Goal: Task Accomplishment & Management: Use online tool/utility

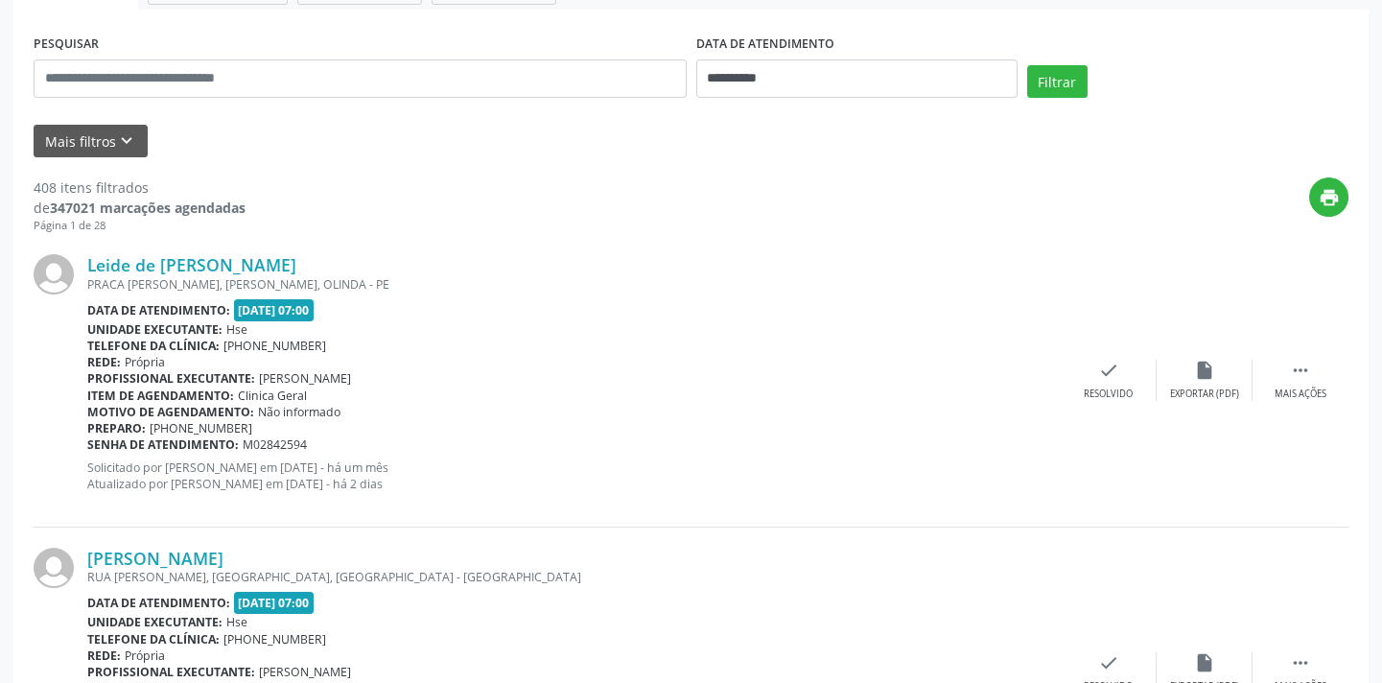
scroll to position [348, 0]
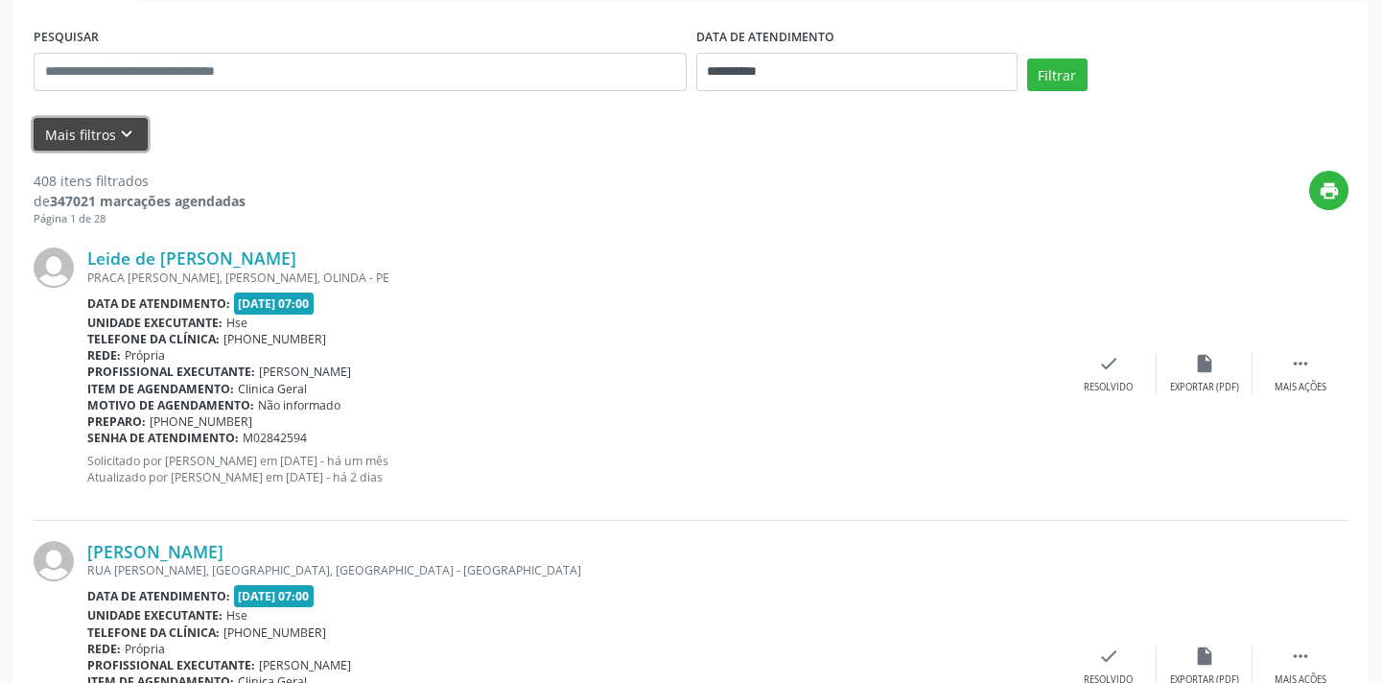
click at [135, 128] on button "Mais filtros keyboard_arrow_down" at bounding box center [91, 135] width 114 height 34
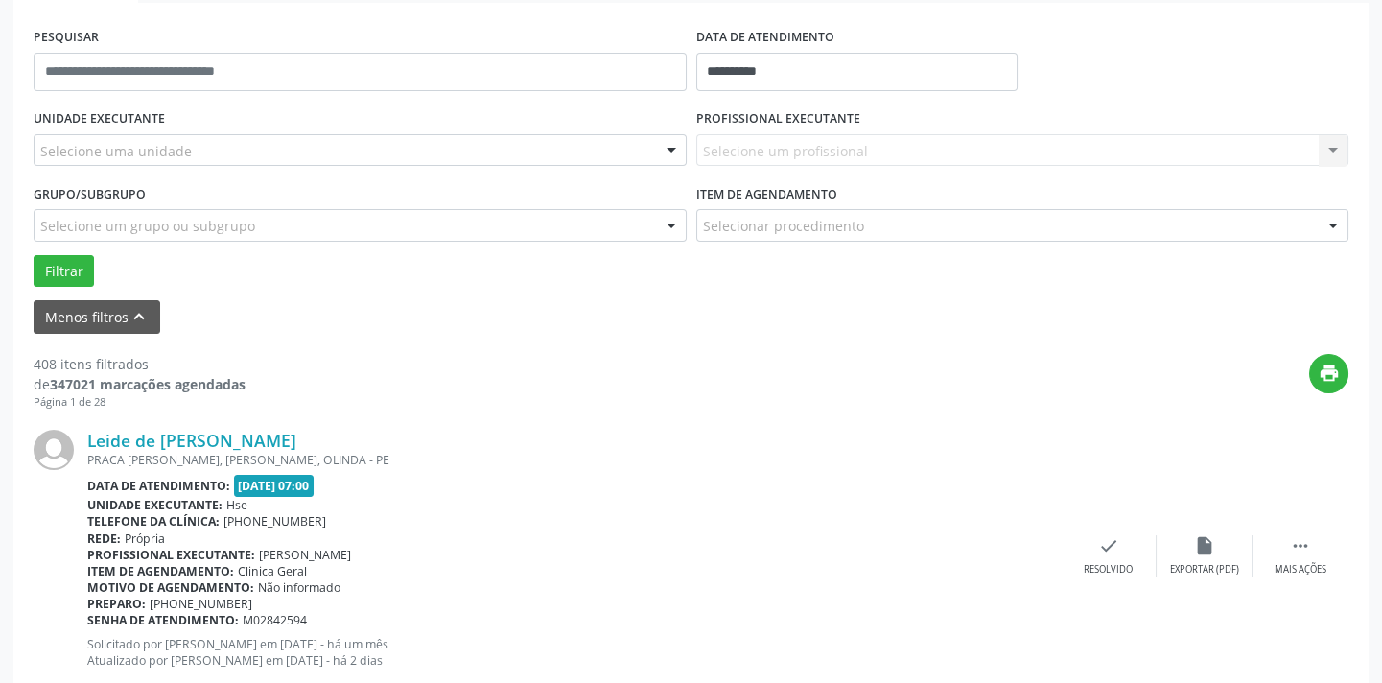
click at [216, 146] on div "Selecione uma unidade" at bounding box center [360, 150] width 653 height 33
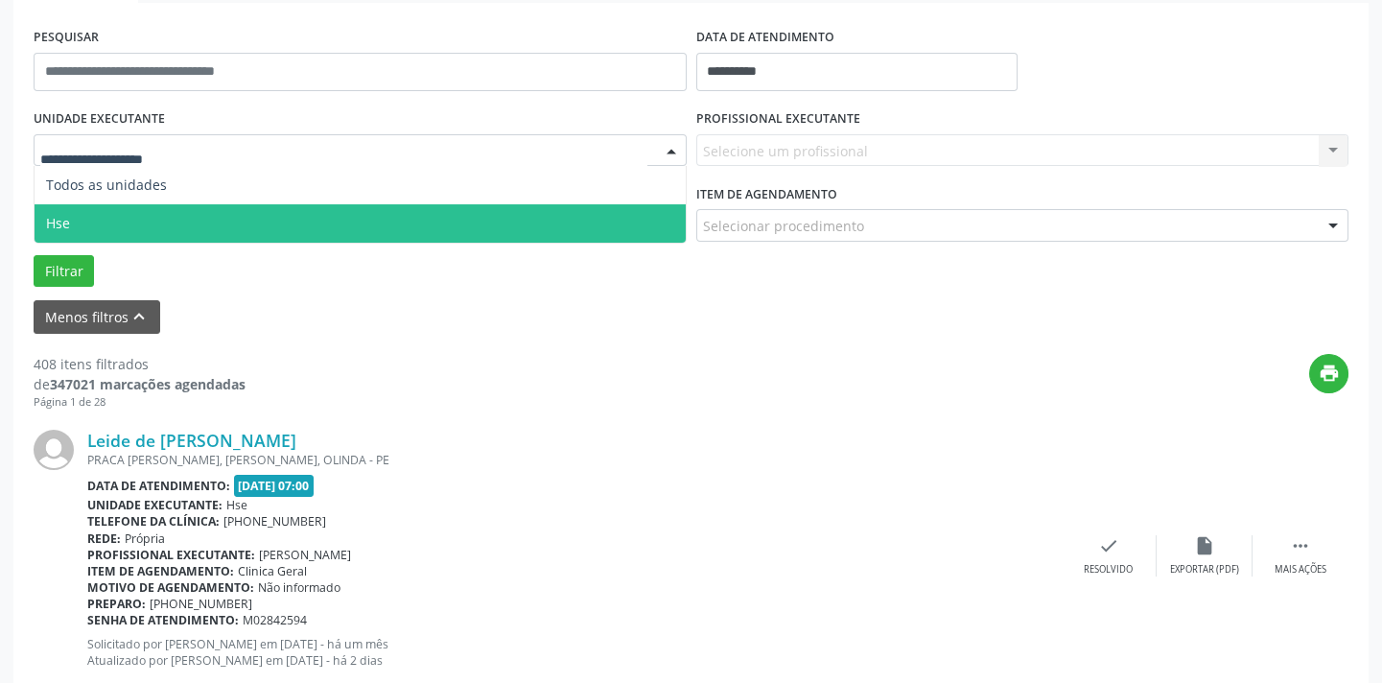
click at [224, 213] on span "Hse" at bounding box center [360, 223] width 651 height 38
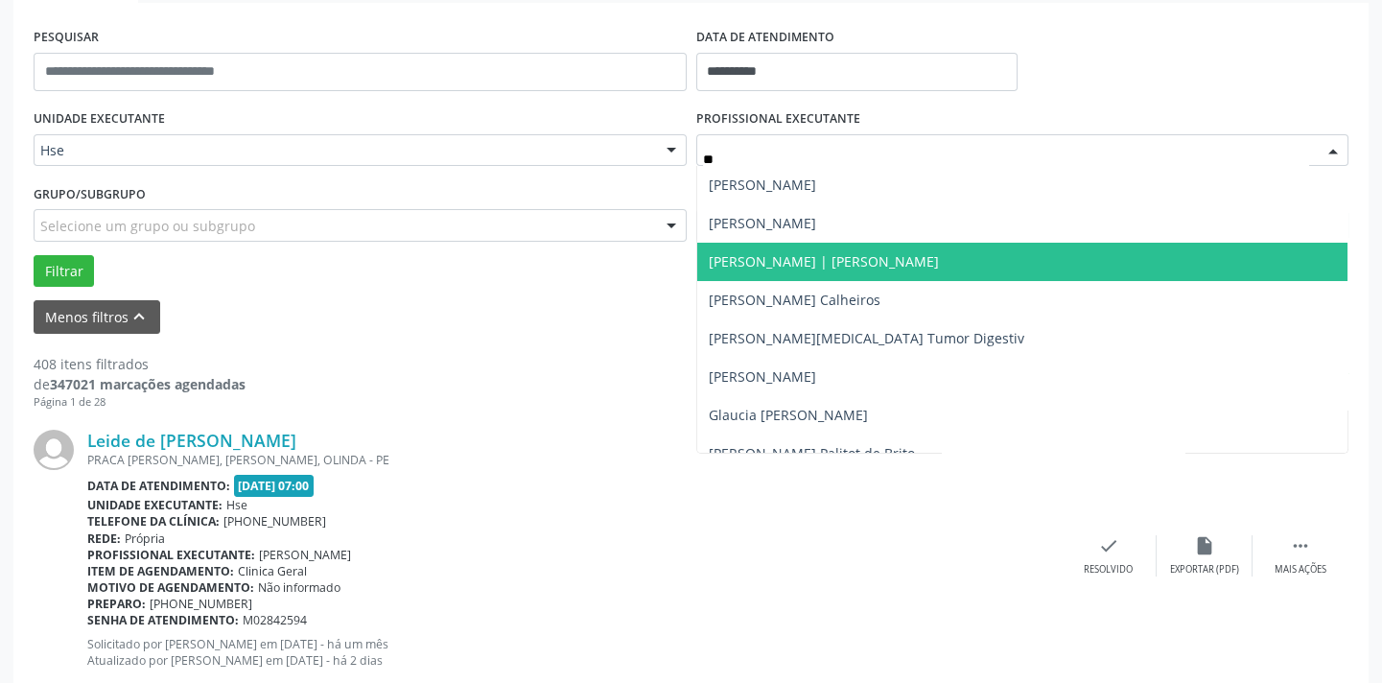
type input "***"
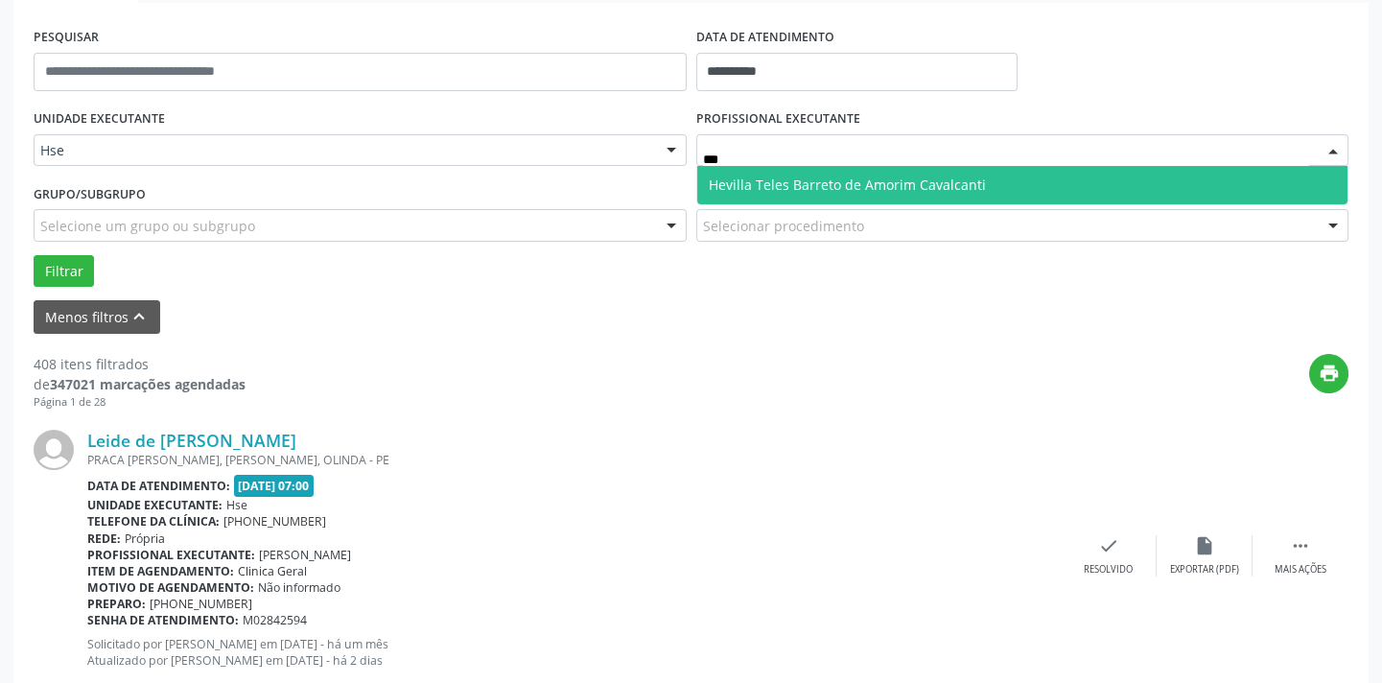
click at [898, 182] on span "Hevilla Teles Barreto de Amorim Cavalcanti" at bounding box center [847, 184] width 277 height 18
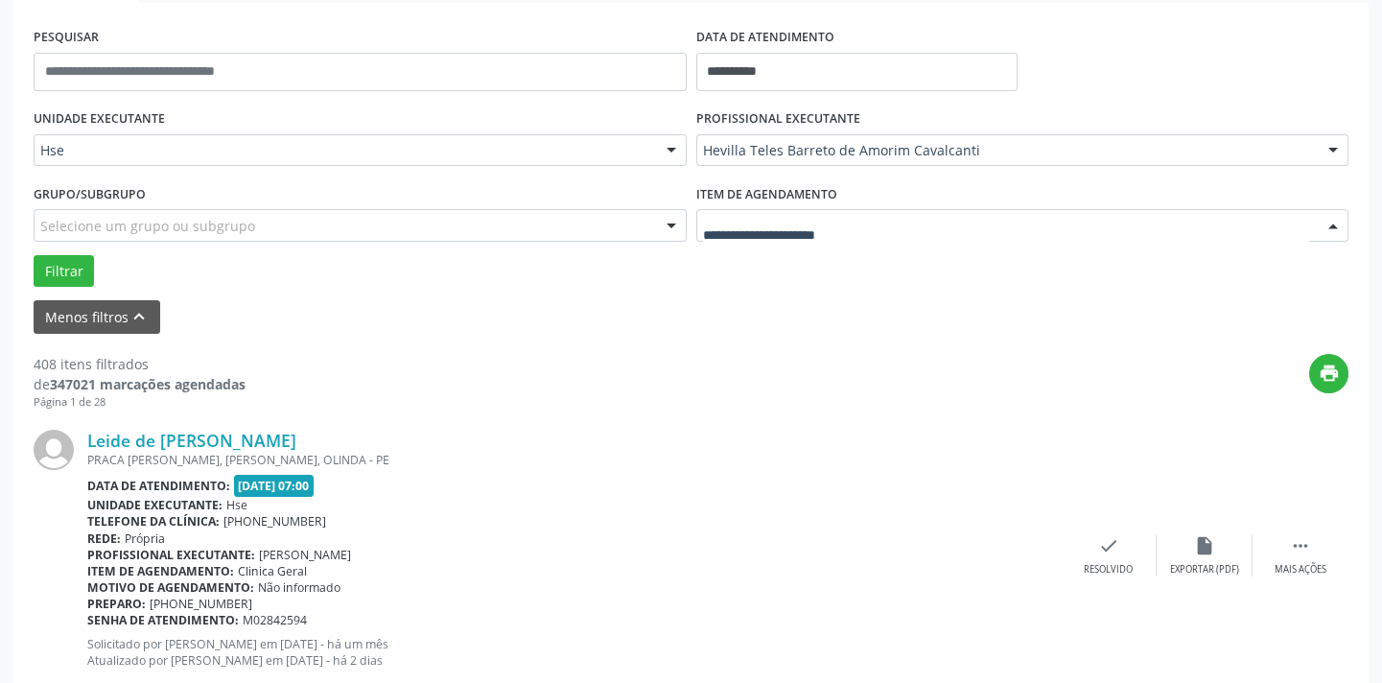
click at [880, 216] on div at bounding box center [1022, 225] width 653 height 33
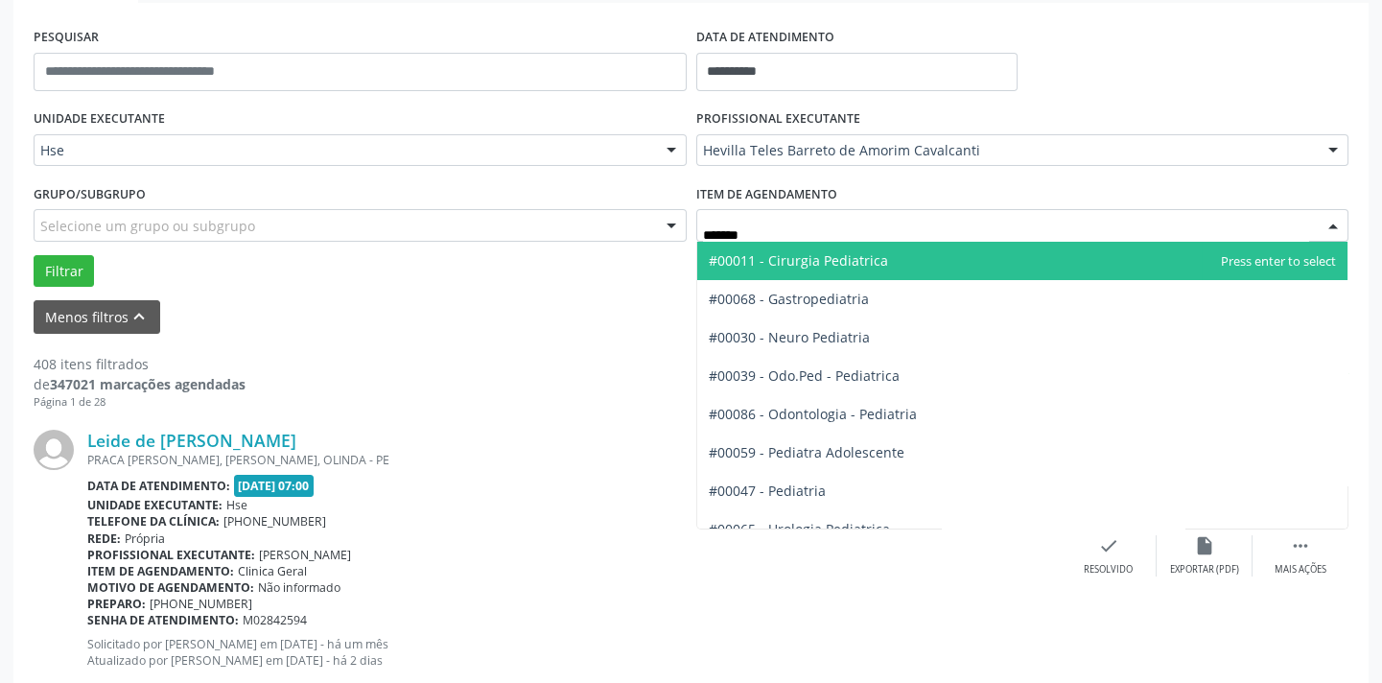
type input "********"
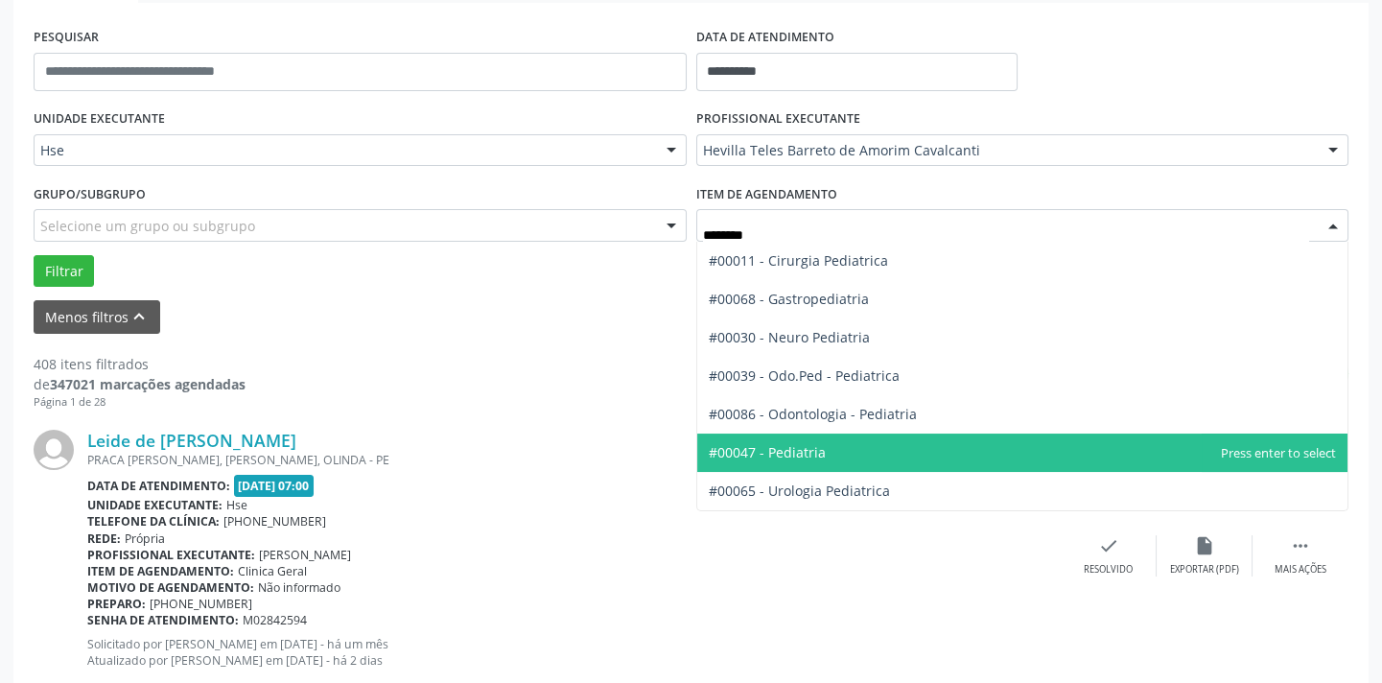
click at [822, 451] on span "#00047 - Pediatria" at bounding box center [767, 452] width 117 height 18
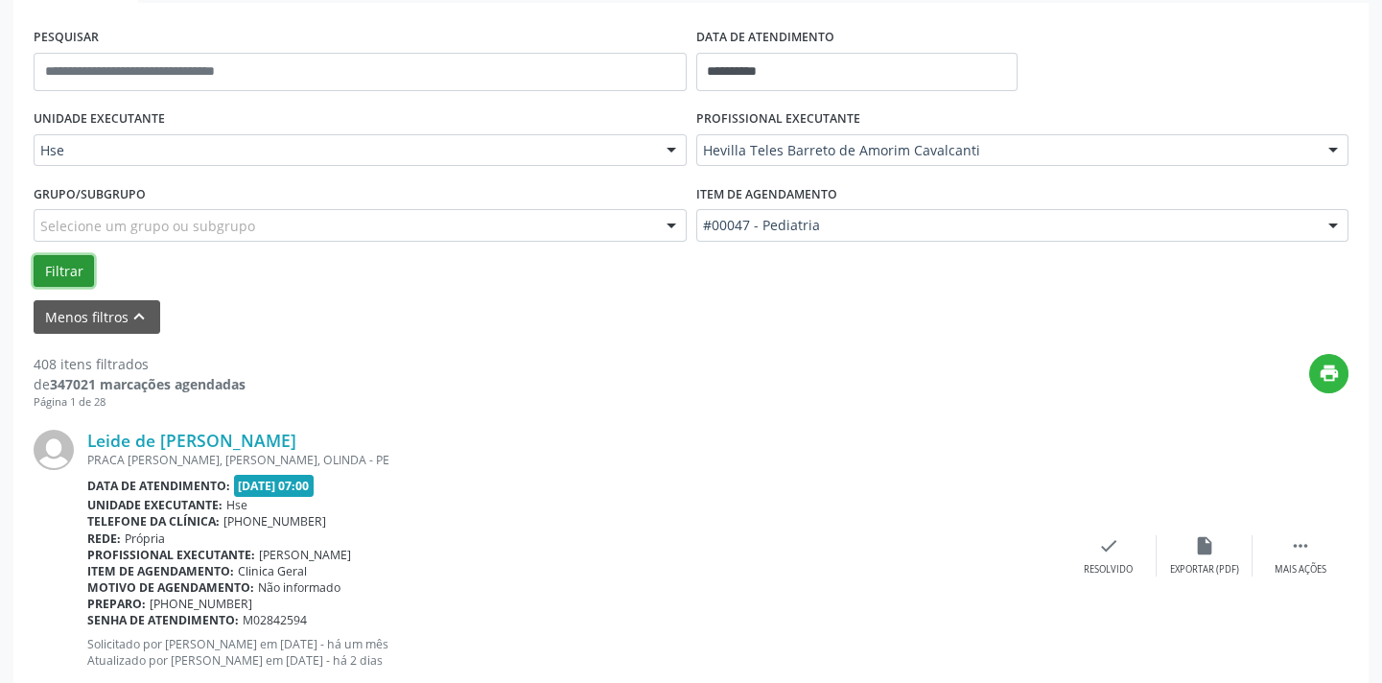
click at [51, 268] on button "Filtrar" at bounding box center [64, 271] width 60 height 33
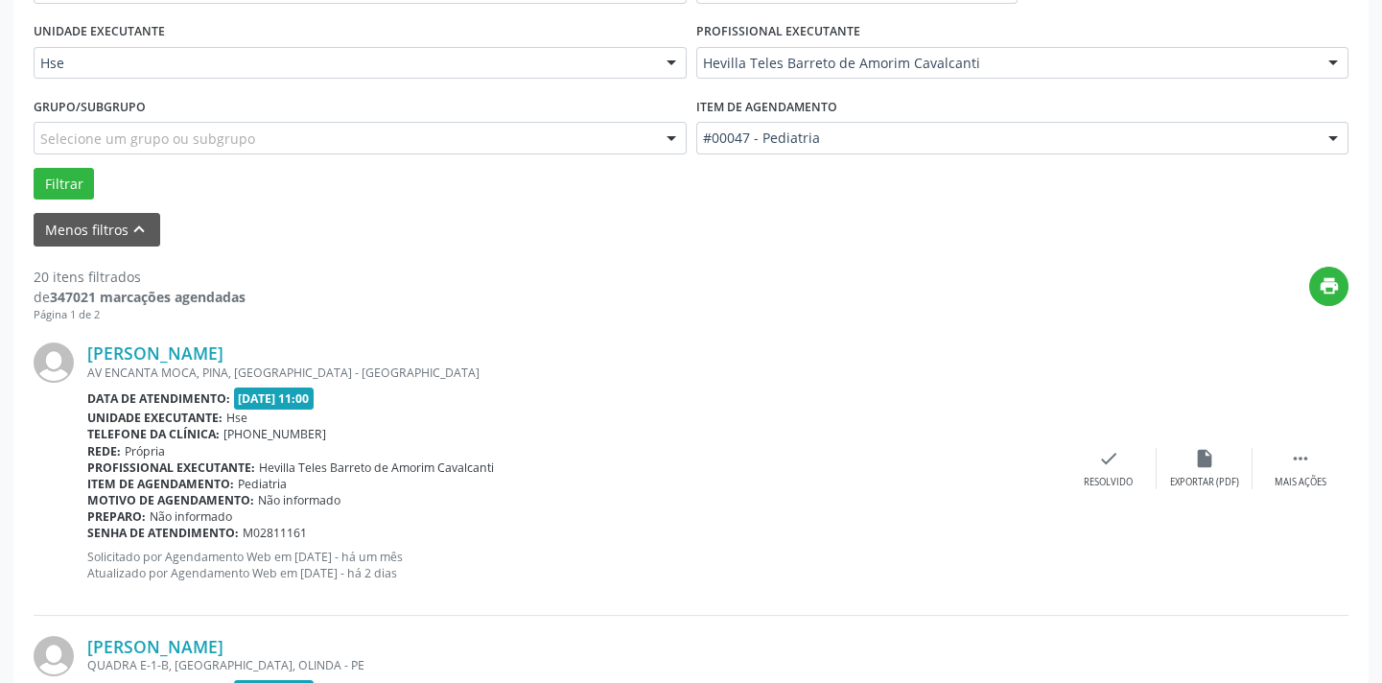
scroll to position [3080, 0]
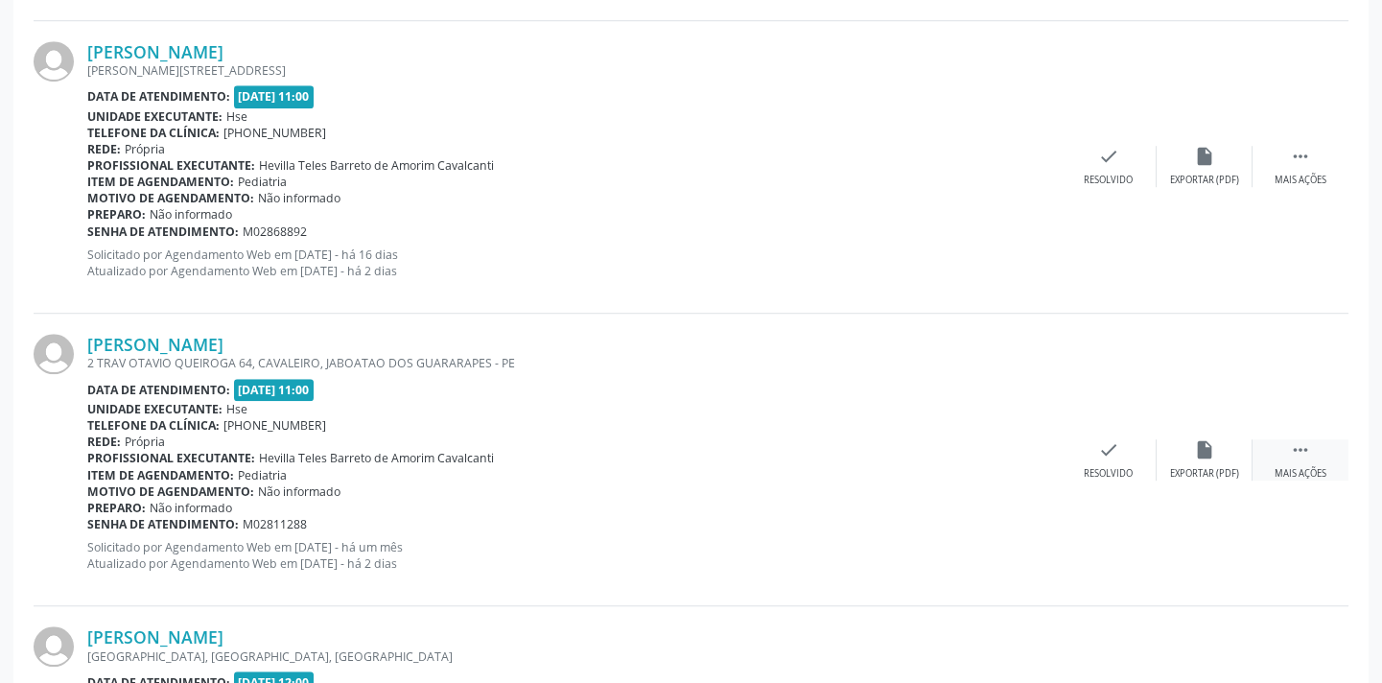
click at [1305, 439] on icon "" at bounding box center [1300, 449] width 21 height 21
click at [1210, 452] on icon "alarm_off" at bounding box center [1204, 449] width 21 height 21
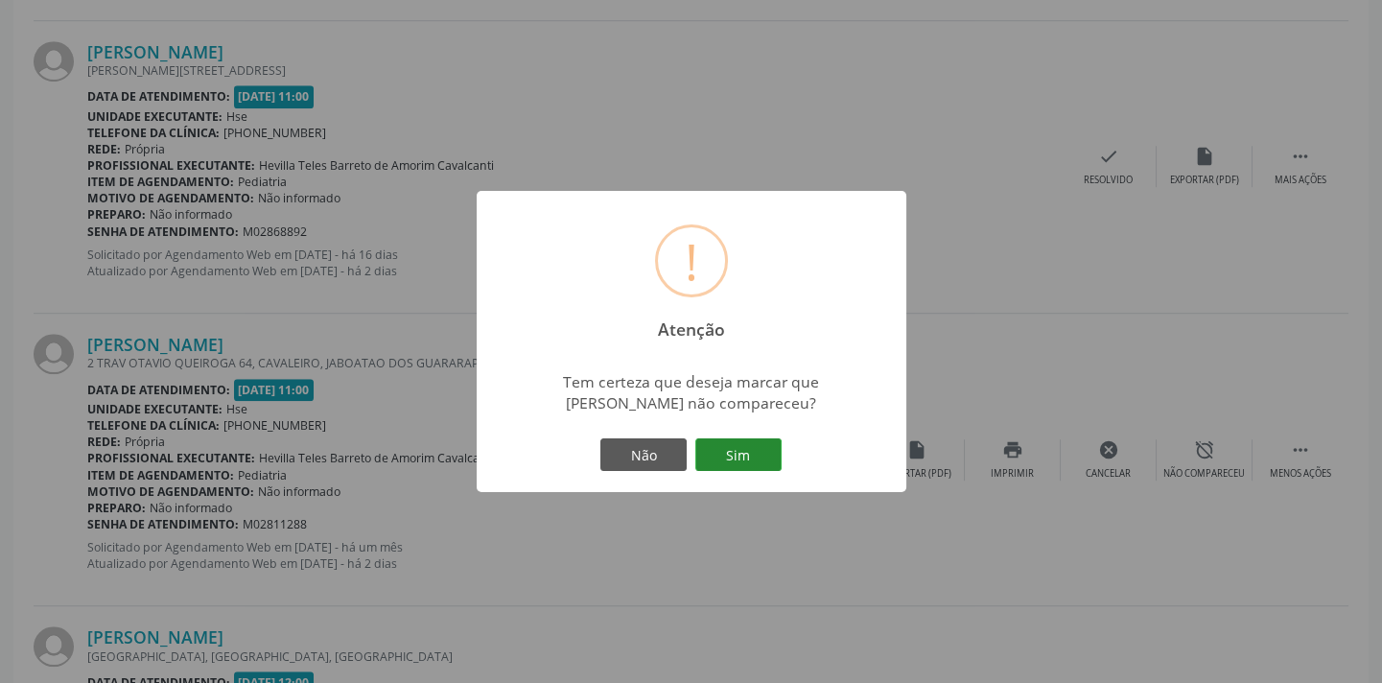
click at [735, 455] on button "Sim" at bounding box center [738, 454] width 86 height 33
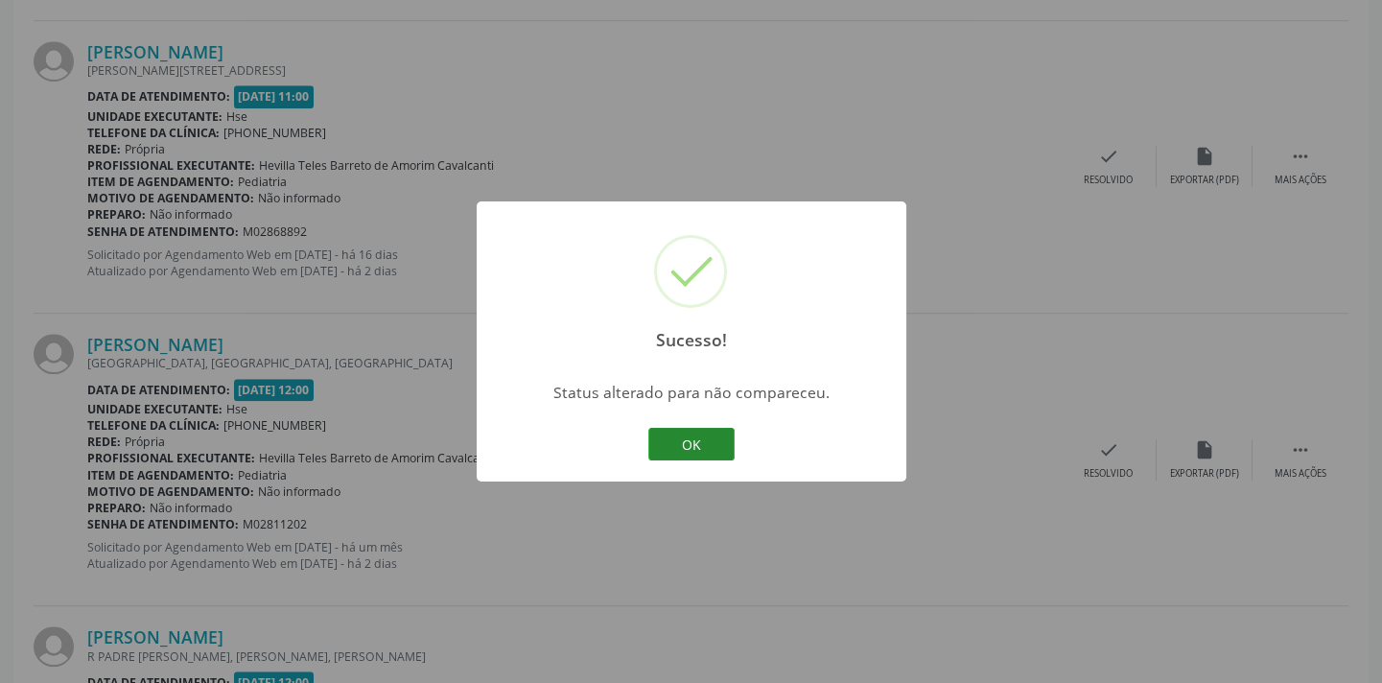
click at [713, 435] on button "OK" at bounding box center [691, 444] width 86 height 33
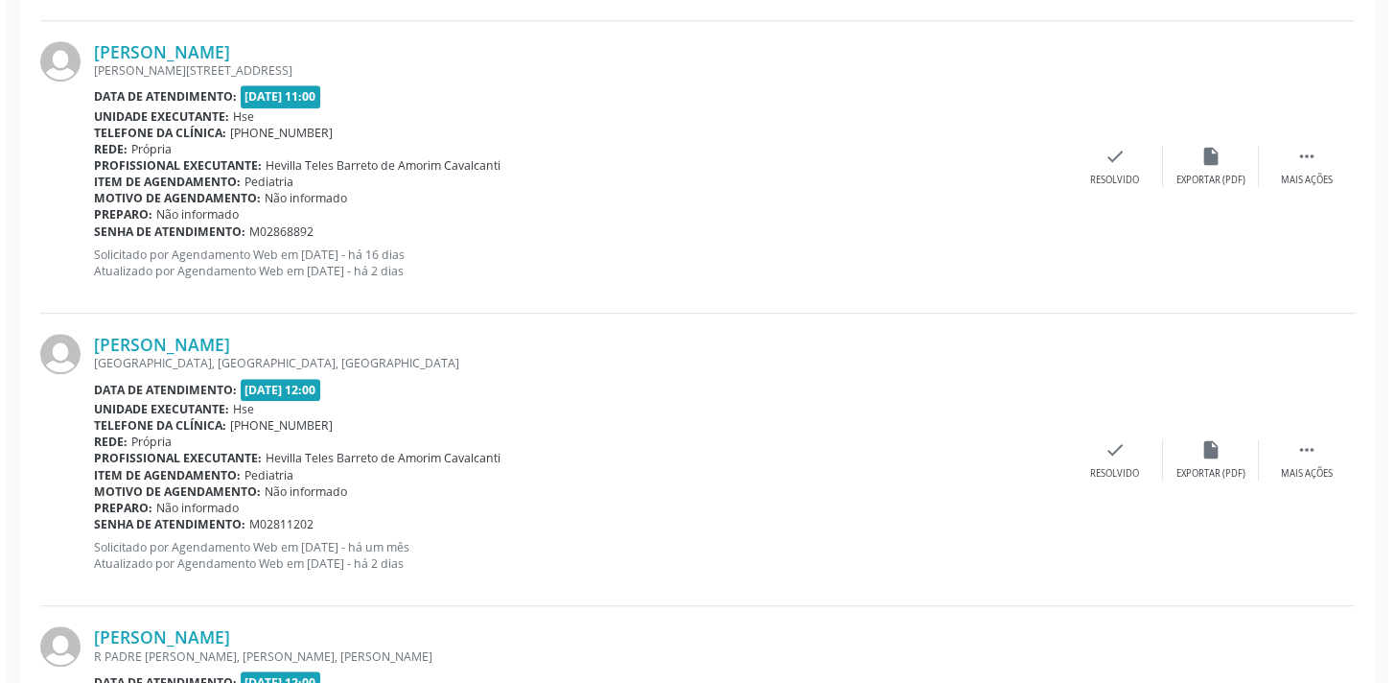
scroll to position [2494, 0]
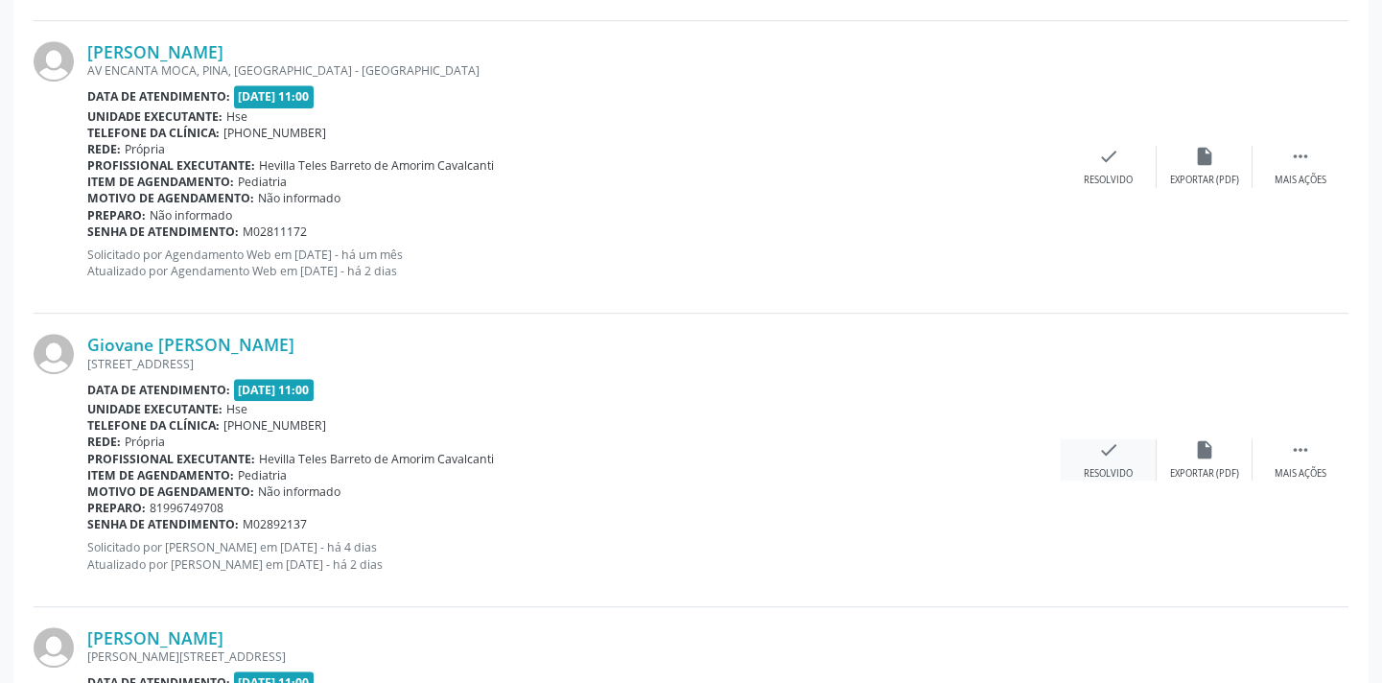
click at [1072, 452] on div "check Resolvido" at bounding box center [1109, 459] width 96 height 41
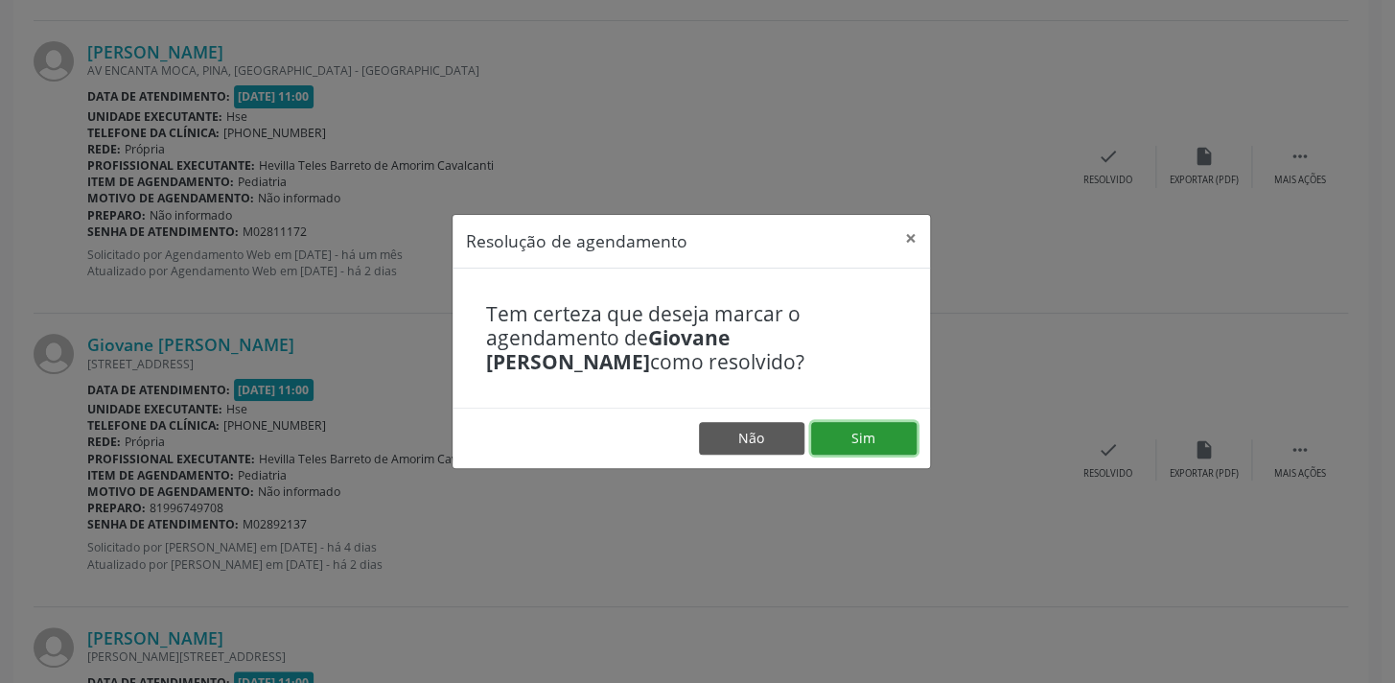
click at [859, 431] on button "Sim" at bounding box center [863, 438] width 105 height 33
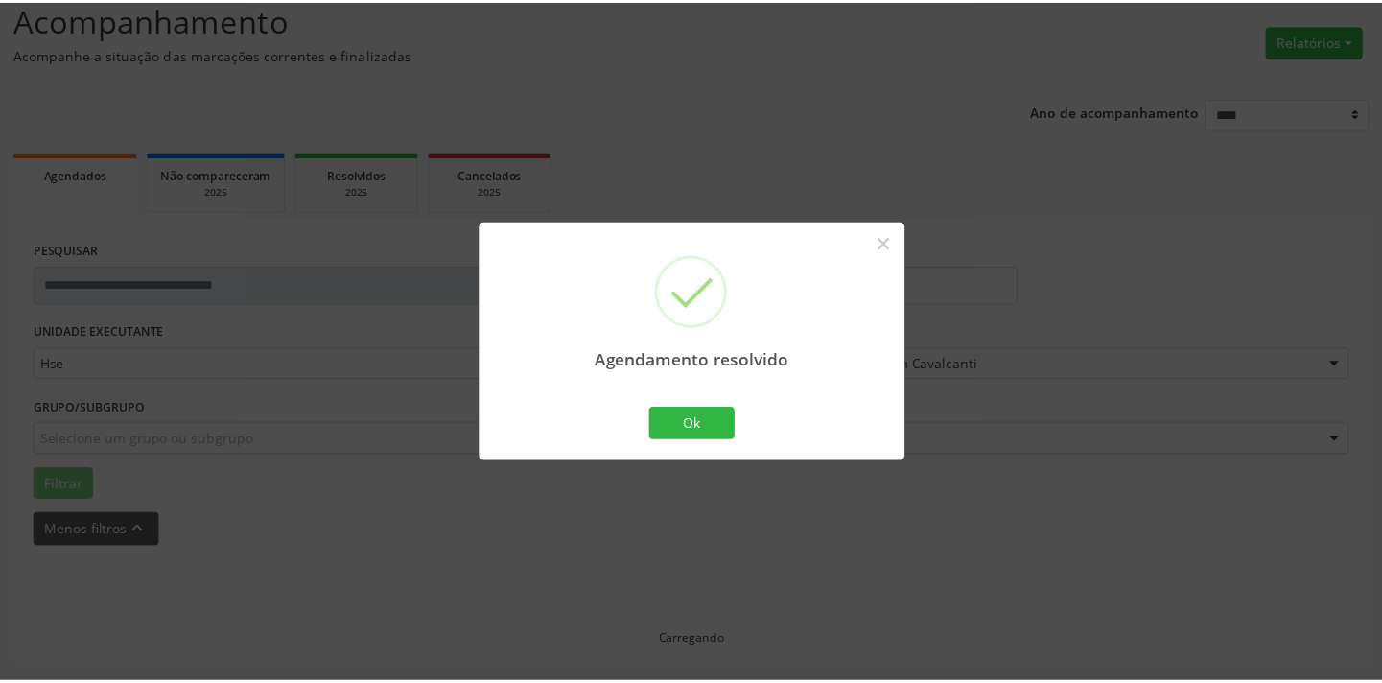
scroll to position [133, 0]
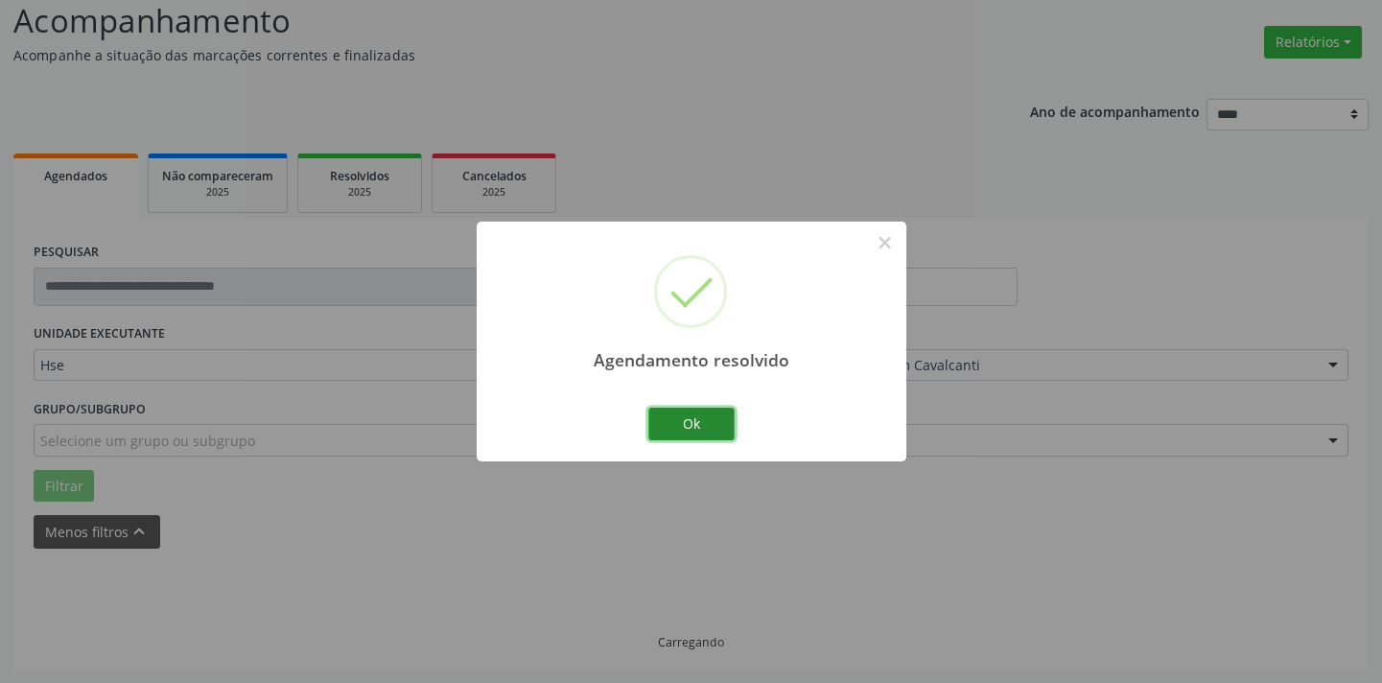
click at [684, 411] on button "Ok" at bounding box center [691, 424] width 86 height 33
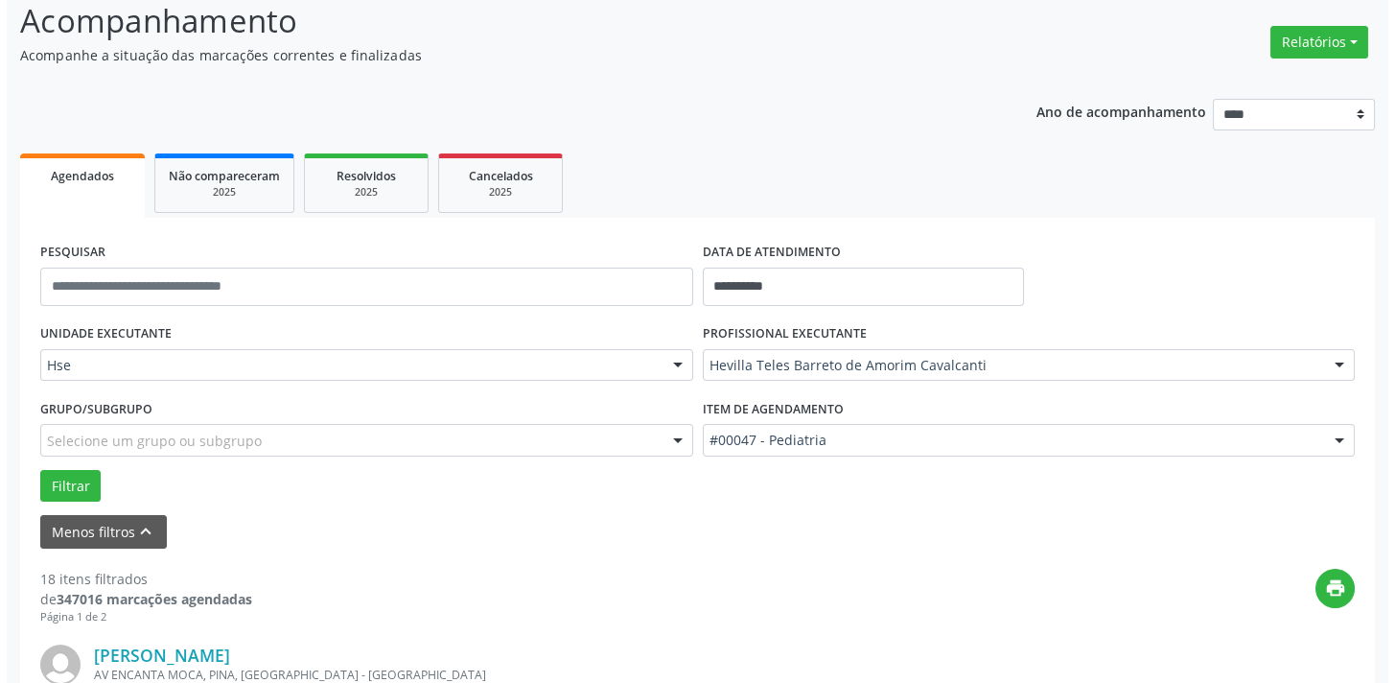
scroll to position [2203, 0]
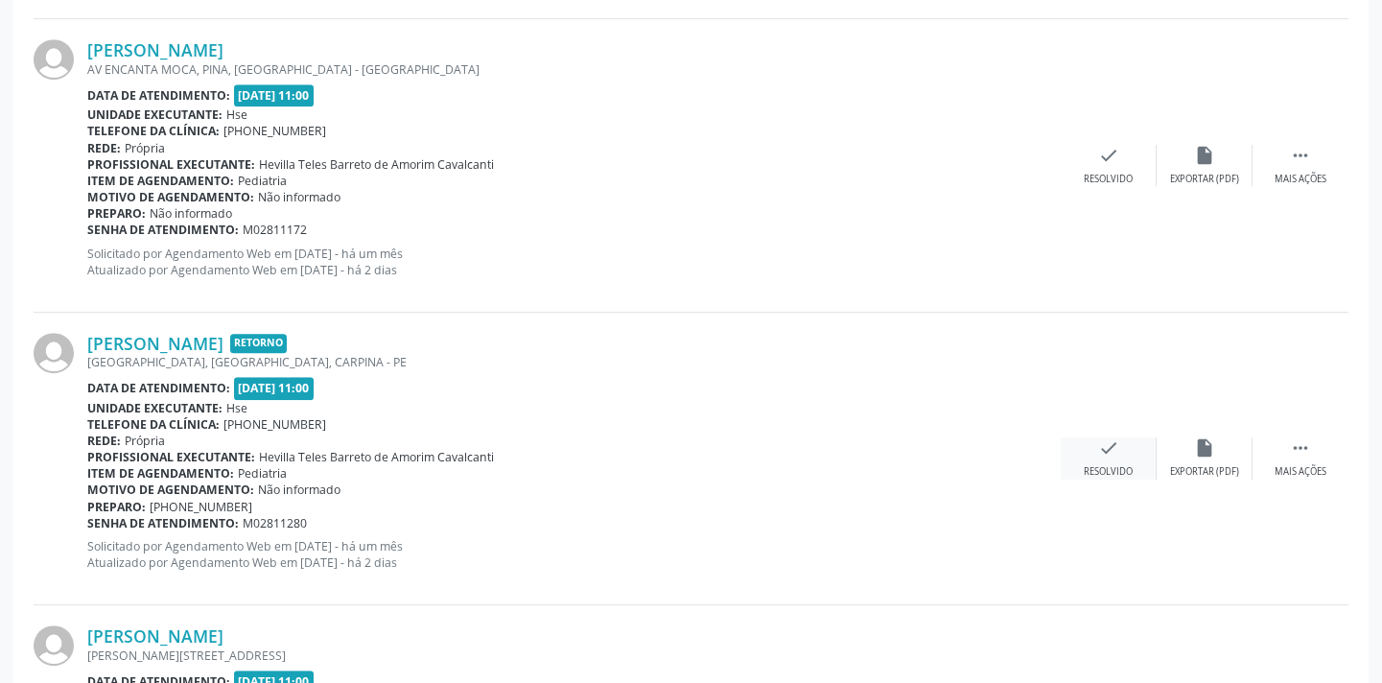
click at [1124, 459] on div "check Resolvido" at bounding box center [1109, 457] width 96 height 41
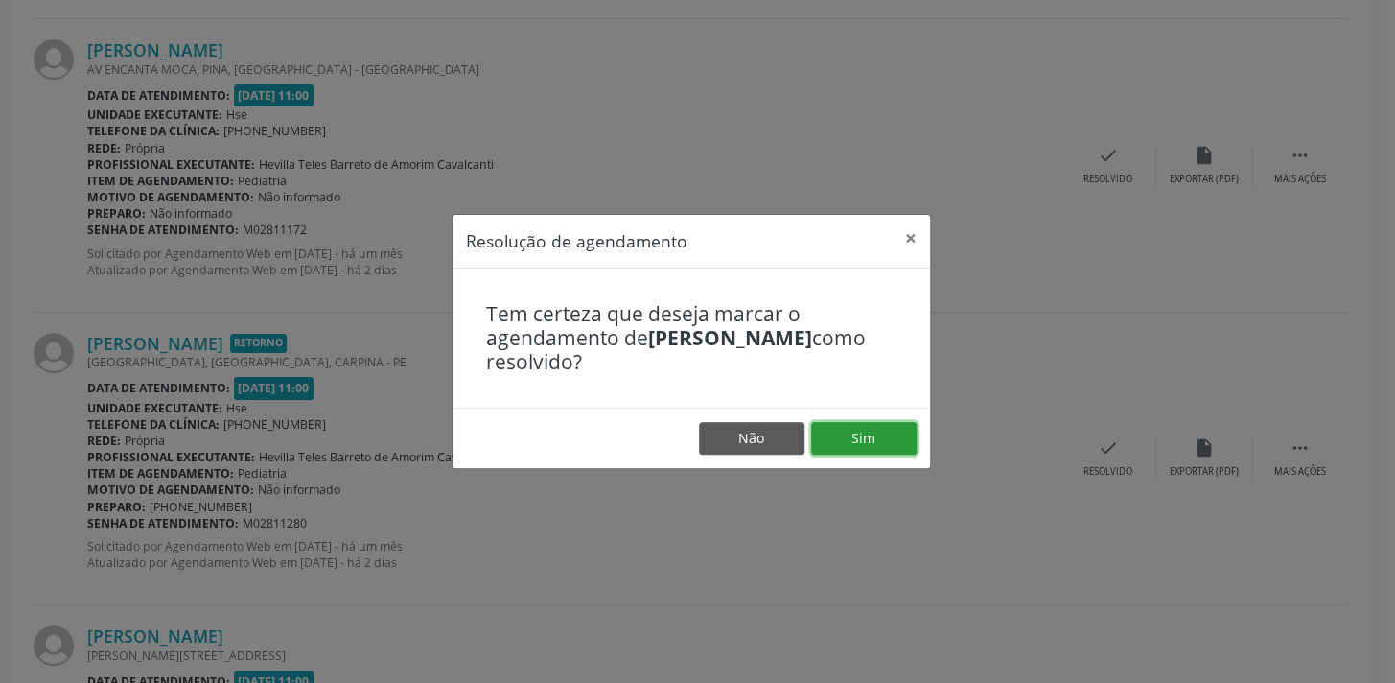
click at [880, 422] on button "Sim" at bounding box center [863, 438] width 105 height 33
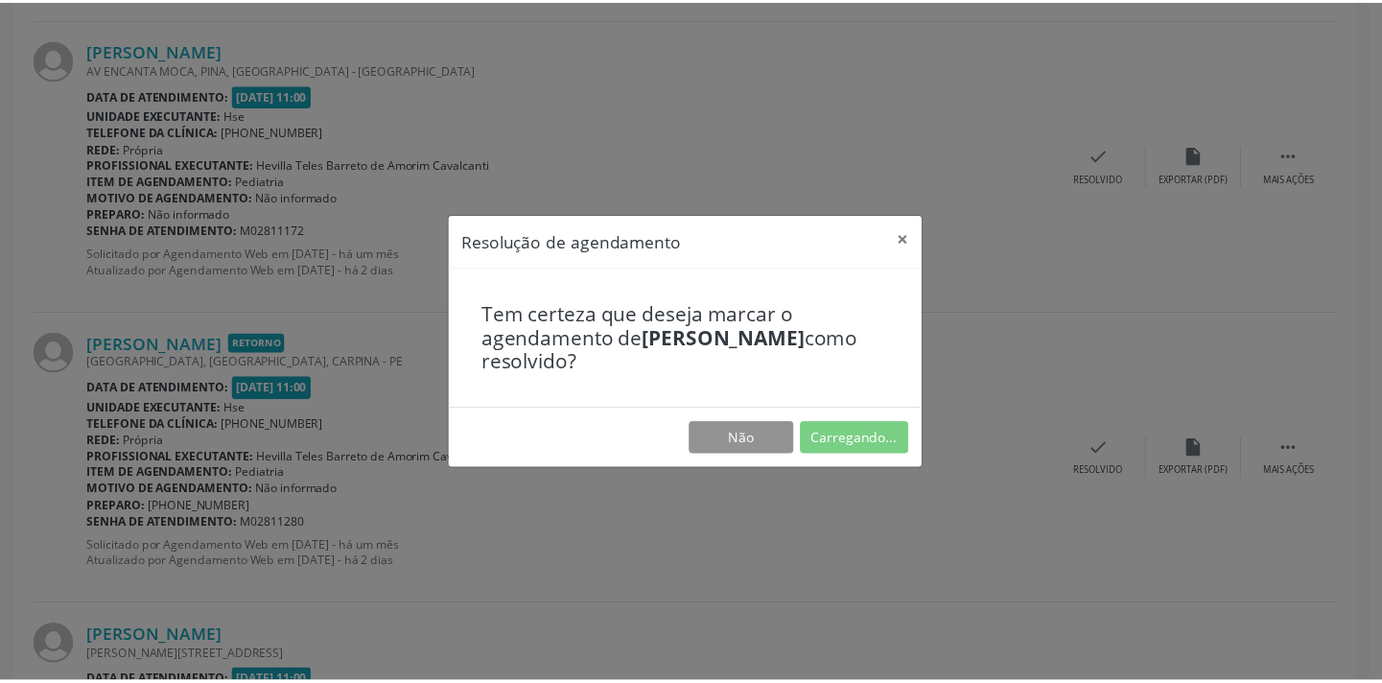
scroll to position [133, 0]
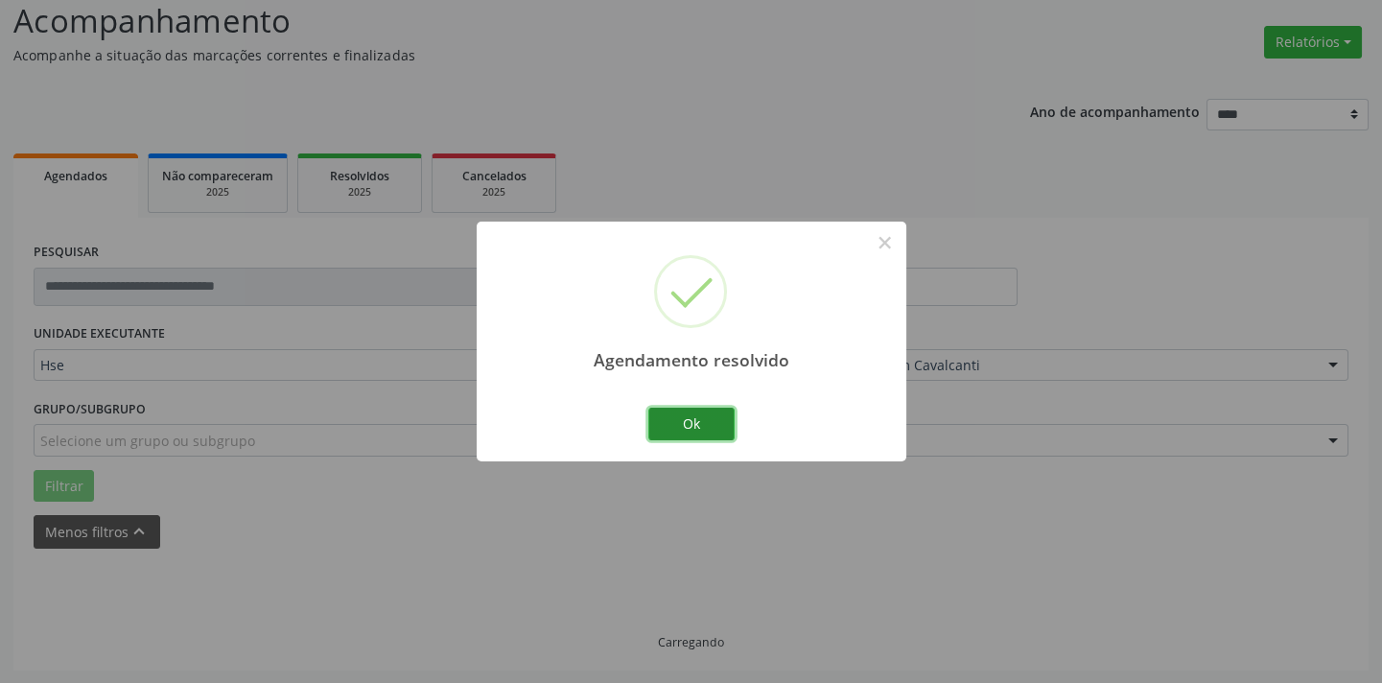
click at [691, 419] on button "Ok" at bounding box center [691, 424] width 86 height 33
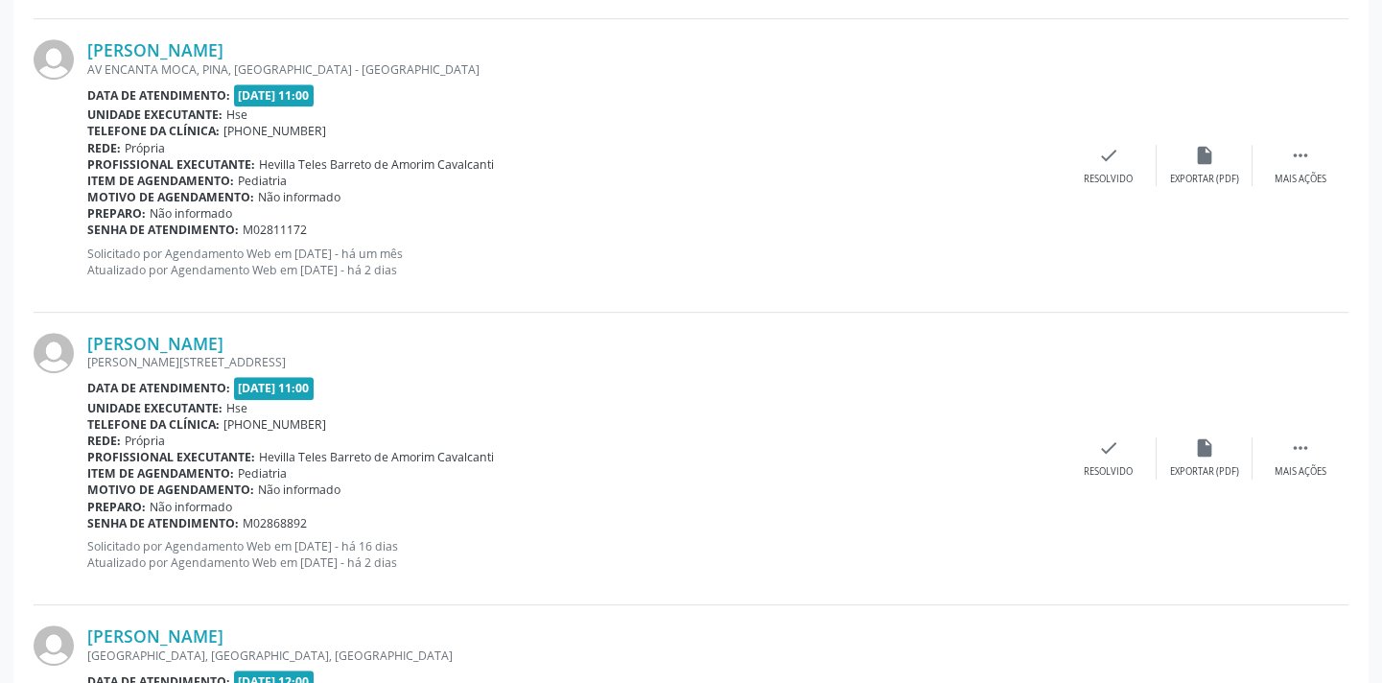
scroll to position [1618, 0]
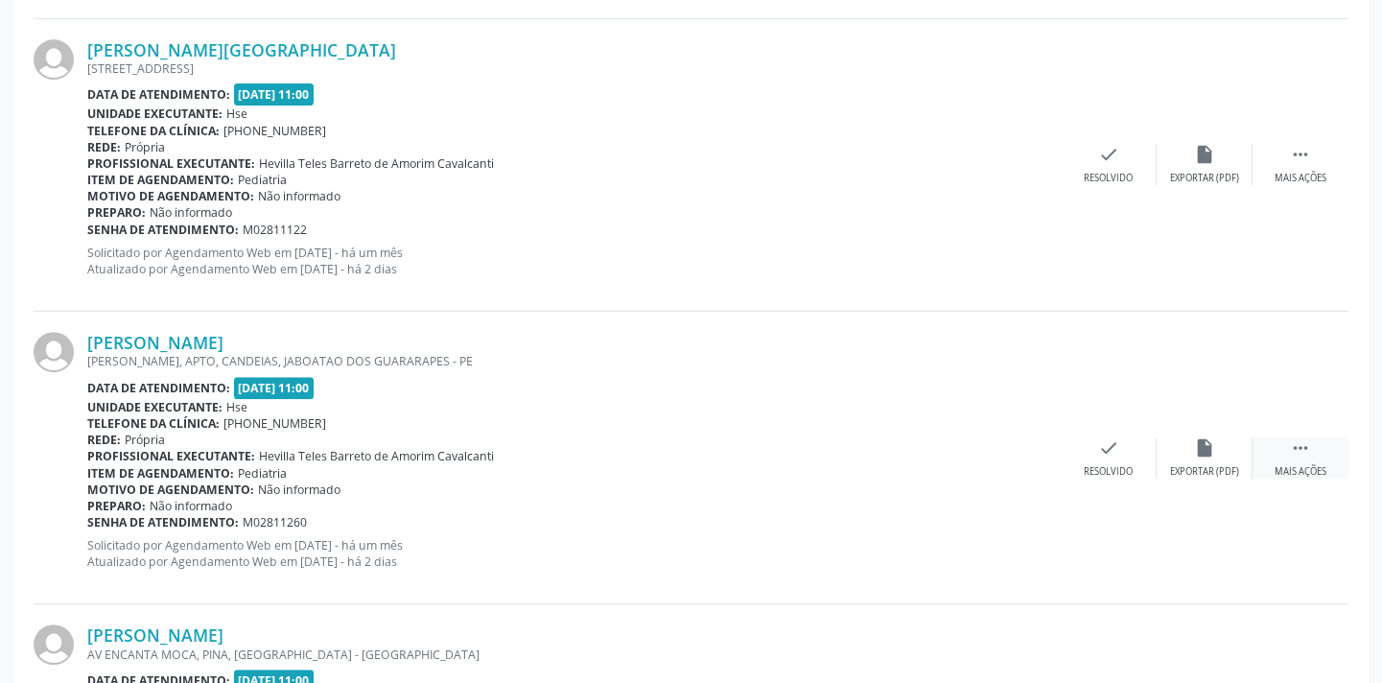
drag, startPoint x: 1314, startPoint y: 454, endPoint x: 1269, endPoint y: 444, distance: 46.1
click at [1314, 453] on div " Mais ações" at bounding box center [1300, 457] width 96 height 41
click at [1200, 447] on icon "alarm_off" at bounding box center [1204, 447] width 21 height 21
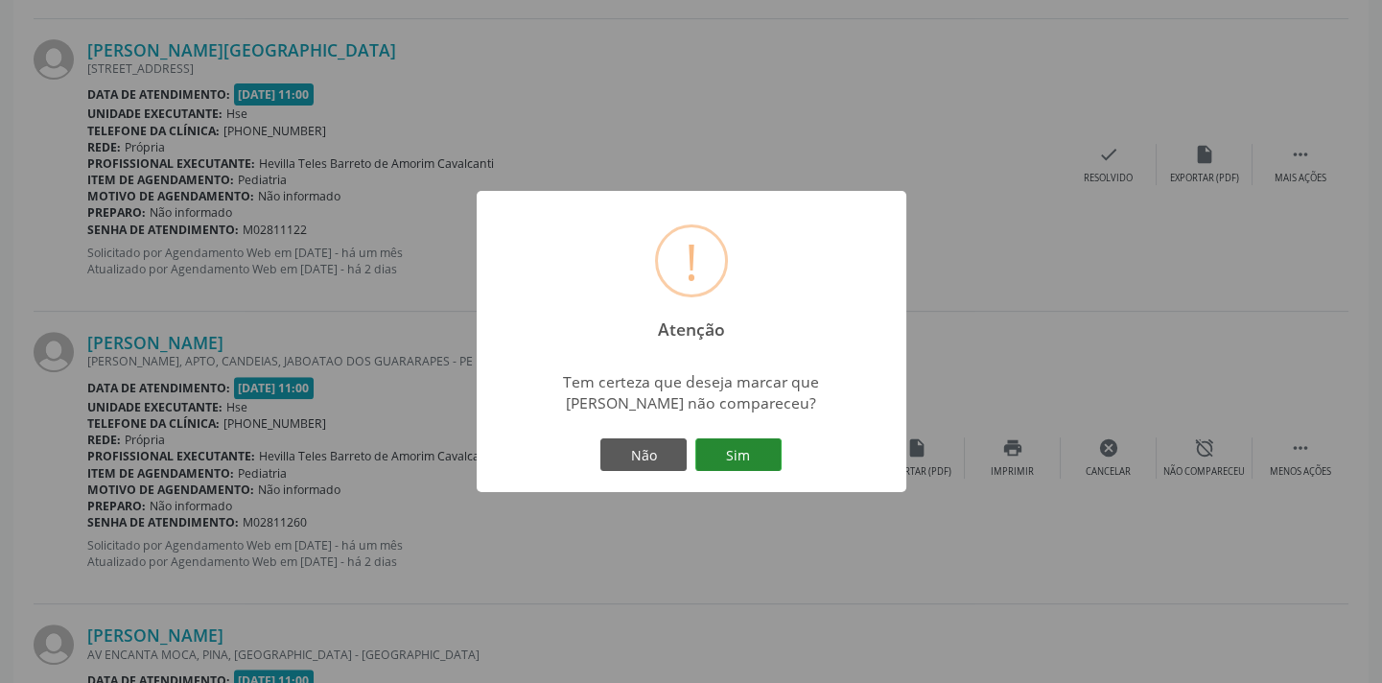
click at [769, 453] on button "Sim" at bounding box center [738, 454] width 86 height 33
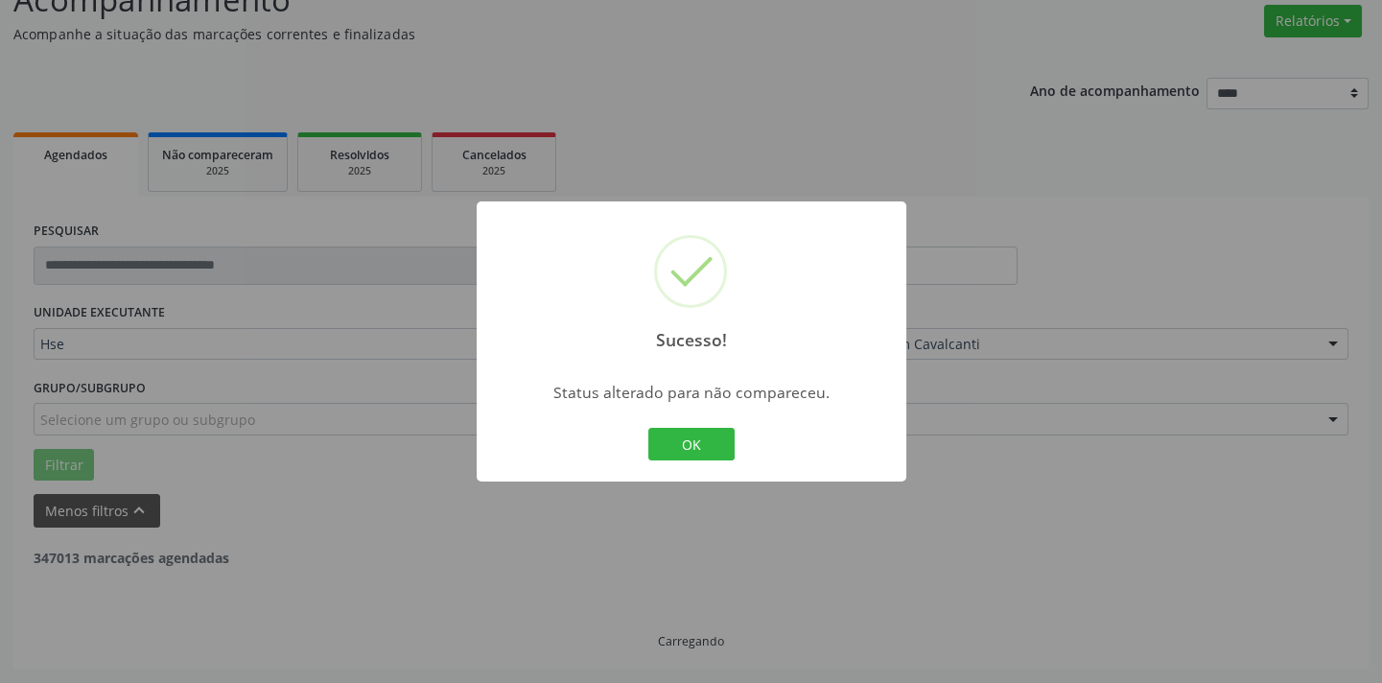
scroll to position [153, 0]
click at [691, 437] on button "OK" at bounding box center [691, 444] width 86 height 33
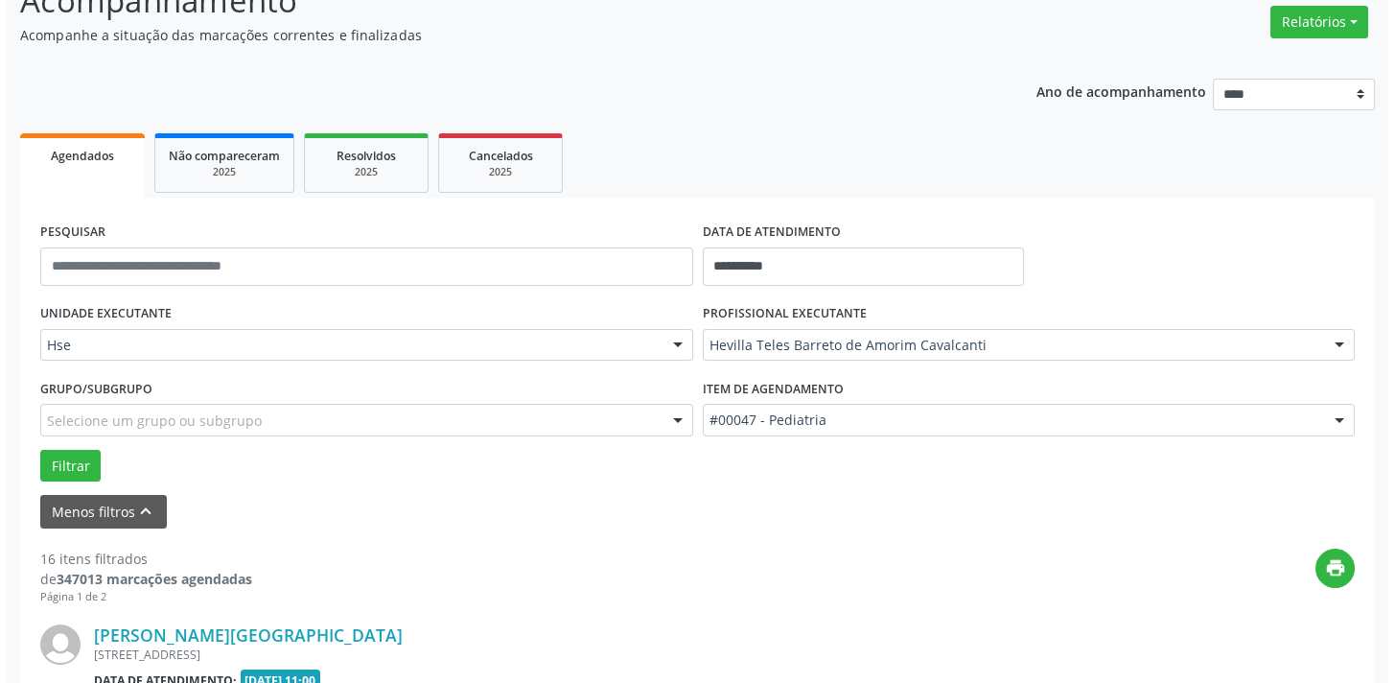
scroll to position [739, 0]
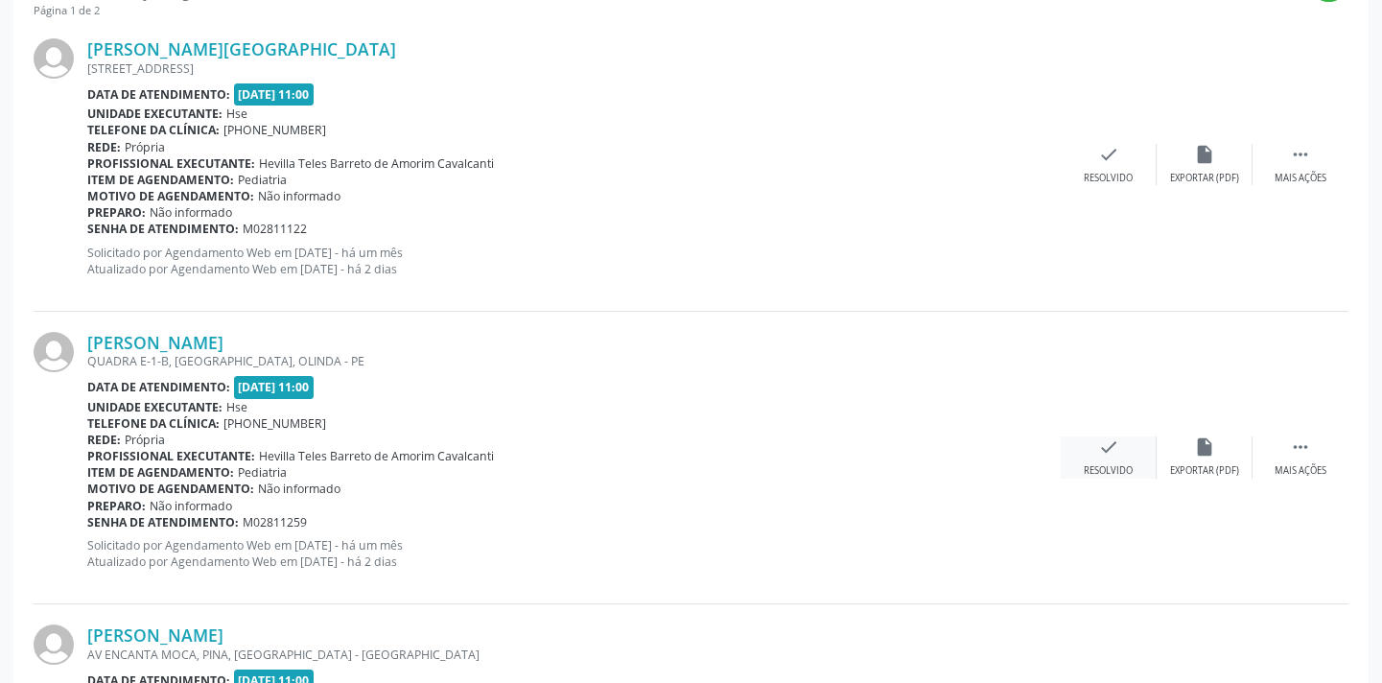
click at [1108, 448] on icon "check" at bounding box center [1108, 446] width 21 height 21
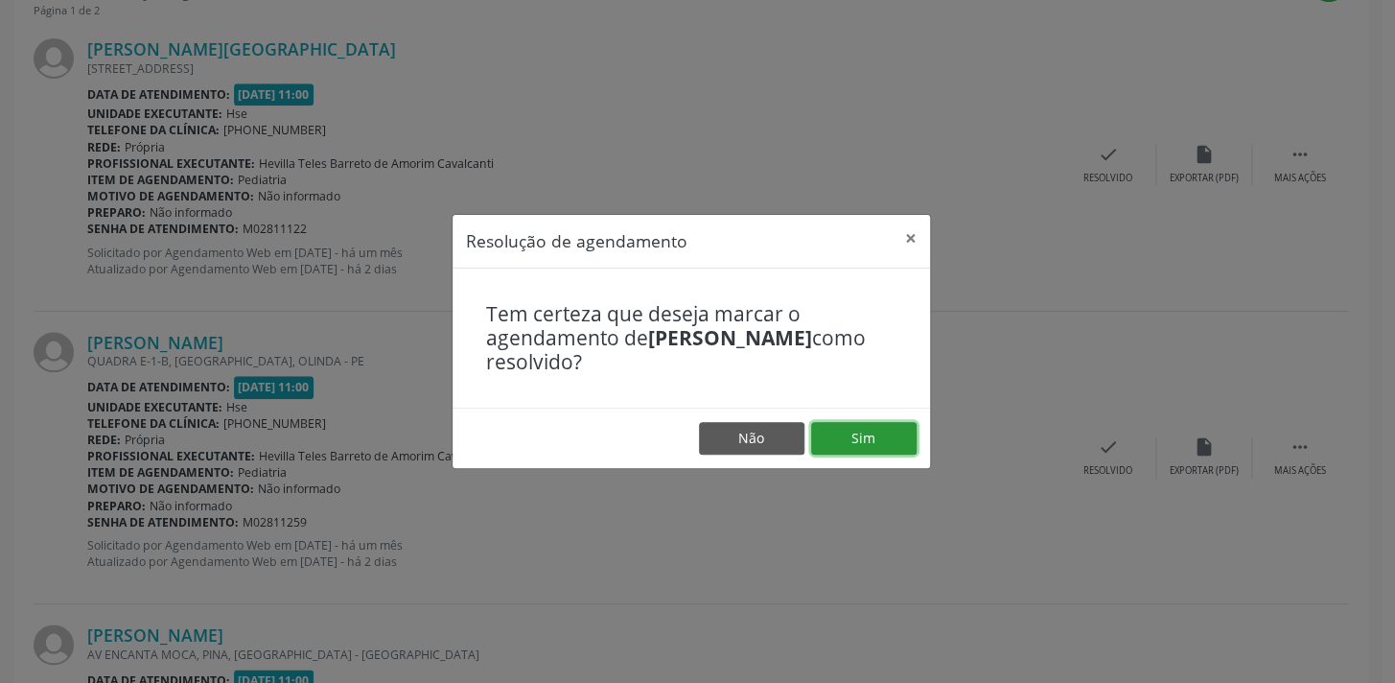
click at [856, 430] on button "Sim" at bounding box center [863, 438] width 105 height 33
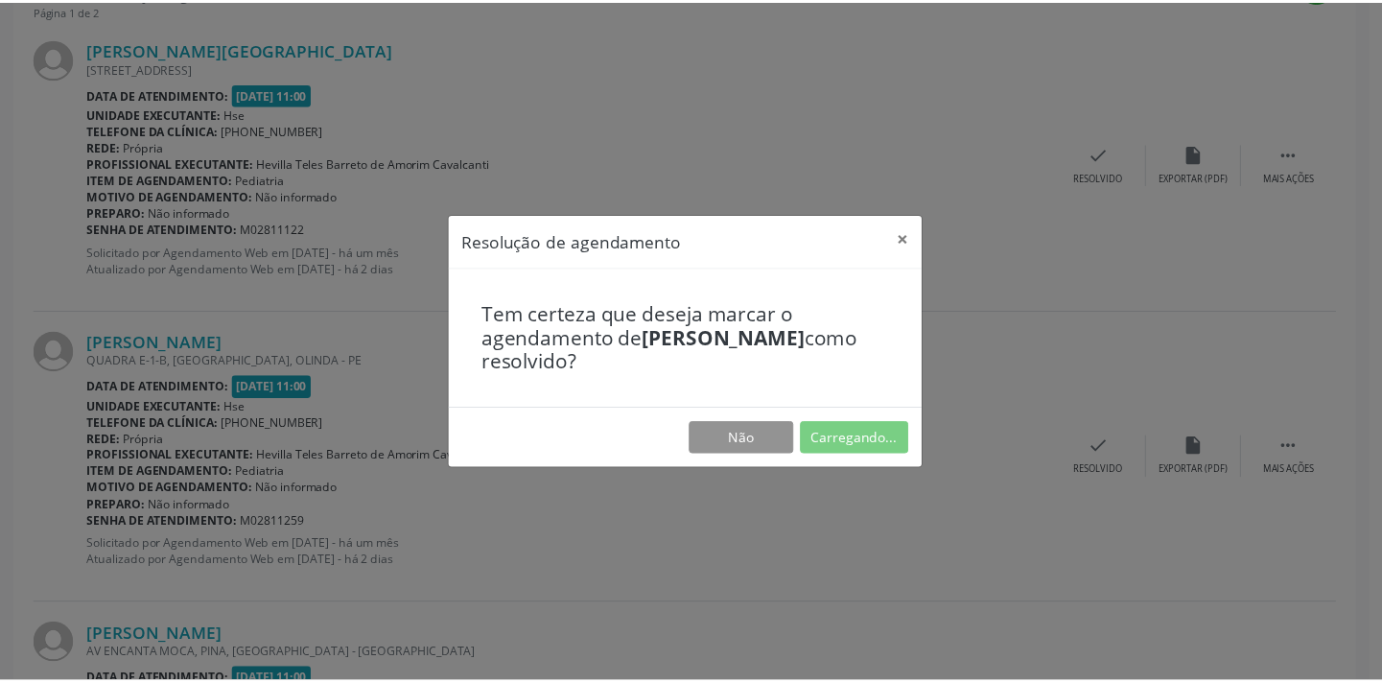
scroll to position [133, 0]
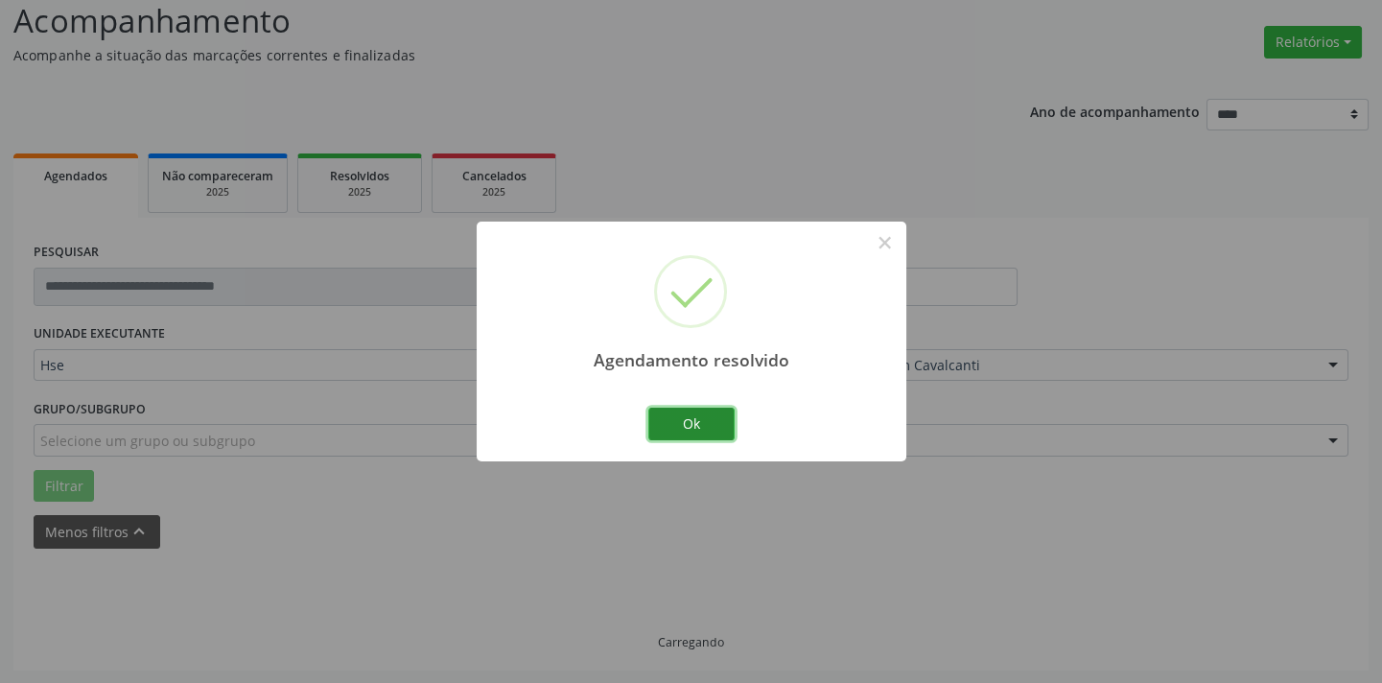
click at [711, 424] on button "Ok" at bounding box center [691, 424] width 86 height 33
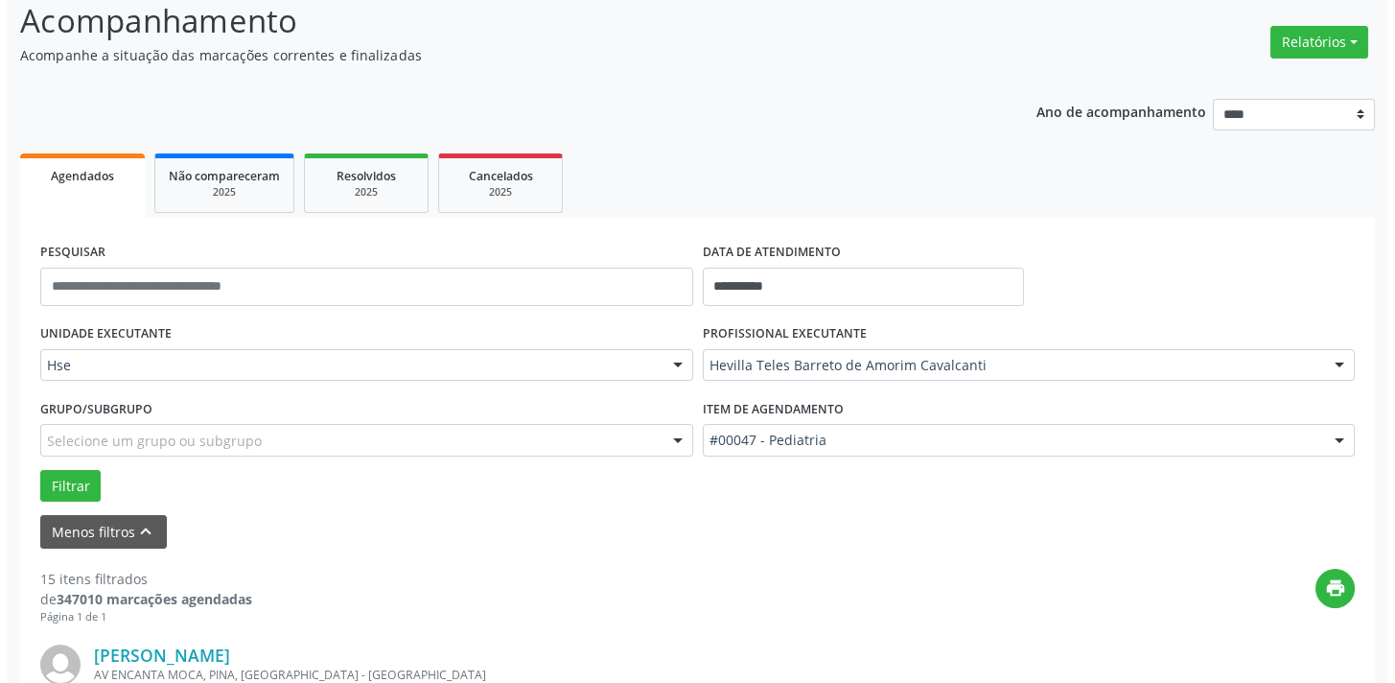
scroll to position [1032, 0]
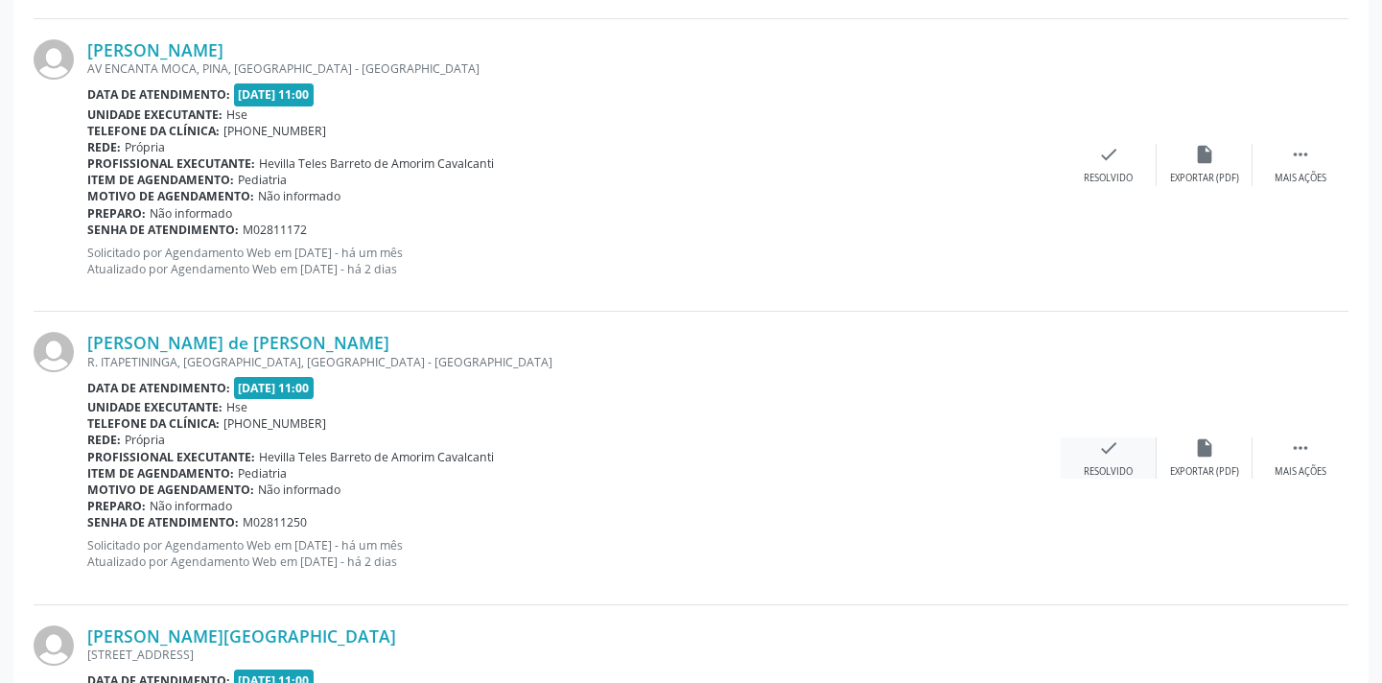
click at [1110, 446] on icon "check" at bounding box center [1108, 447] width 21 height 21
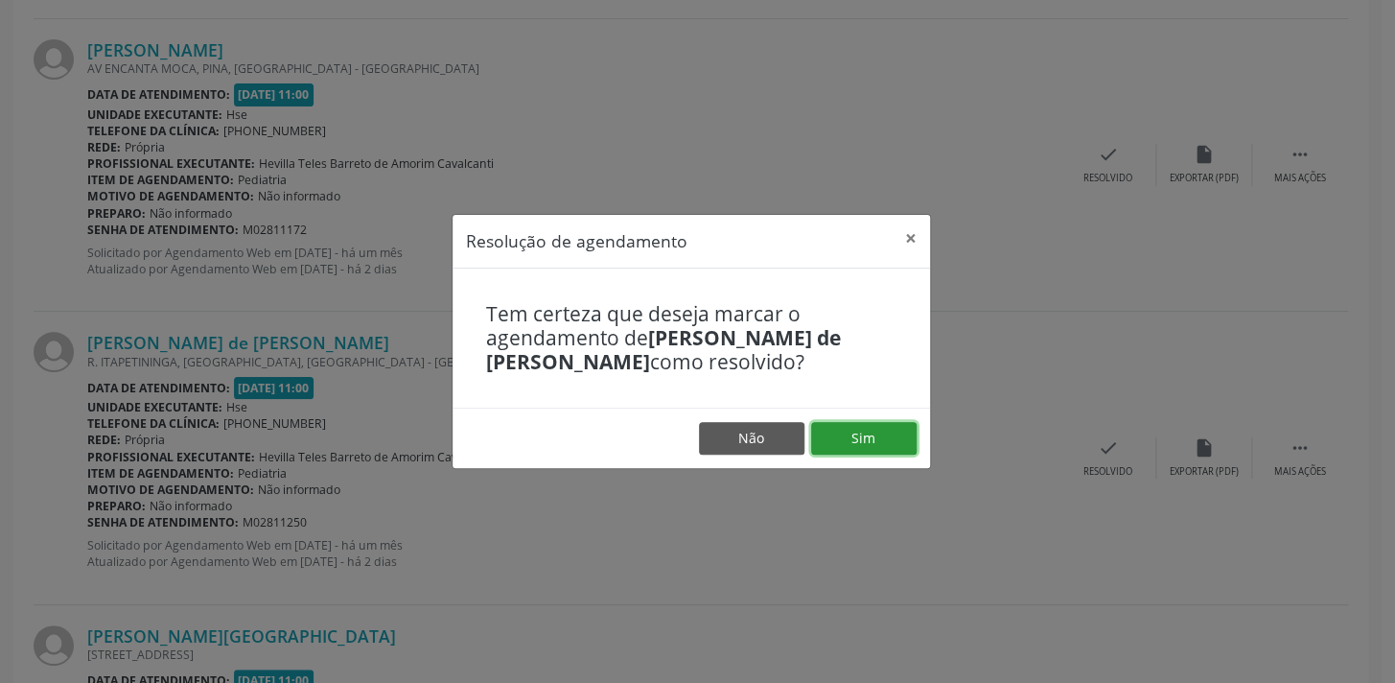
click at [874, 432] on button "Sim" at bounding box center [863, 438] width 105 height 33
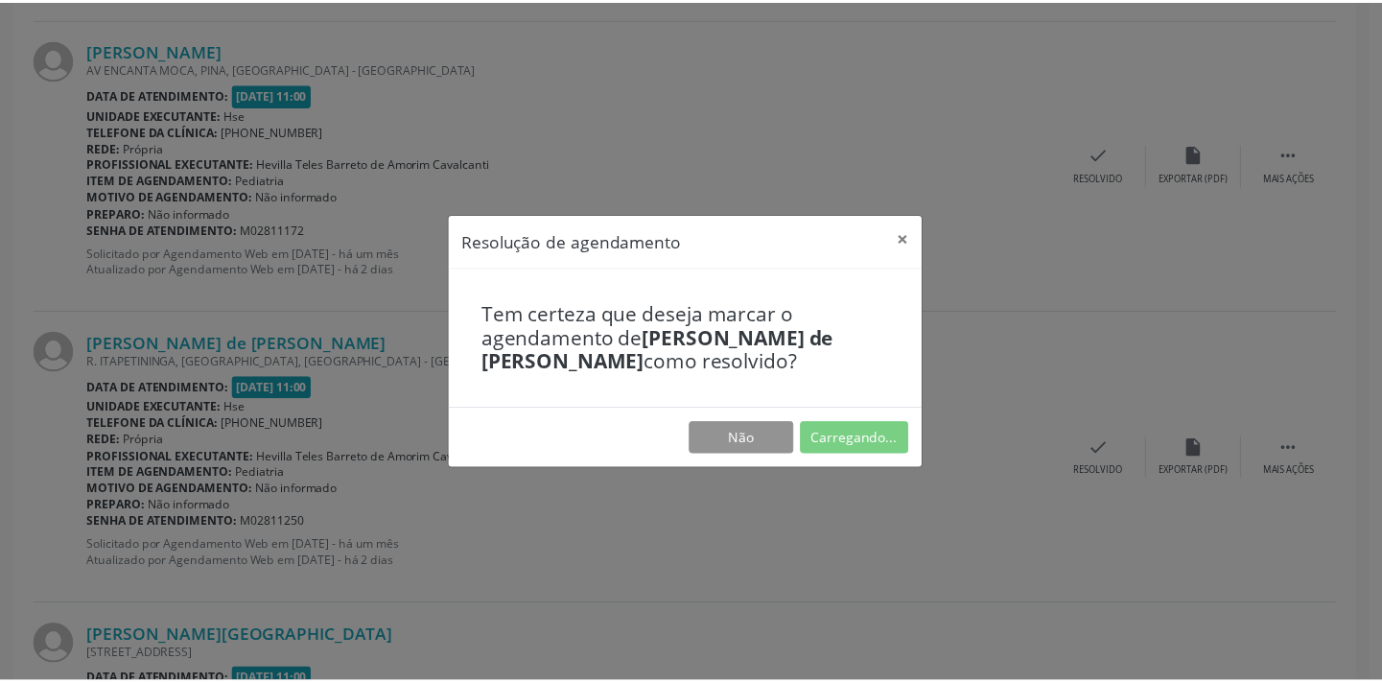
scroll to position [133, 0]
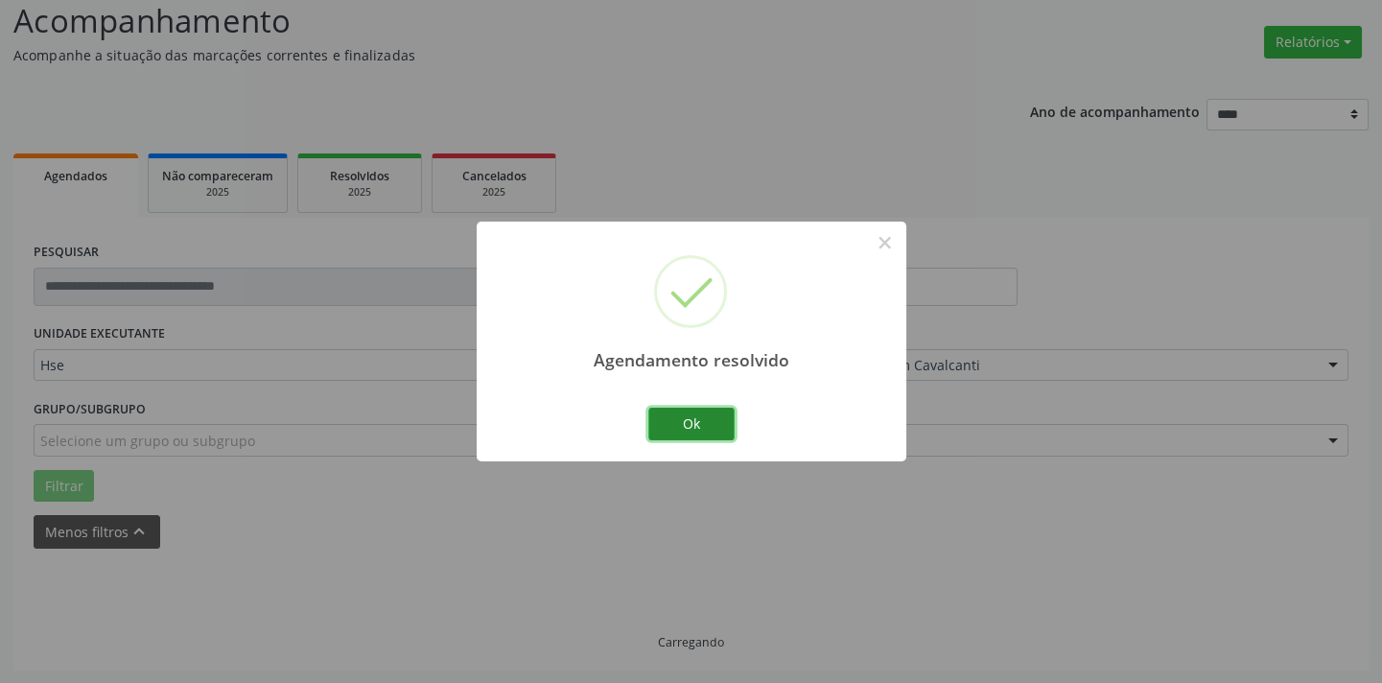
click at [716, 424] on button "Ok" at bounding box center [691, 424] width 86 height 33
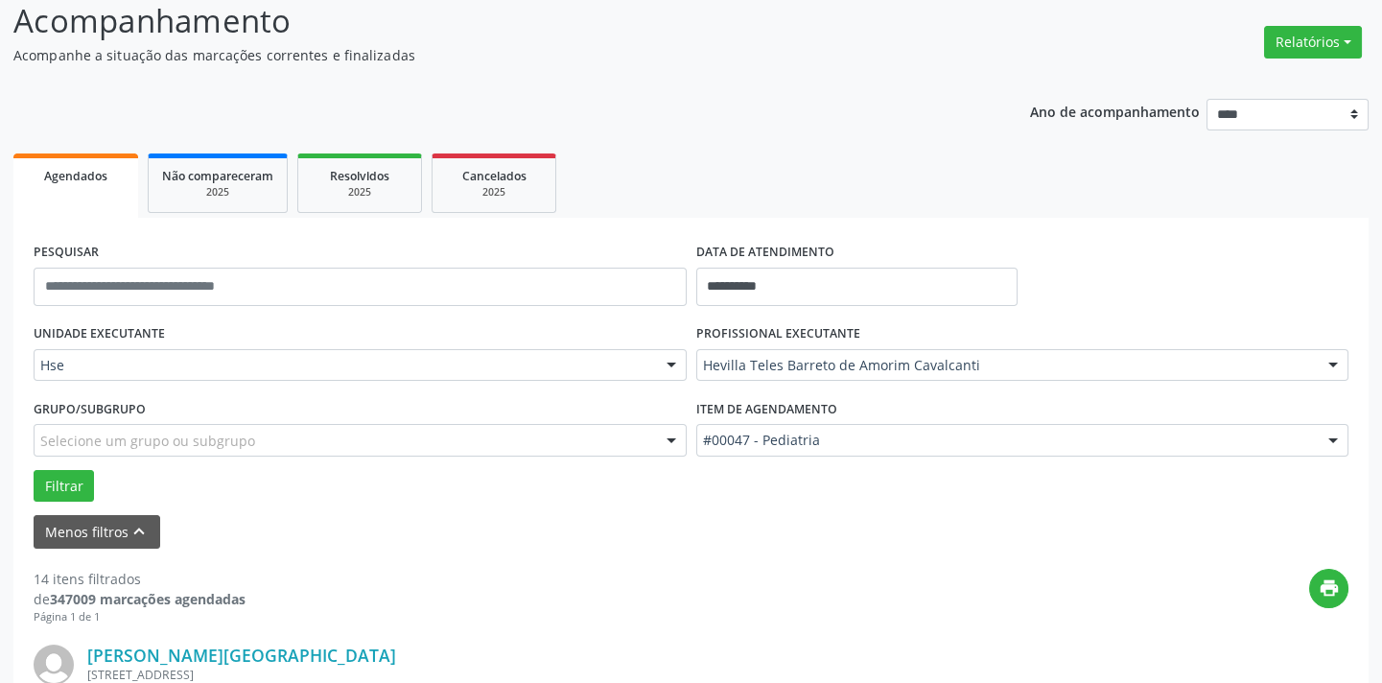
scroll to position [1324, 0]
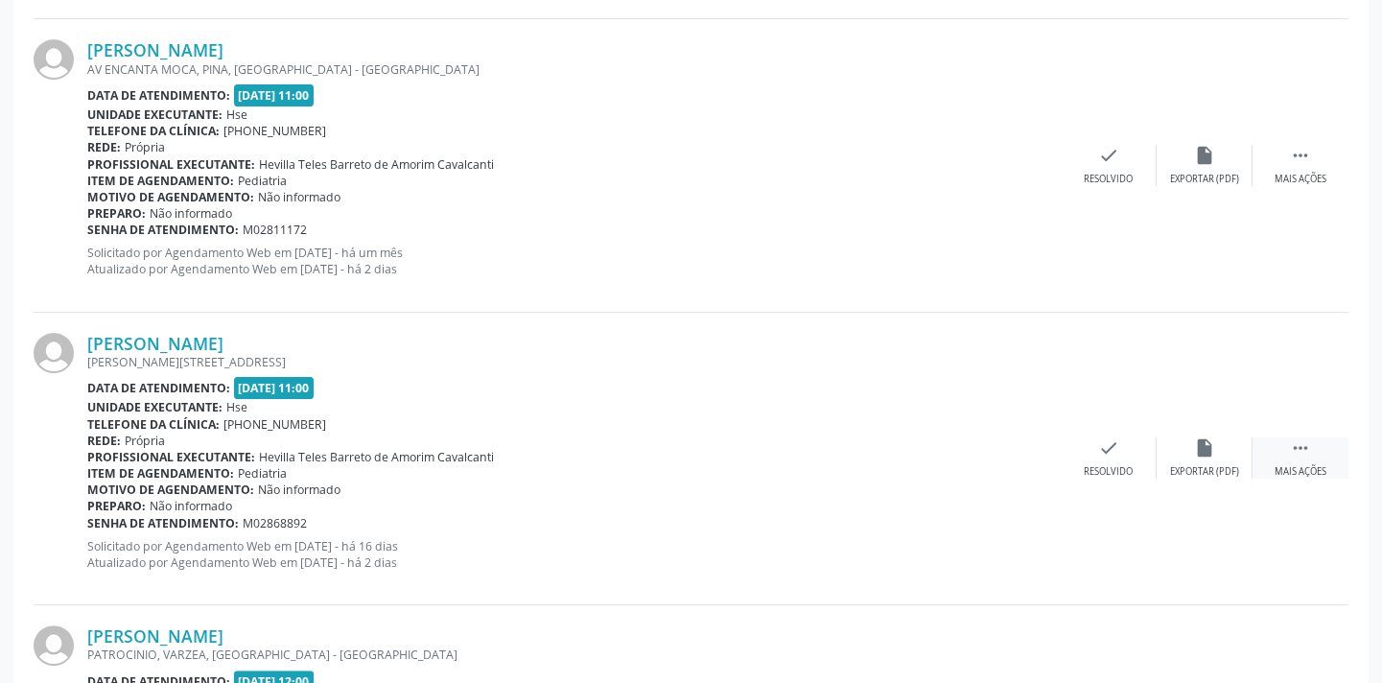
click at [1282, 443] on div " Mais ações" at bounding box center [1300, 457] width 96 height 41
click at [1182, 455] on div "alarm_off Não compareceu" at bounding box center [1204, 457] width 96 height 41
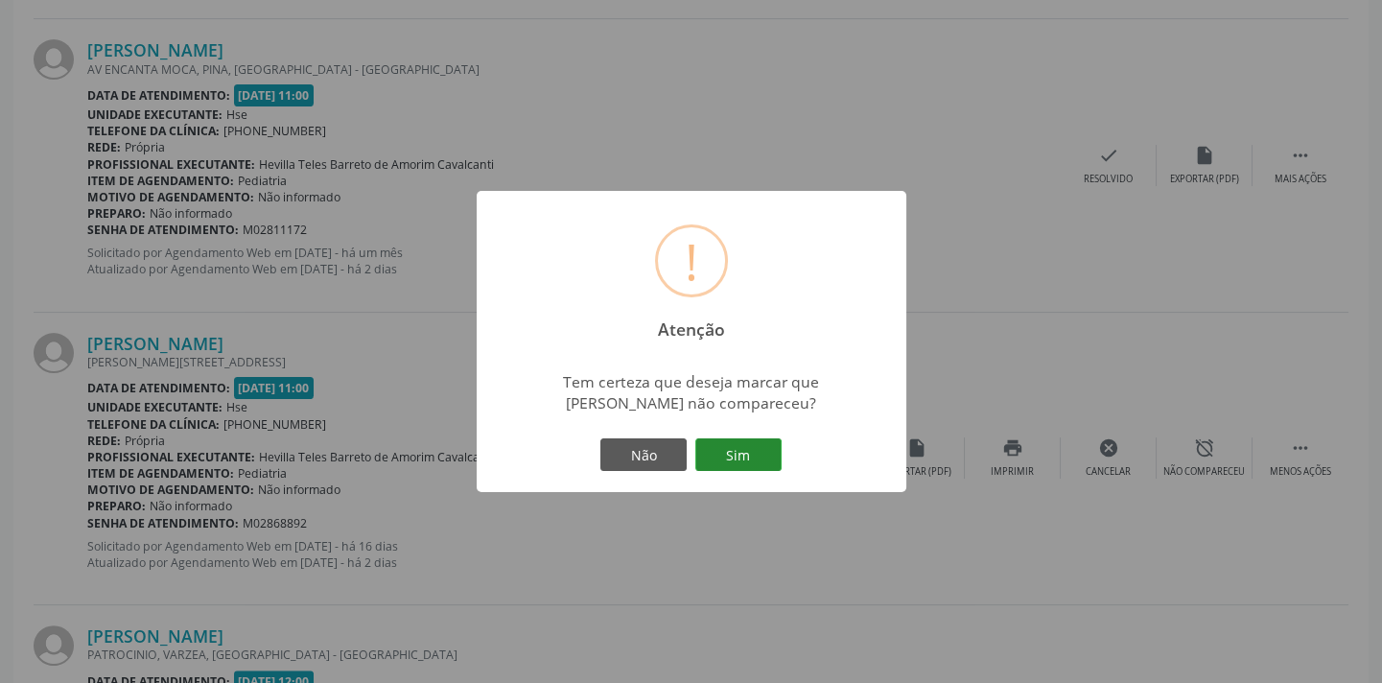
click at [763, 459] on button "Sim" at bounding box center [738, 454] width 86 height 33
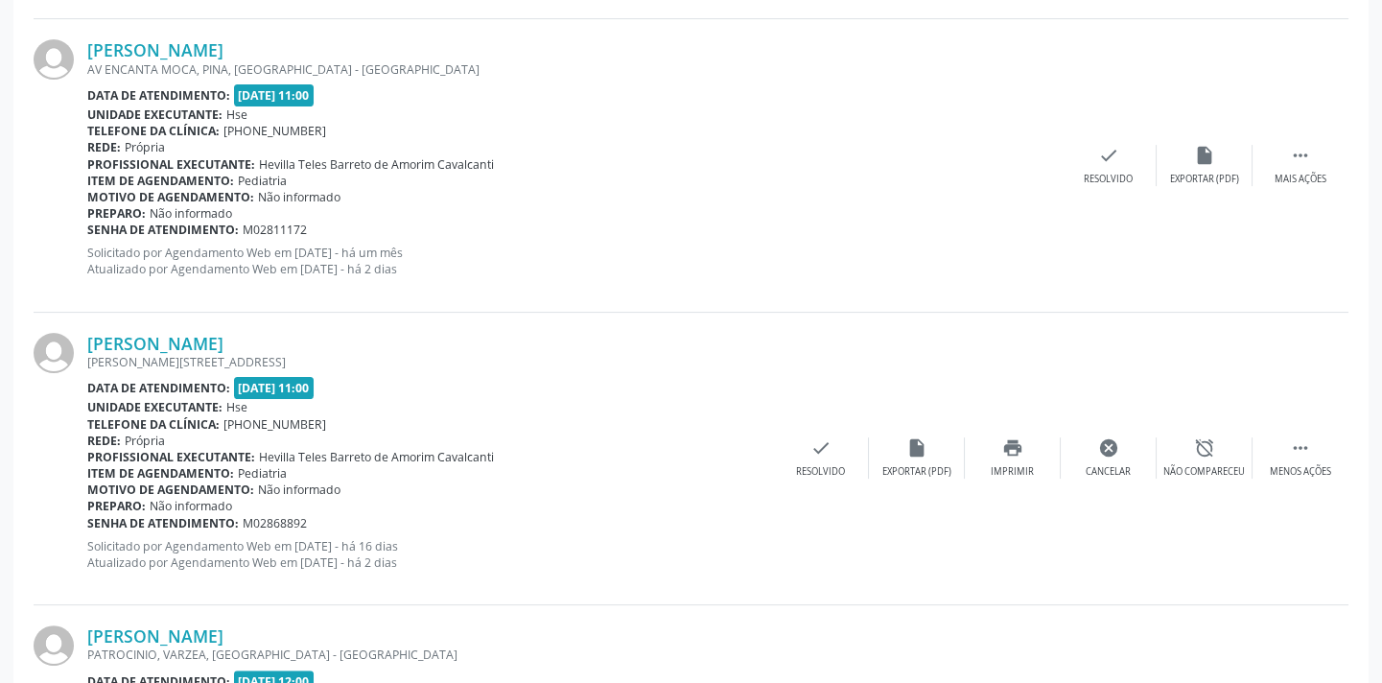
scroll to position [153, 0]
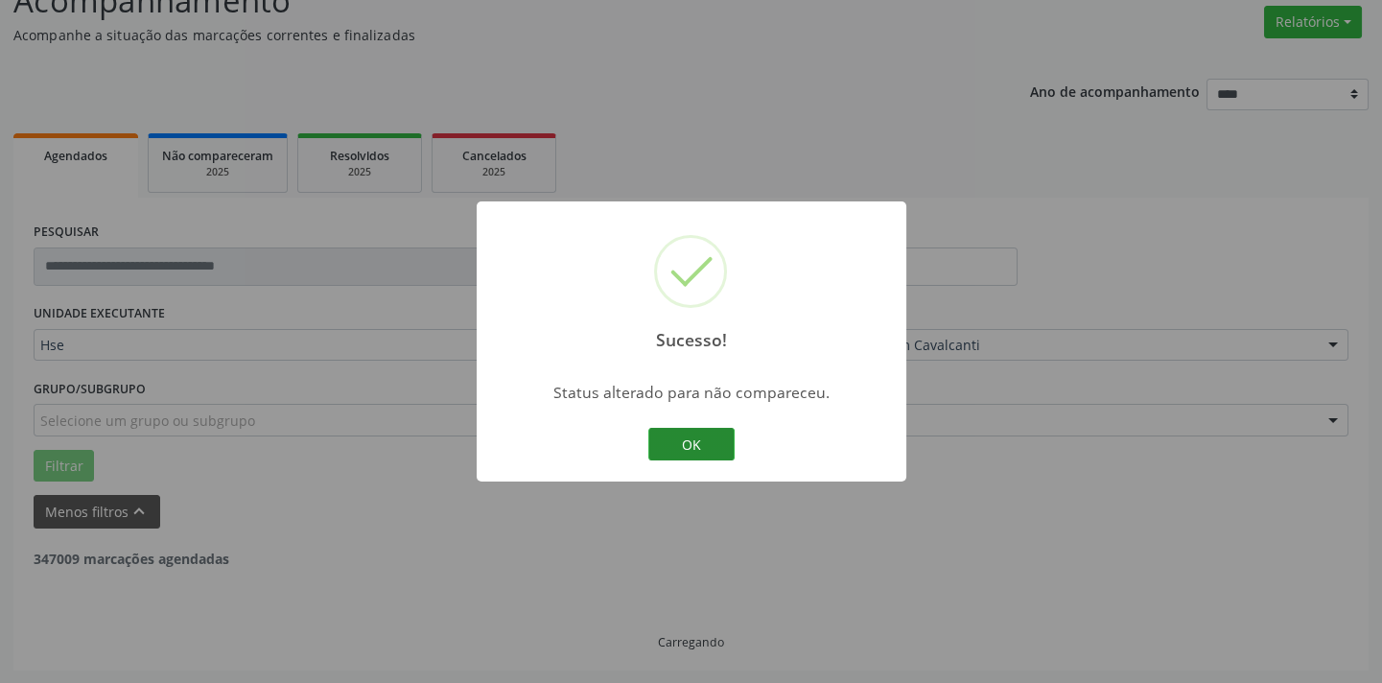
click at [675, 458] on button "OK" at bounding box center [691, 444] width 86 height 33
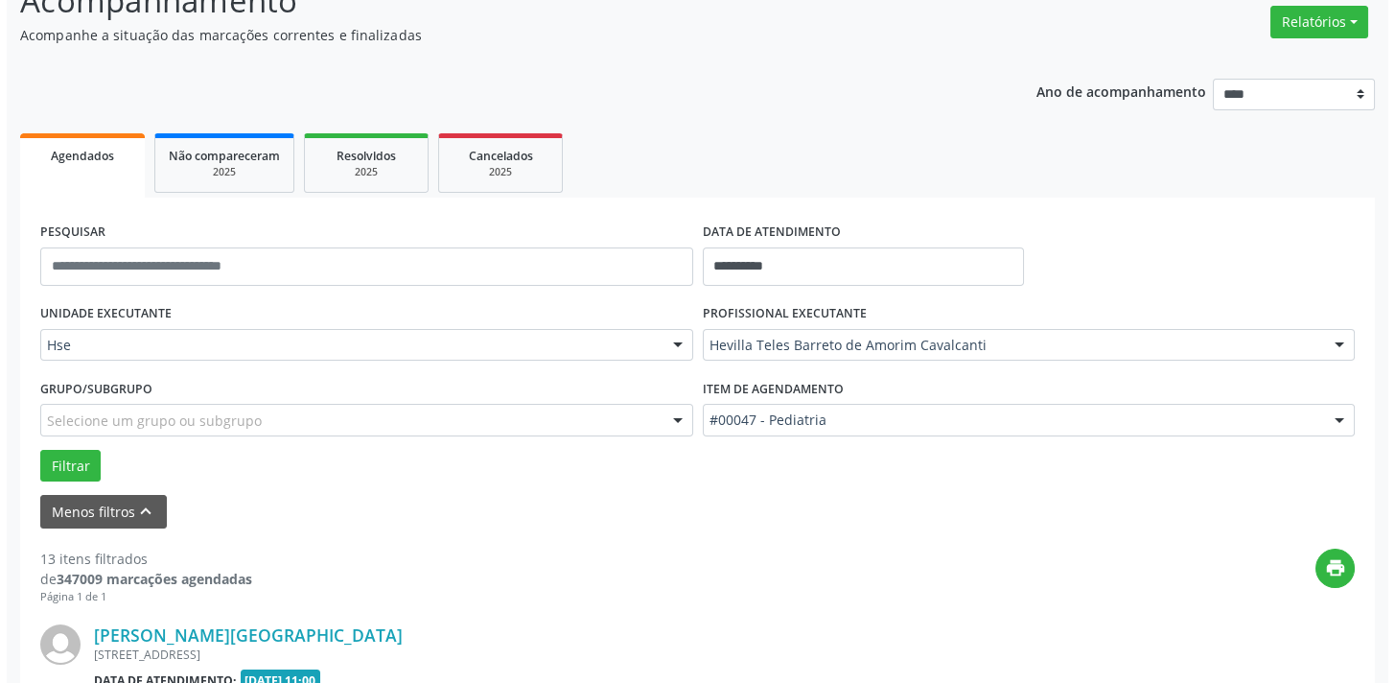
scroll to position [1324, 0]
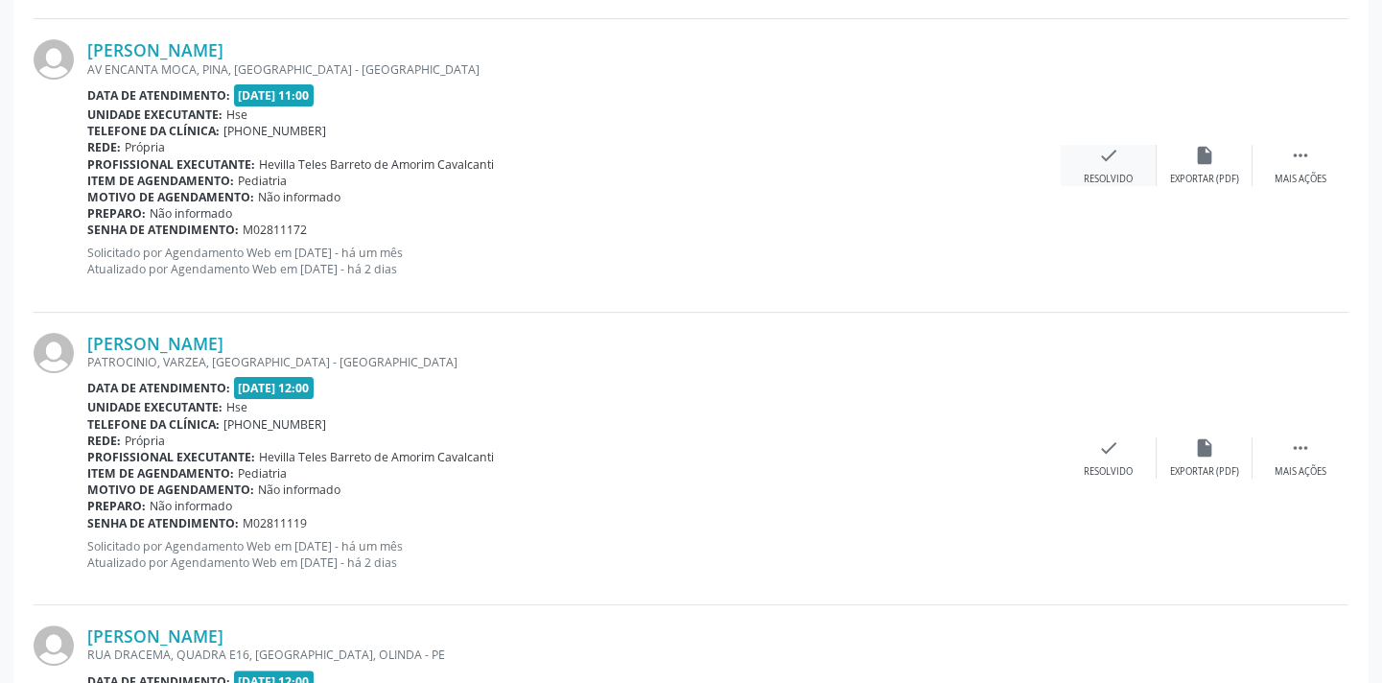
click at [1083, 145] on div "check Resolvido" at bounding box center [1109, 165] width 96 height 41
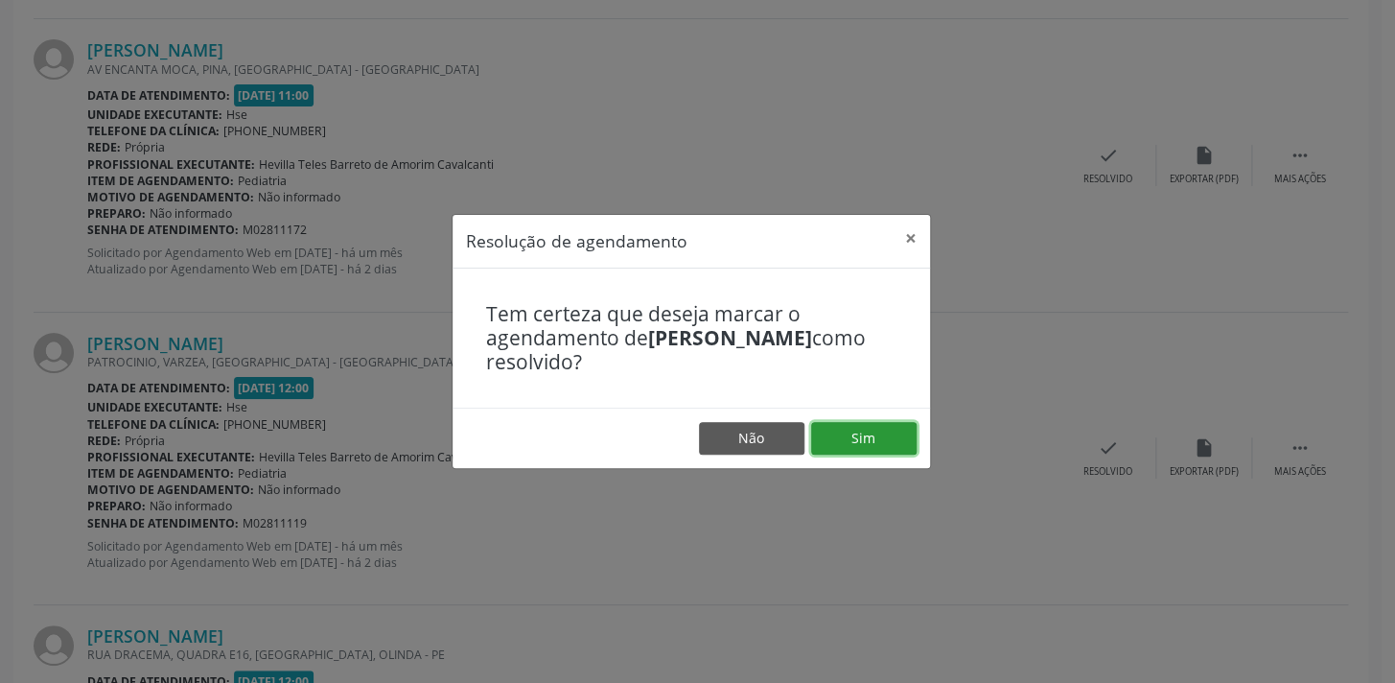
click at [862, 444] on button "Sim" at bounding box center [863, 438] width 105 height 33
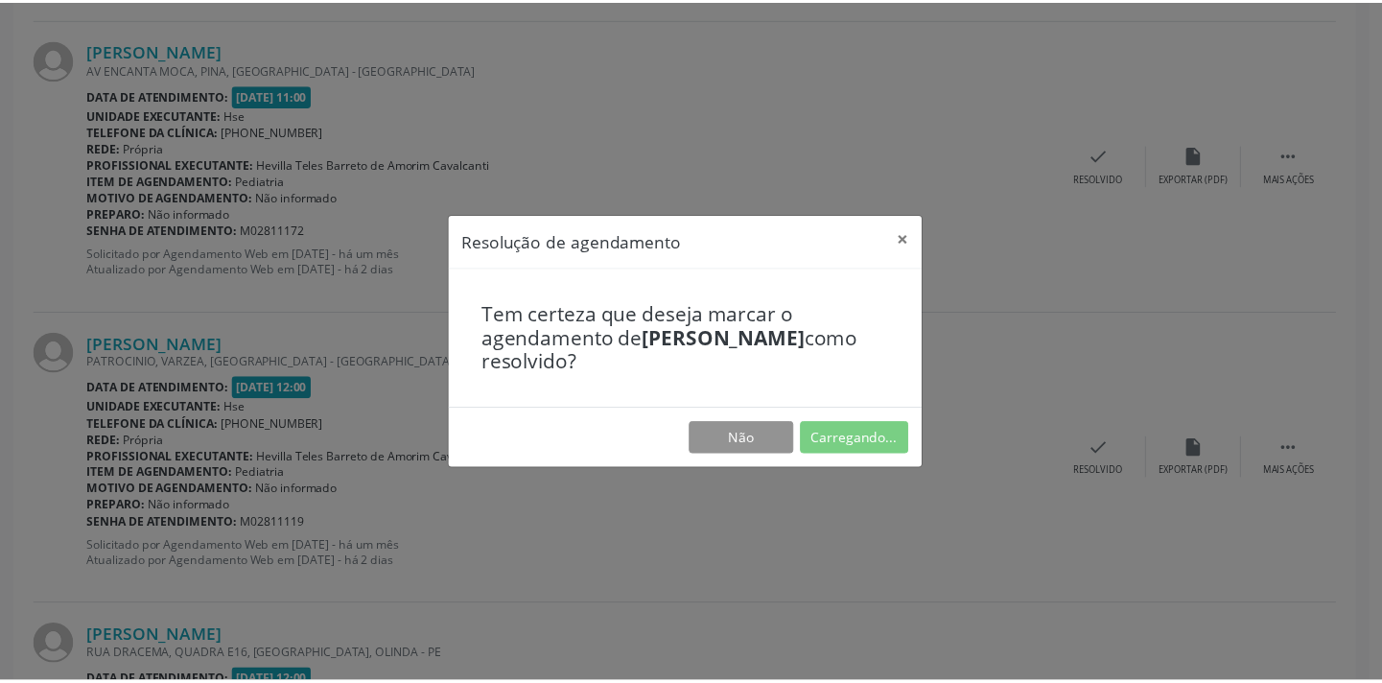
scroll to position [133, 0]
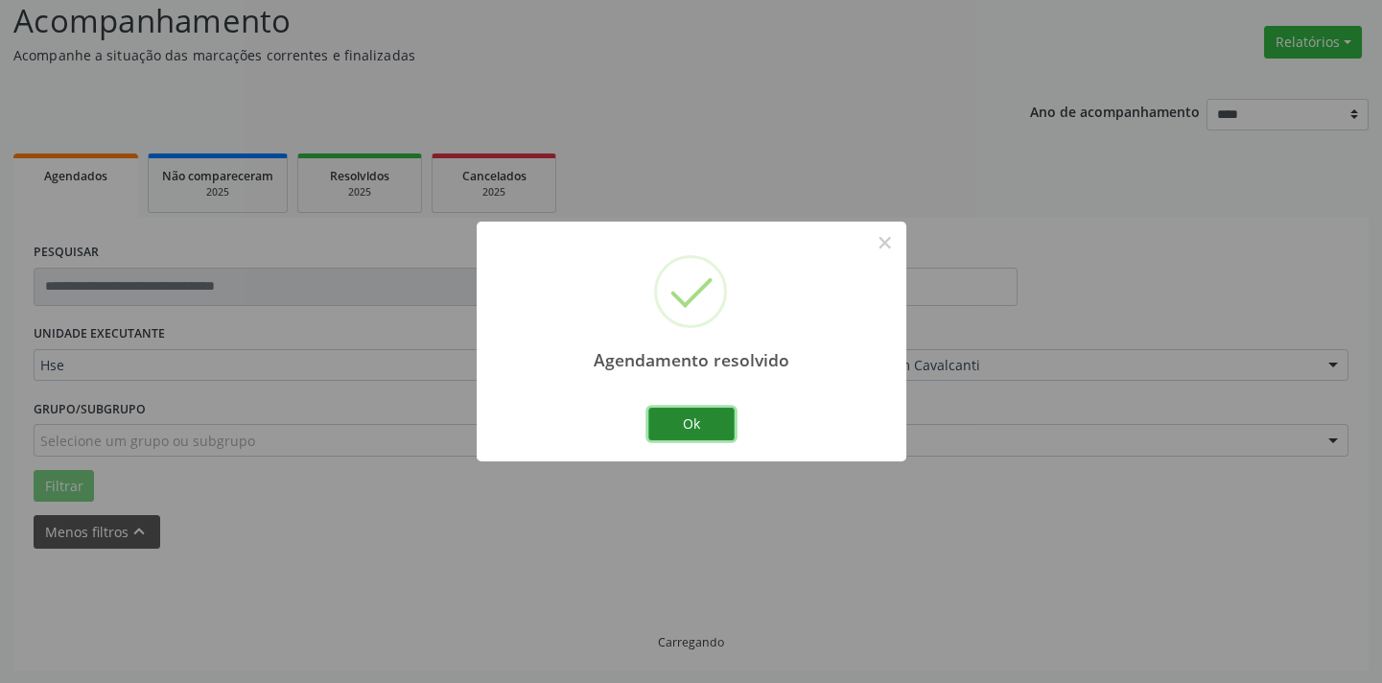
click at [707, 411] on button "Ok" at bounding box center [691, 424] width 86 height 33
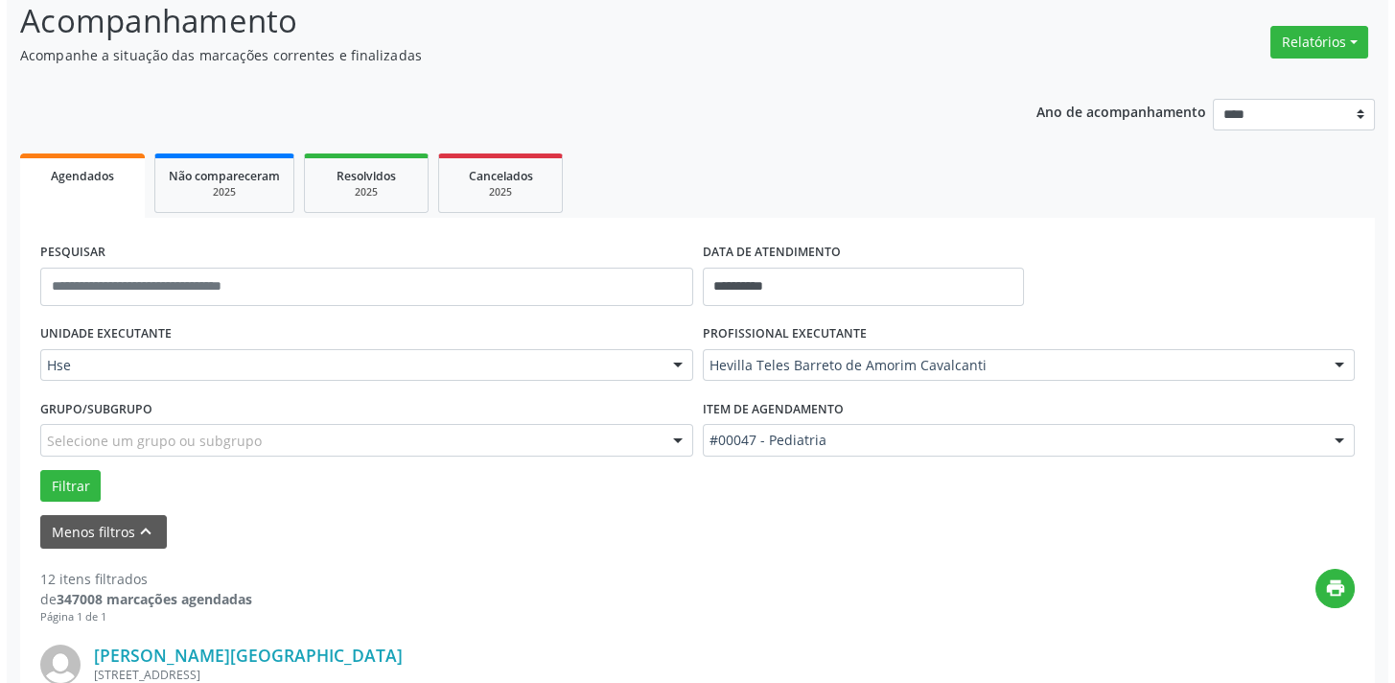
scroll to position [739, 0]
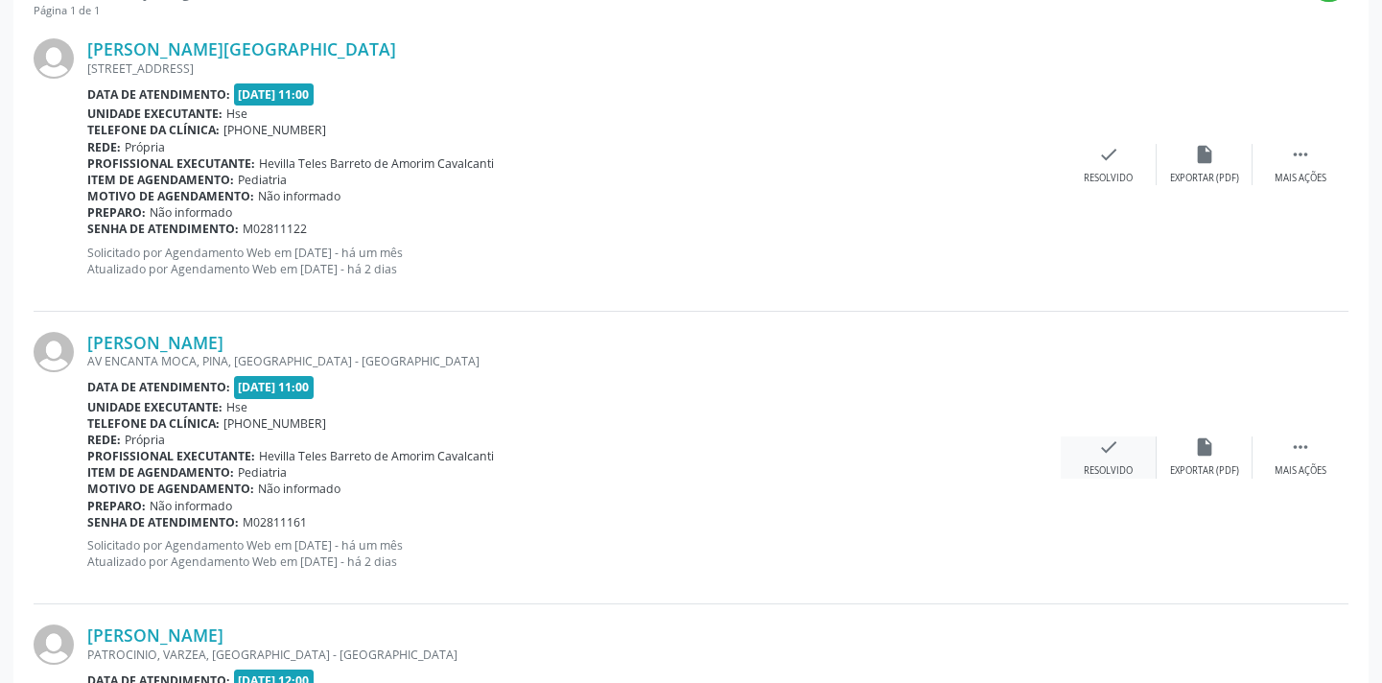
click at [1086, 442] on div "check Resolvido" at bounding box center [1109, 456] width 96 height 41
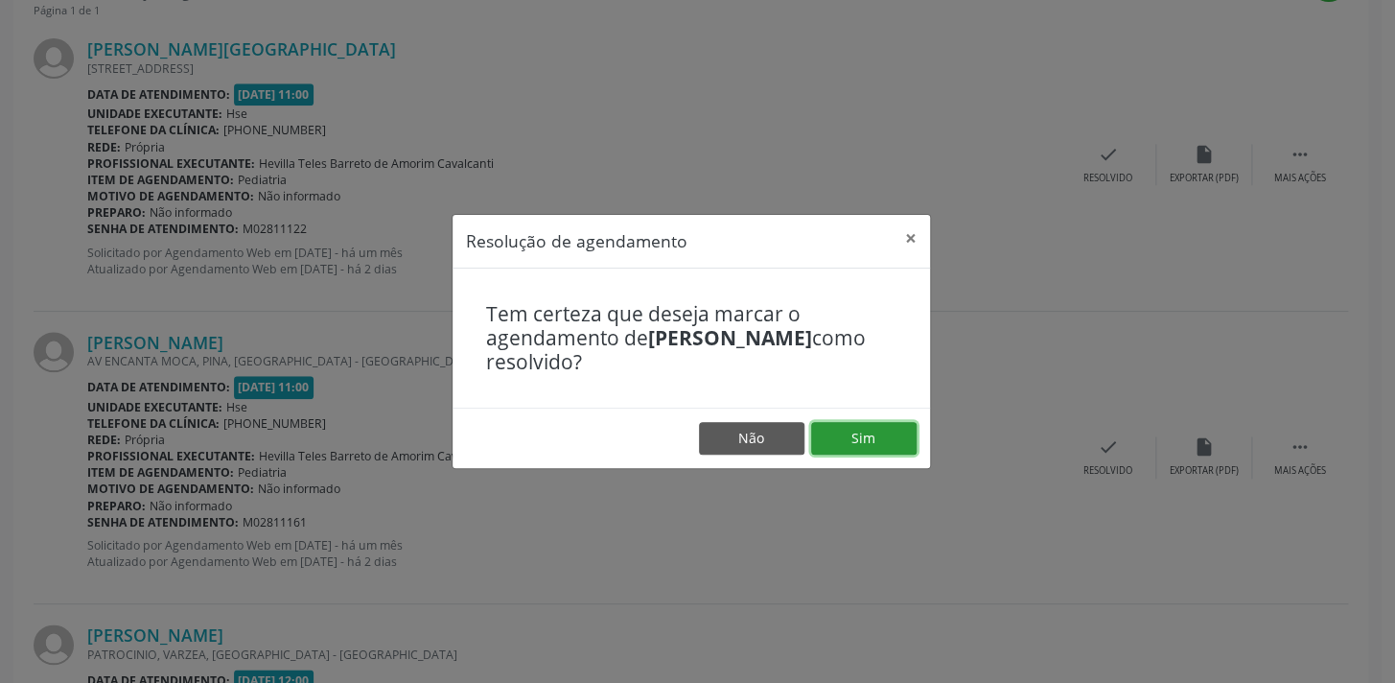
click at [881, 449] on button "Sim" at bounding box center [863, 438] width 105 height 33
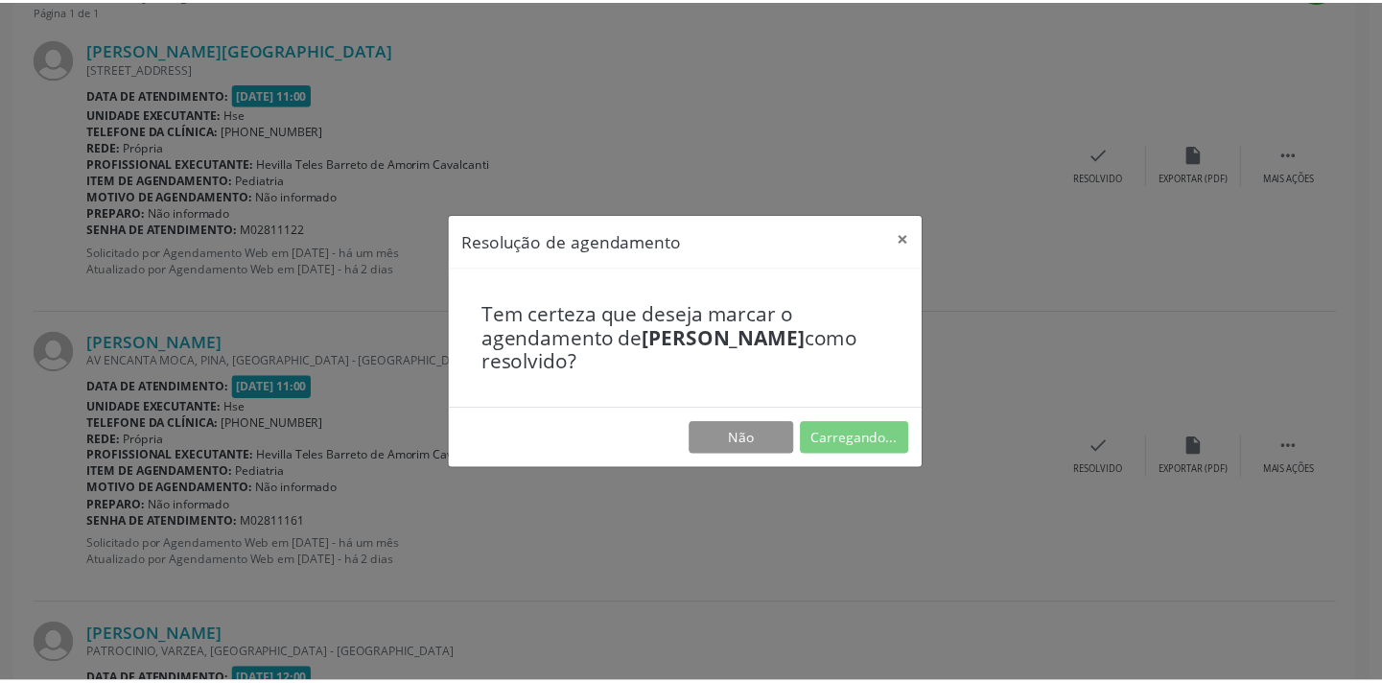
scroll to position [133, 0]
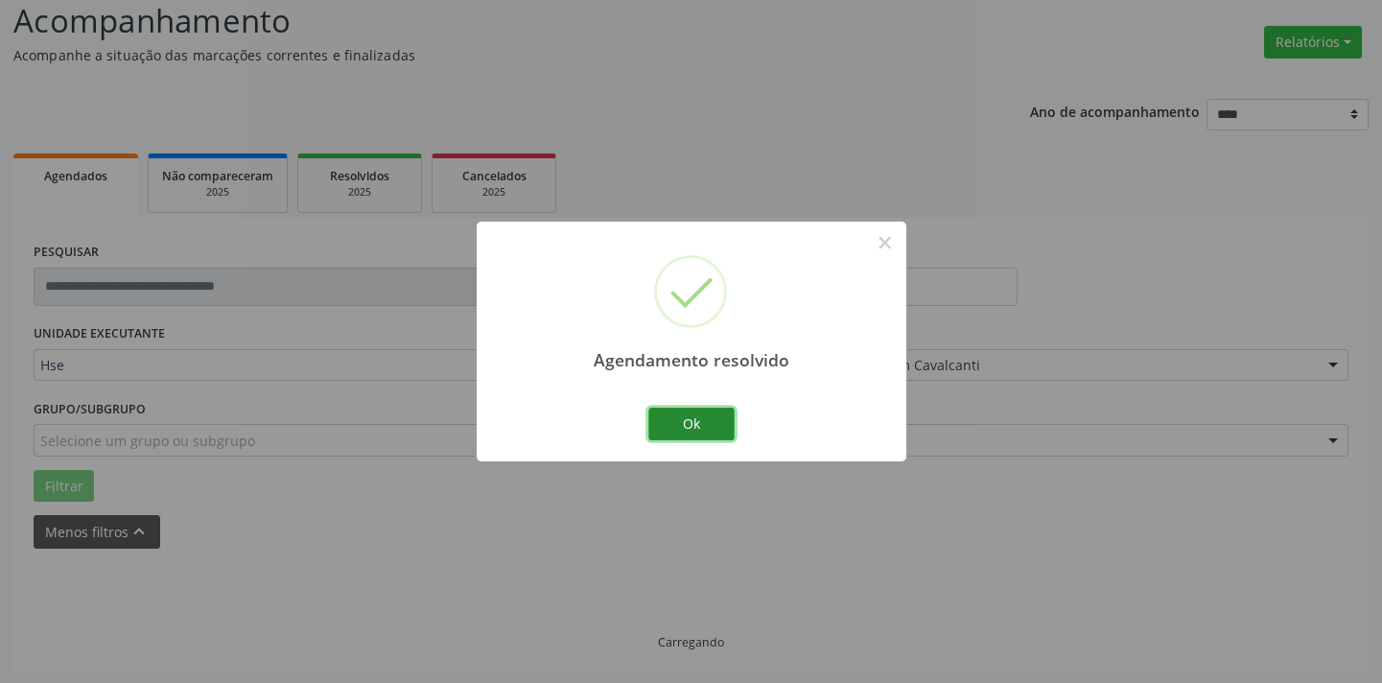
click at [704, 421] on button "Ok" at bounding box center [691, 424] width 86 height 33
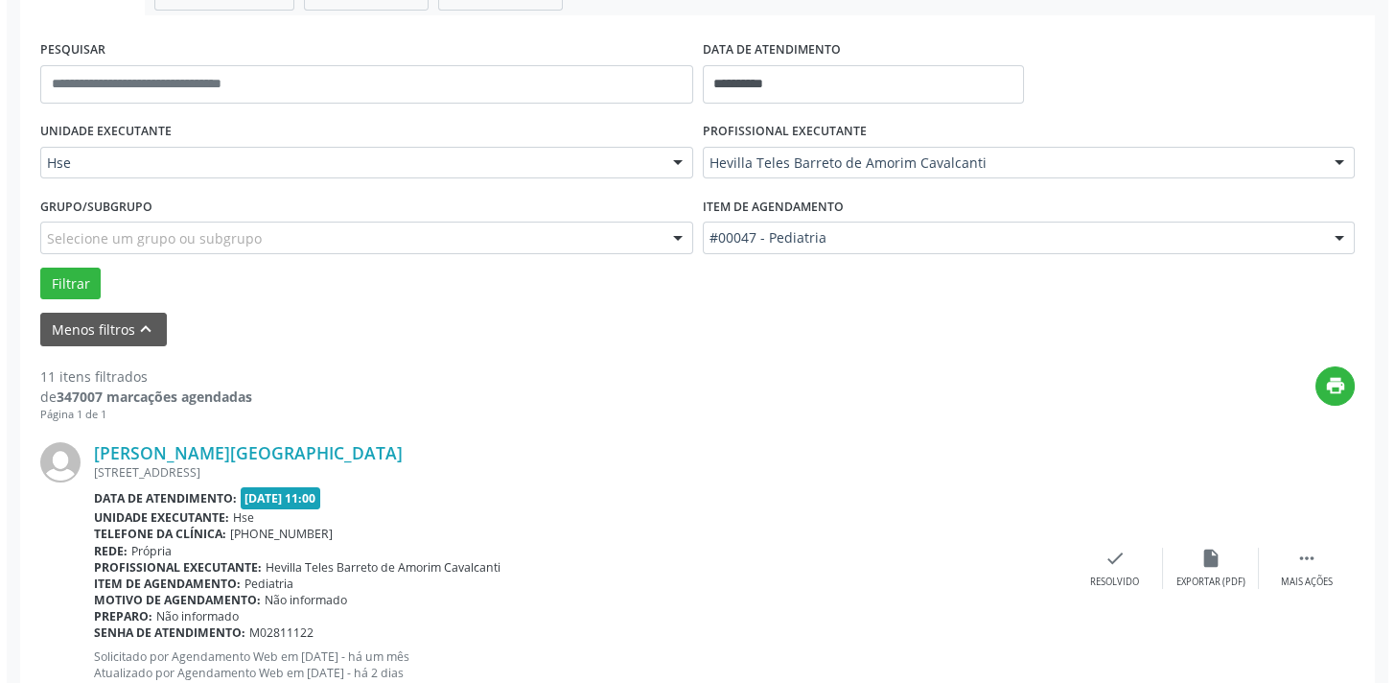
scroll to position [394, 0]
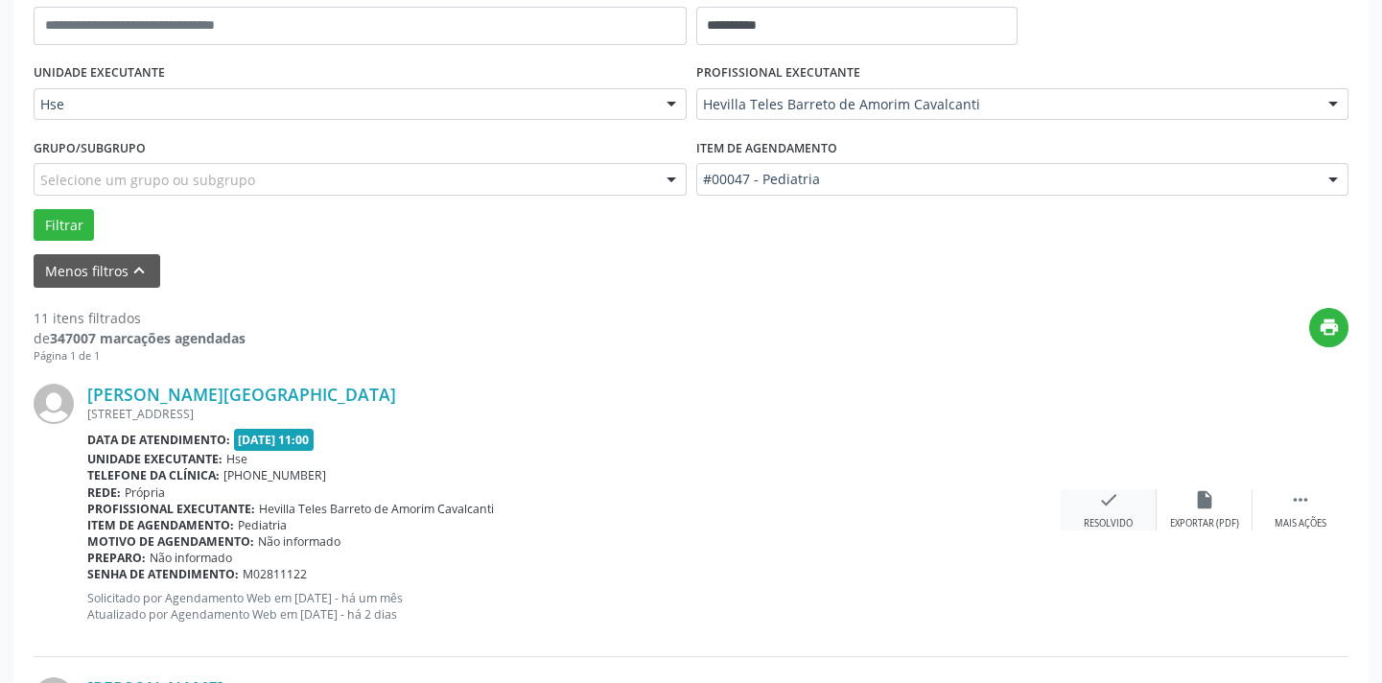
click at [1081, 495] on div "check Resolvido" at bounding box center [1109, 509] width 96 height 41
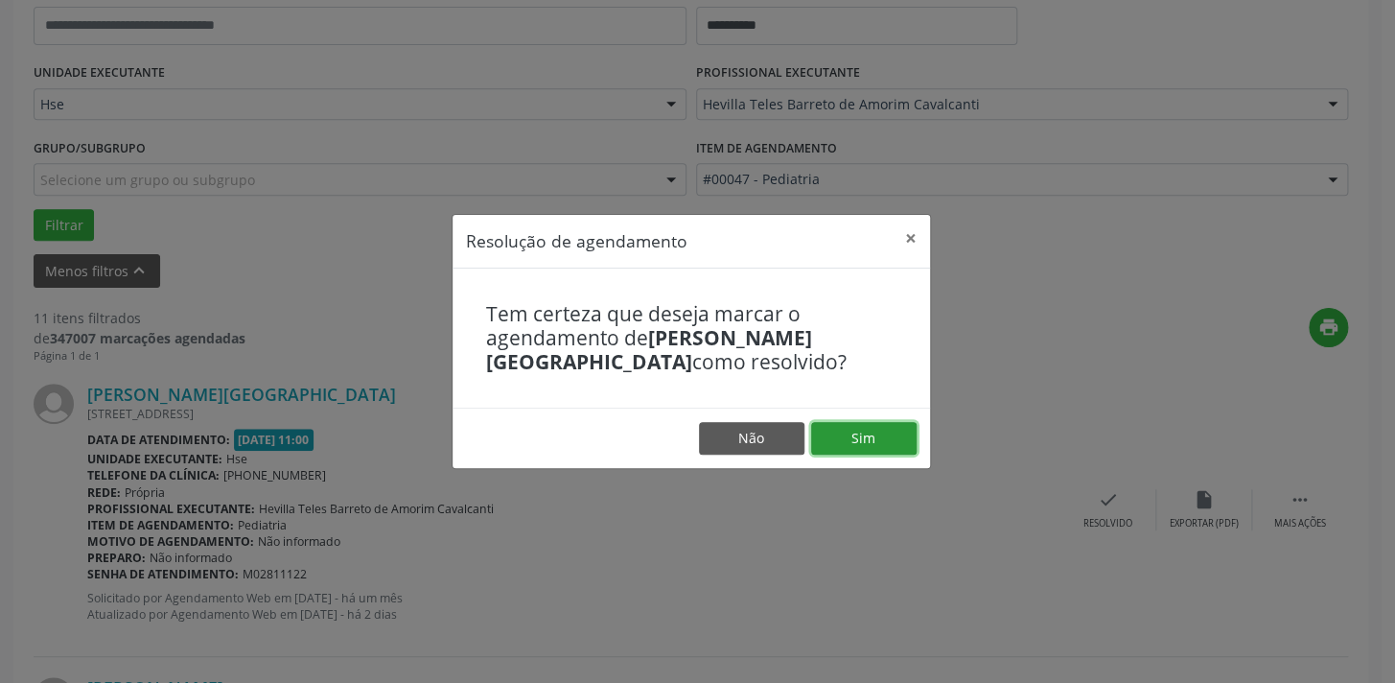
click at [884, 446] on button "Sim" at bounding box center [863, 438] width 105 height 33
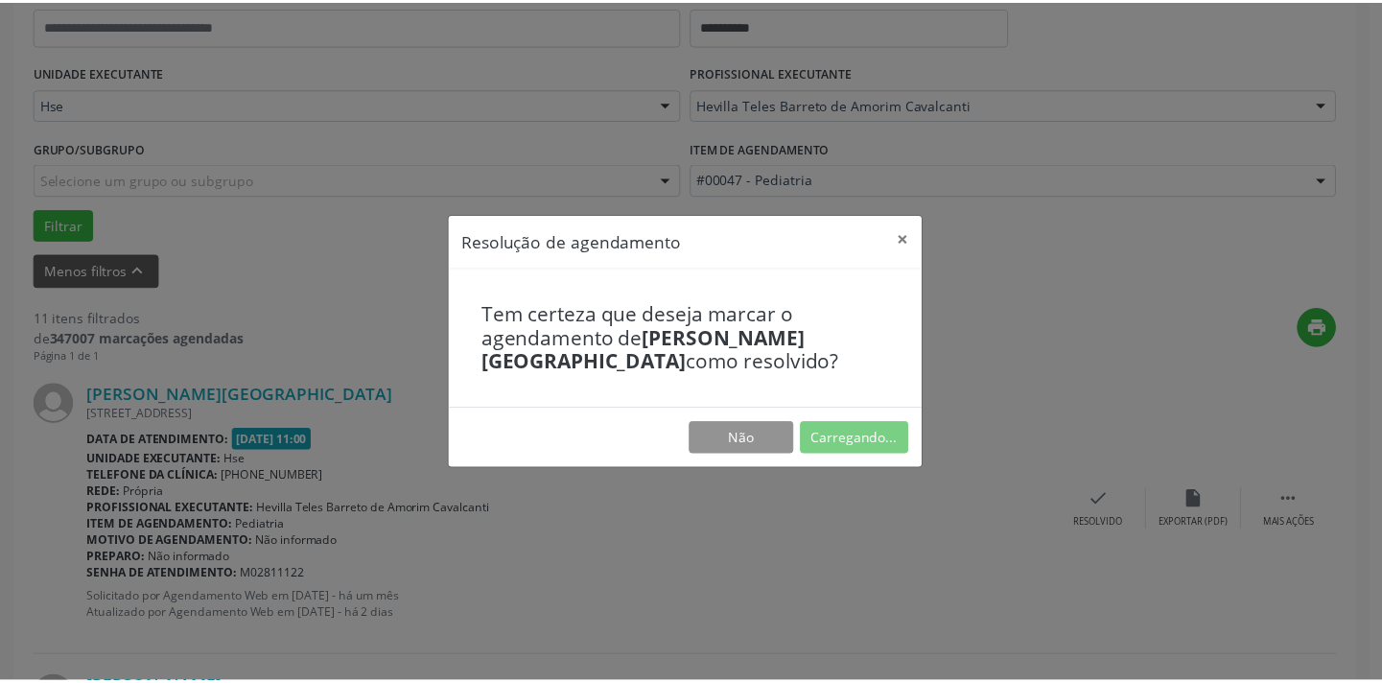
scroll to position [133, 0]
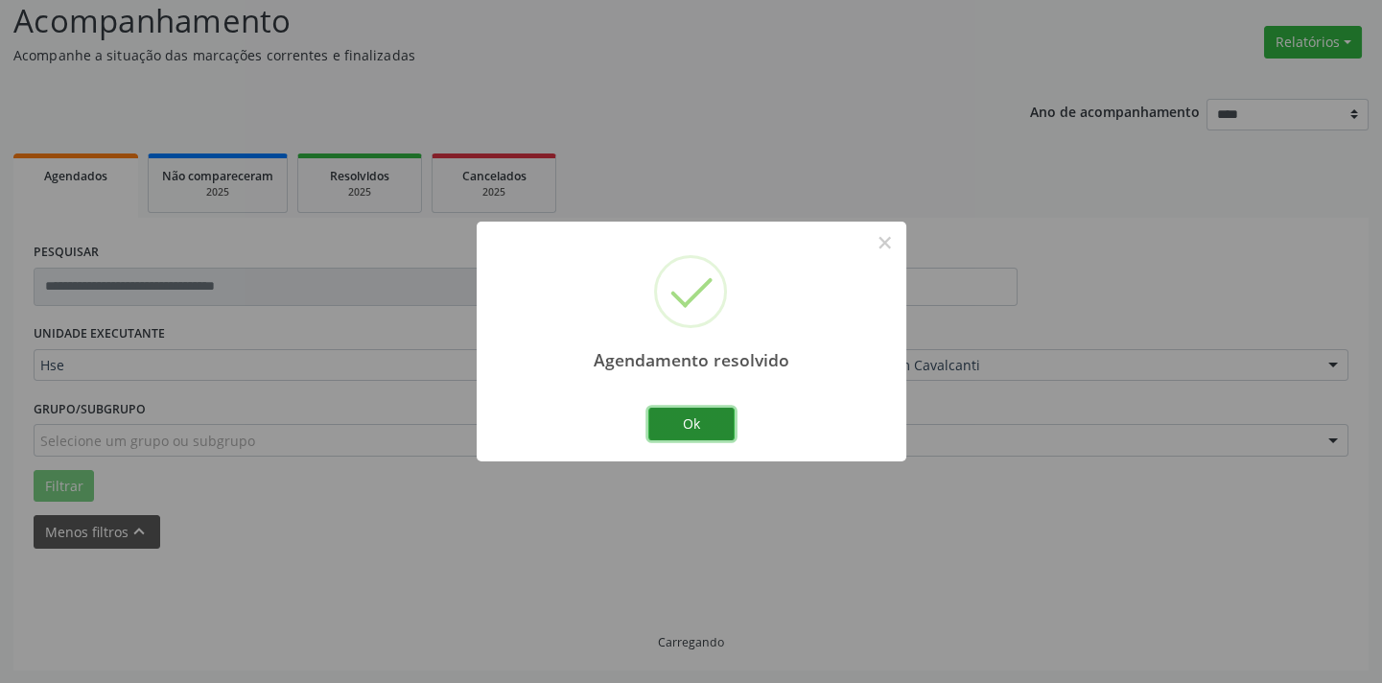
click at [686, 427] on button "Ok" at bounding box center [691, 424] width 86 height 33
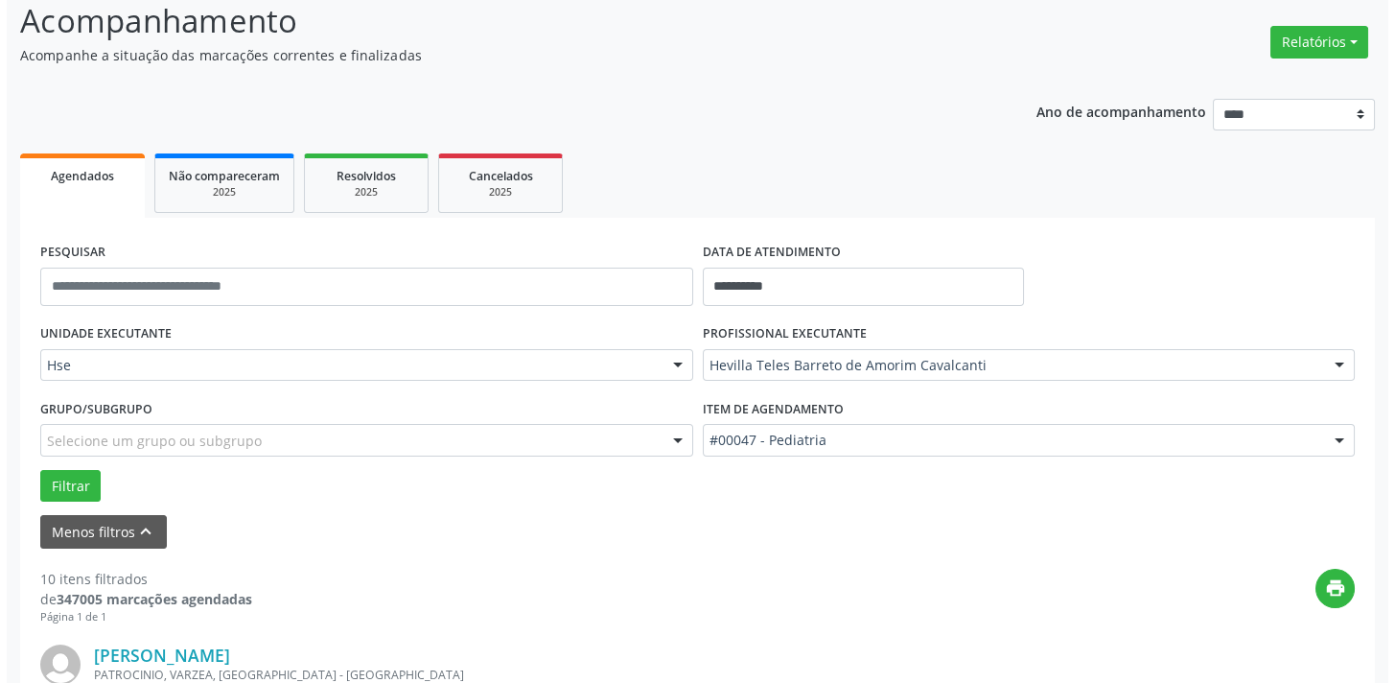
scroll to position [2787, 0]
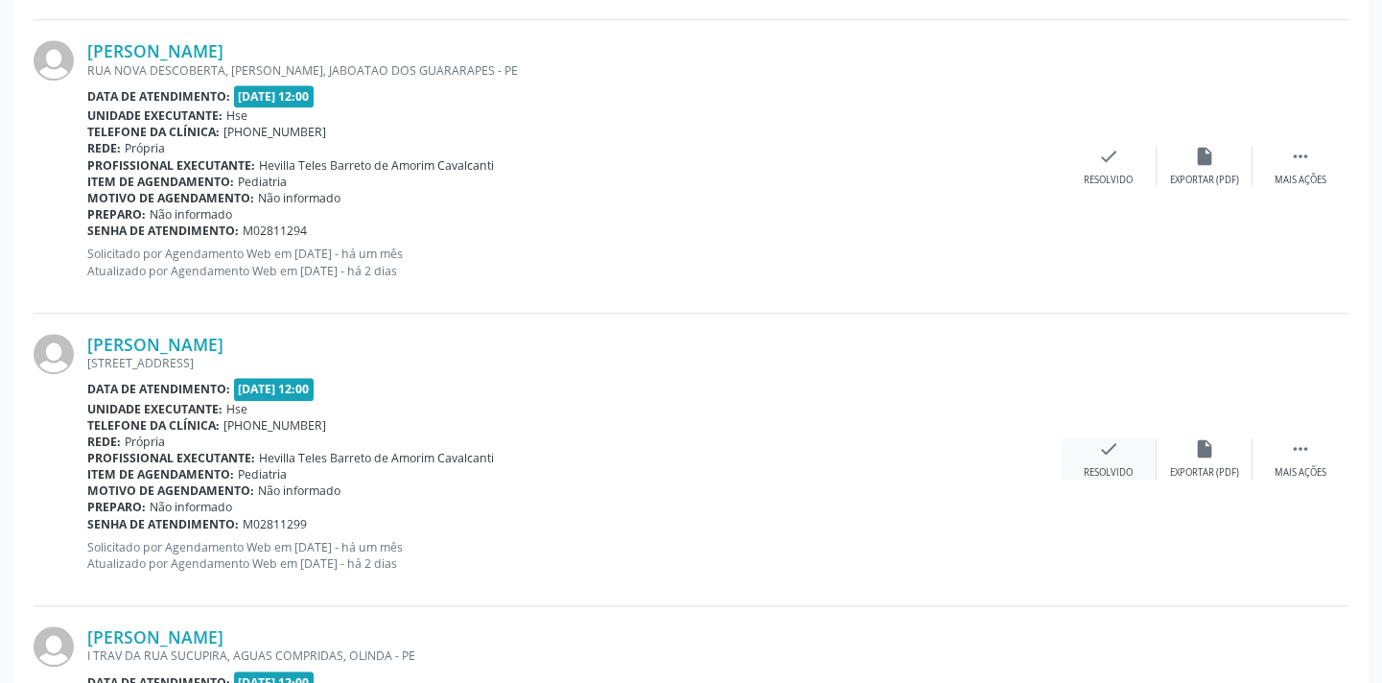
click at [1093, 470] on div "Resolvido" at bounding box center [1108, 472] width 49 height 13
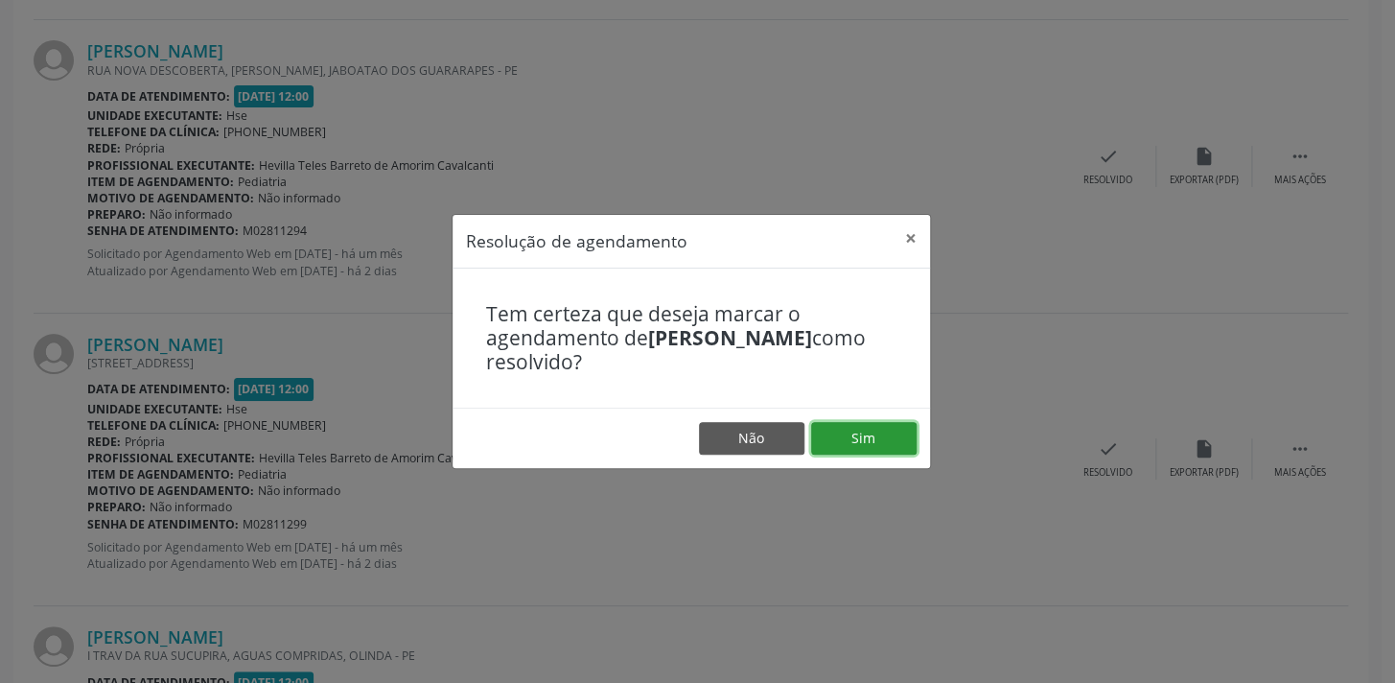
click at [897, 424] on button "Sim" at bounding box center [863, 438] width 105 height 33
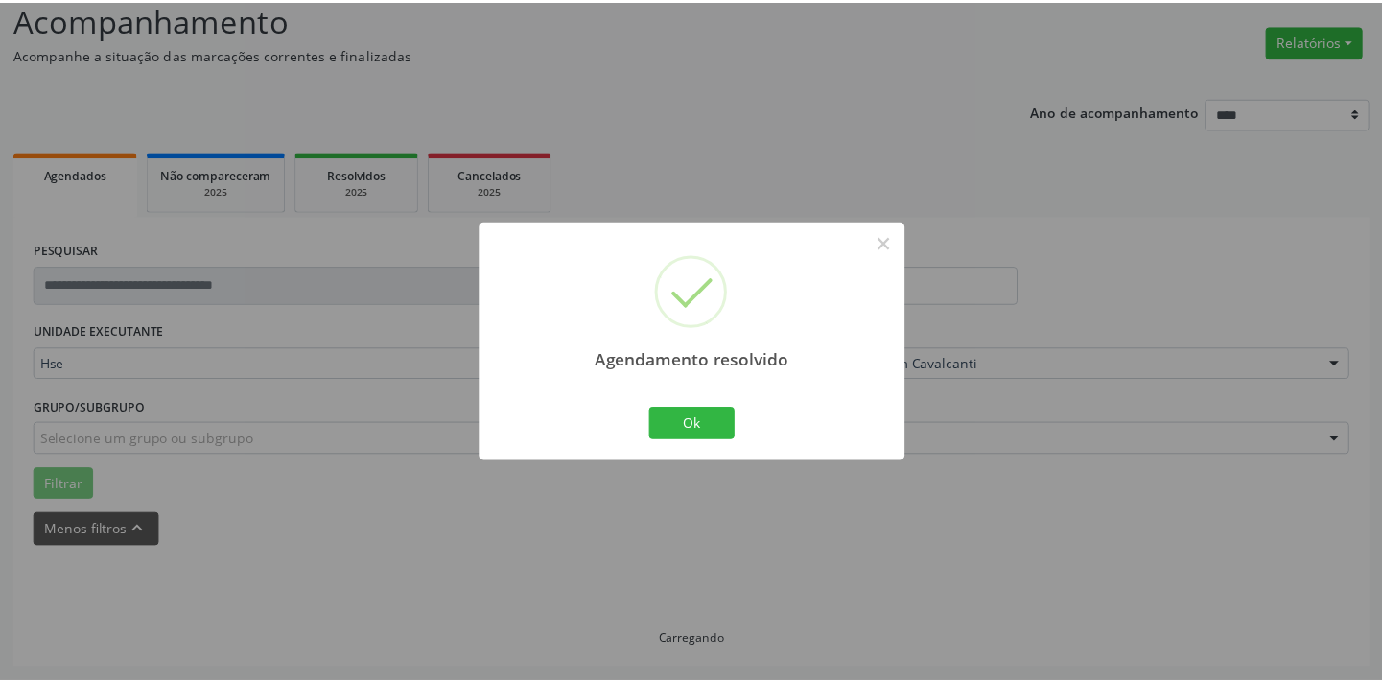
scroll to position [133, 0]
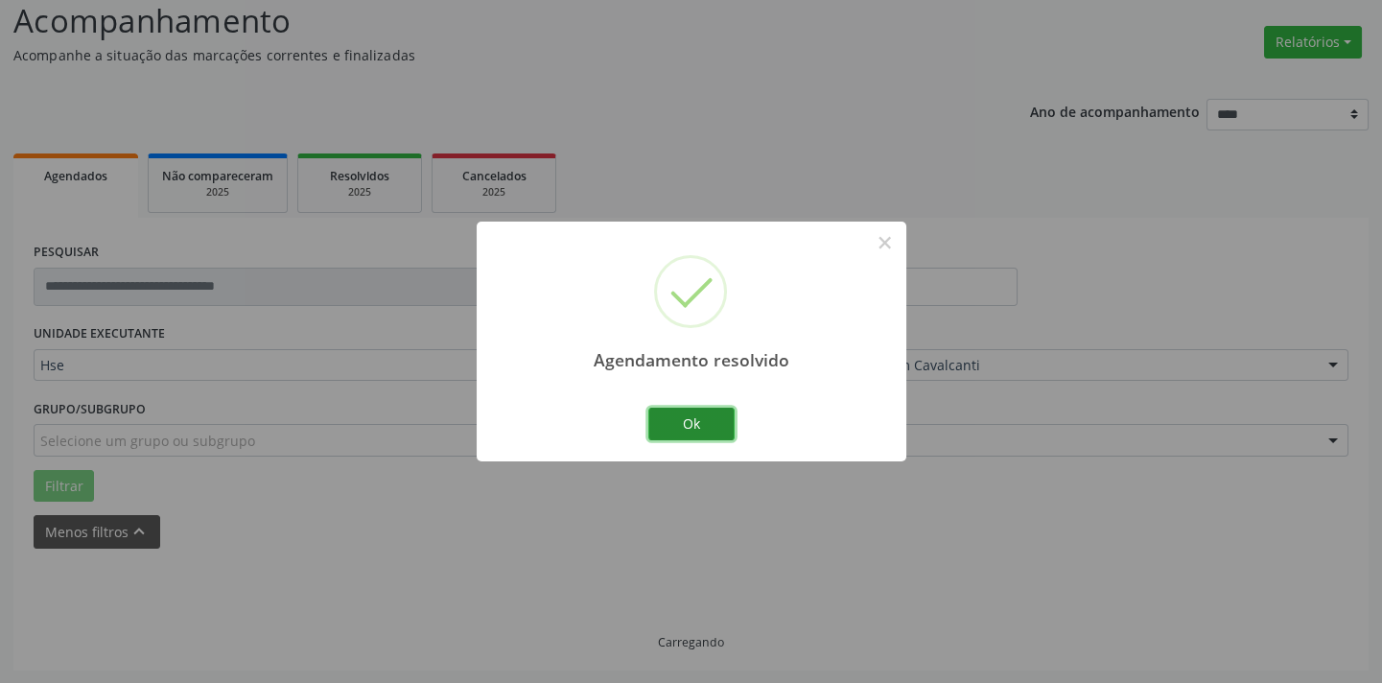
click at [700, 428] on button "Ok" at bounding box center [691, 424] width 86 height 33
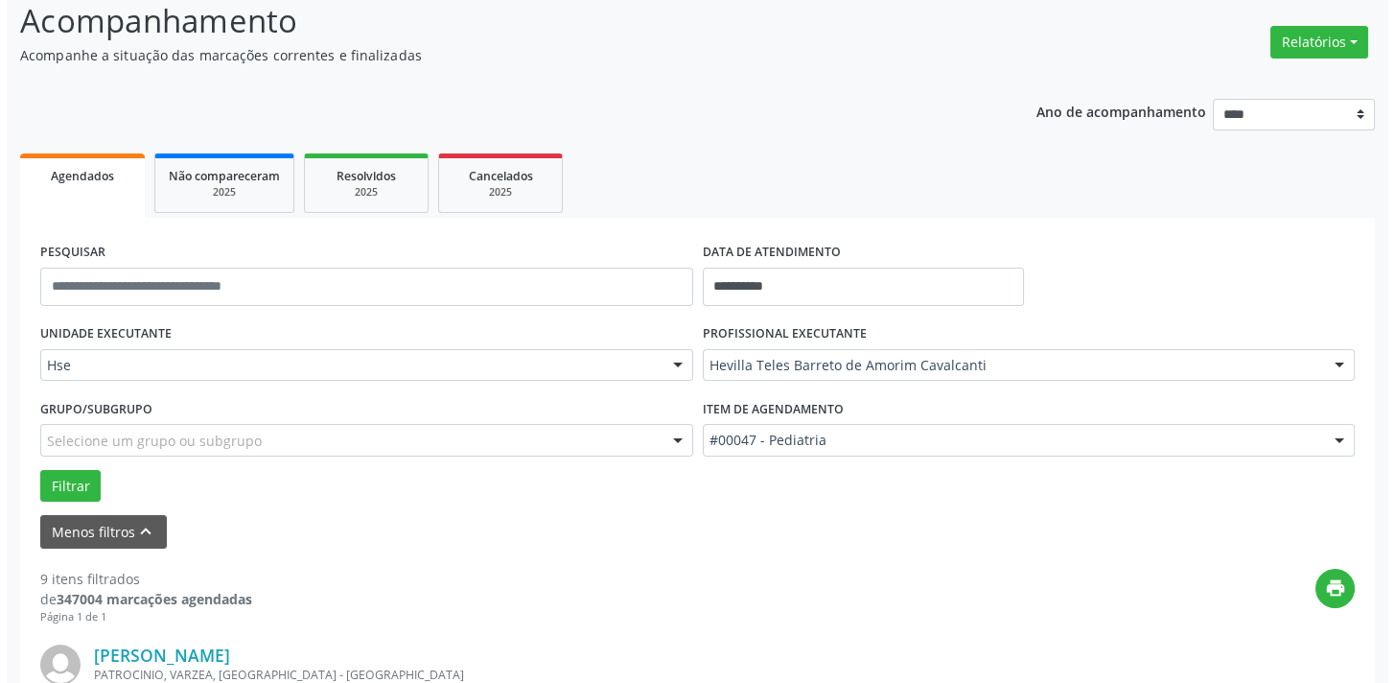
scroll to position [2494, 0]
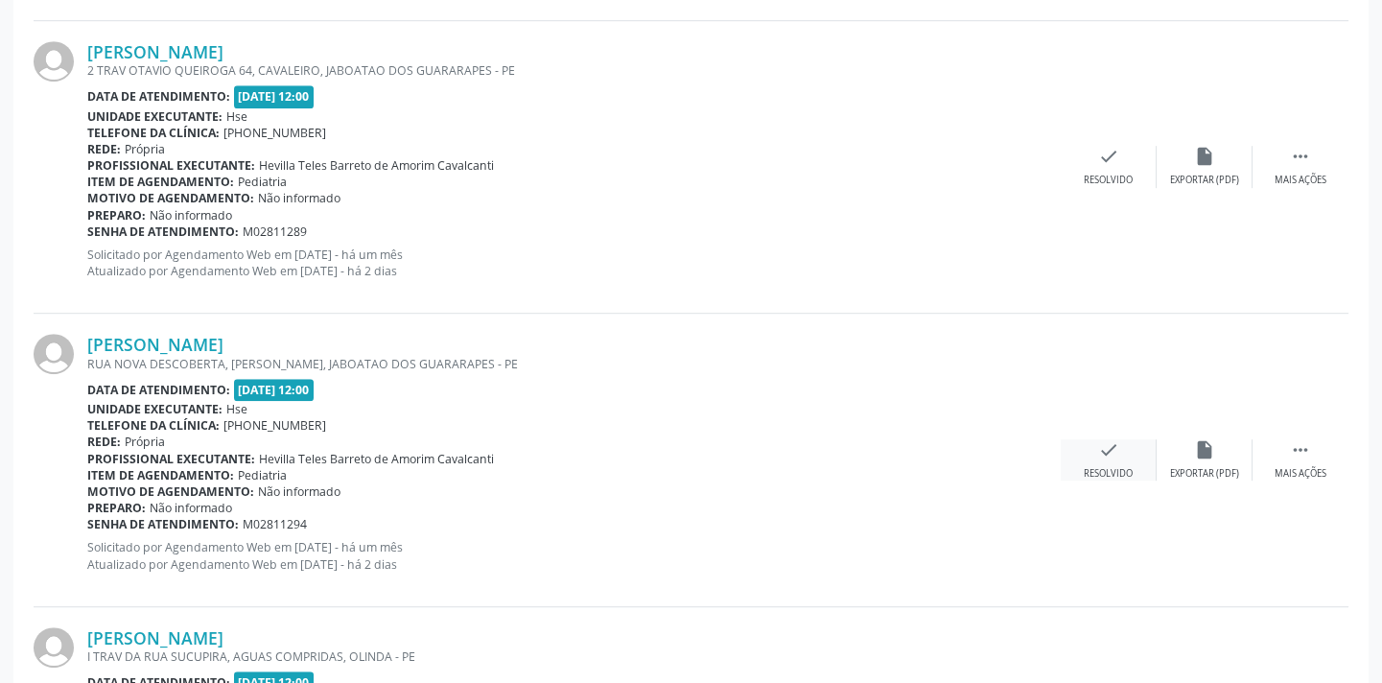
click at [1070, 452] on div "check Resolvido" at bounding box center [1109, 459] width 96 height 41
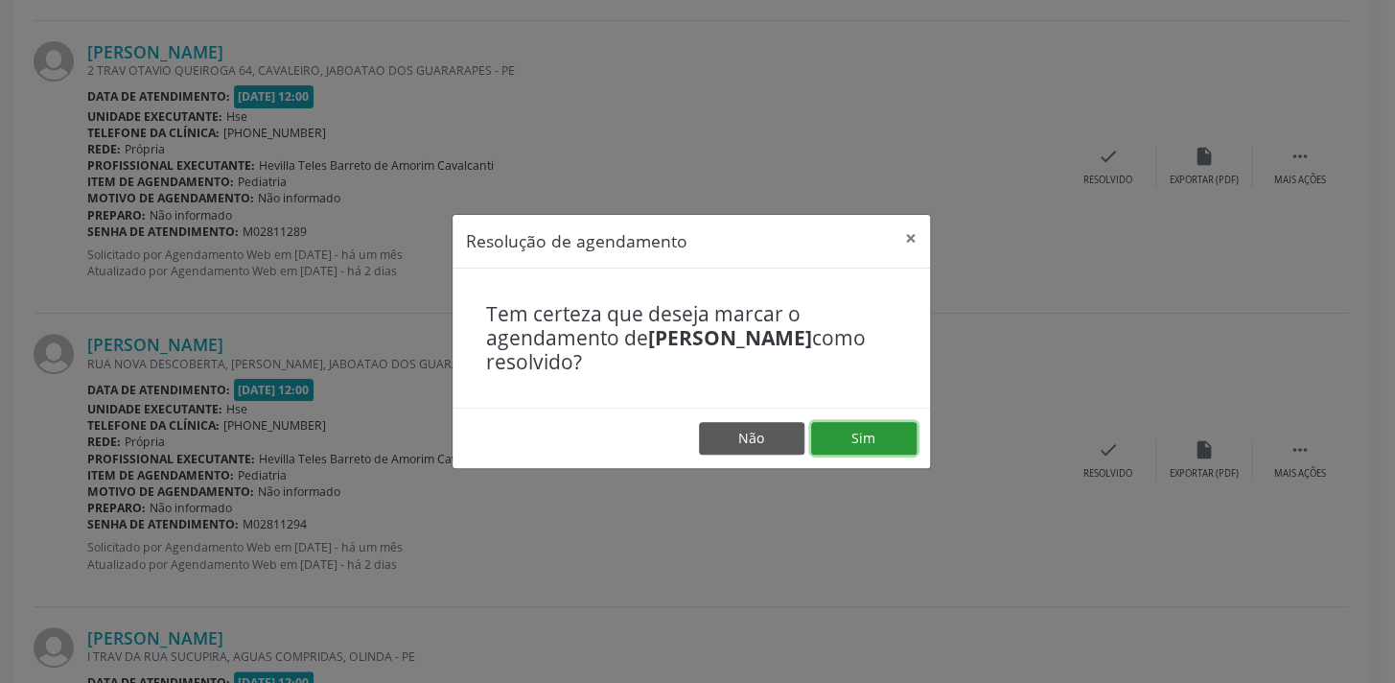
click at [878, 423] on button "Sim" at bounding box center [863, 438] width 105 height 33
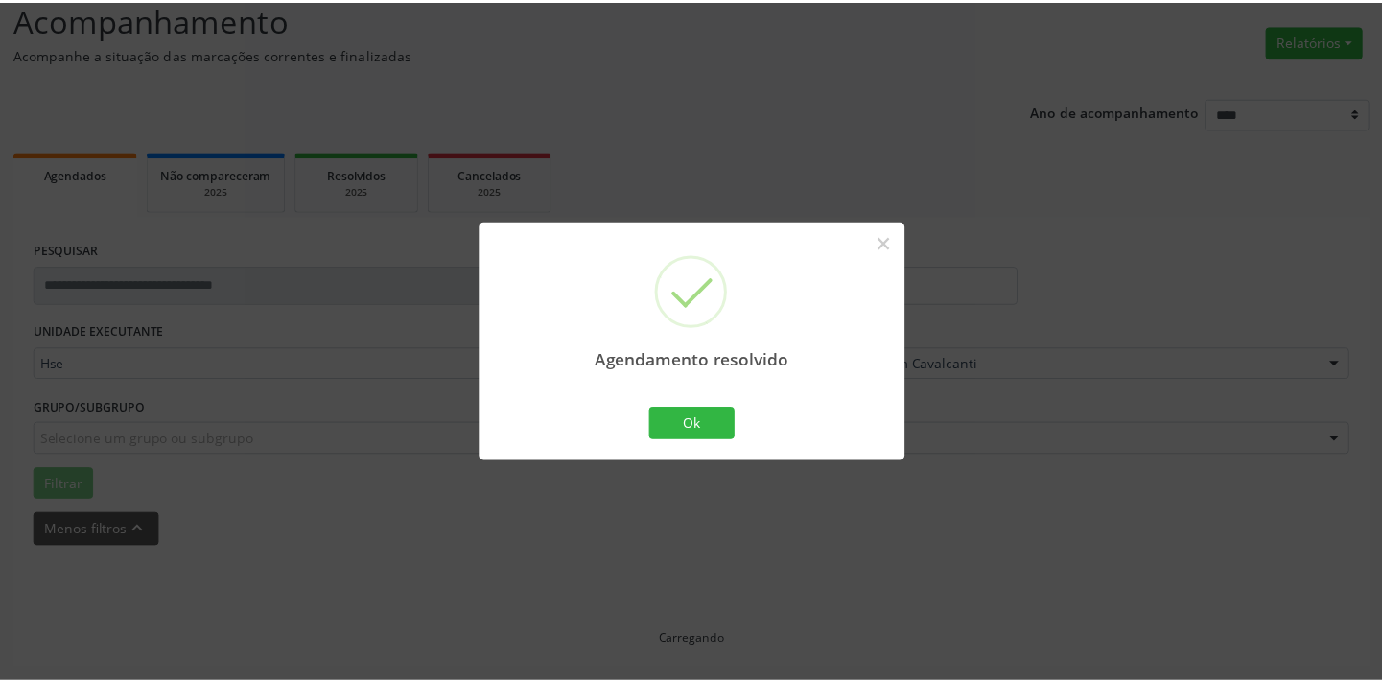
scroll to position [133, 0]
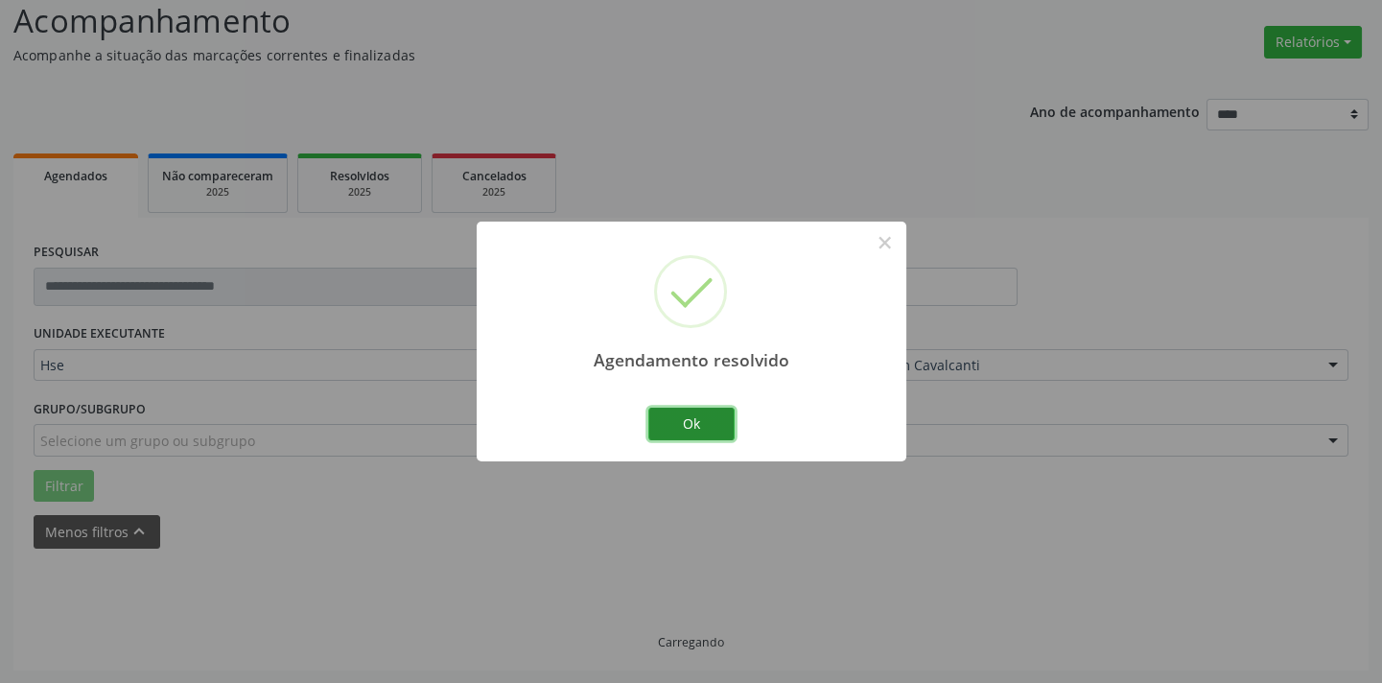
click at [680, 429] on button "Ok" at bounding box center [691, 424] width 86 height 33
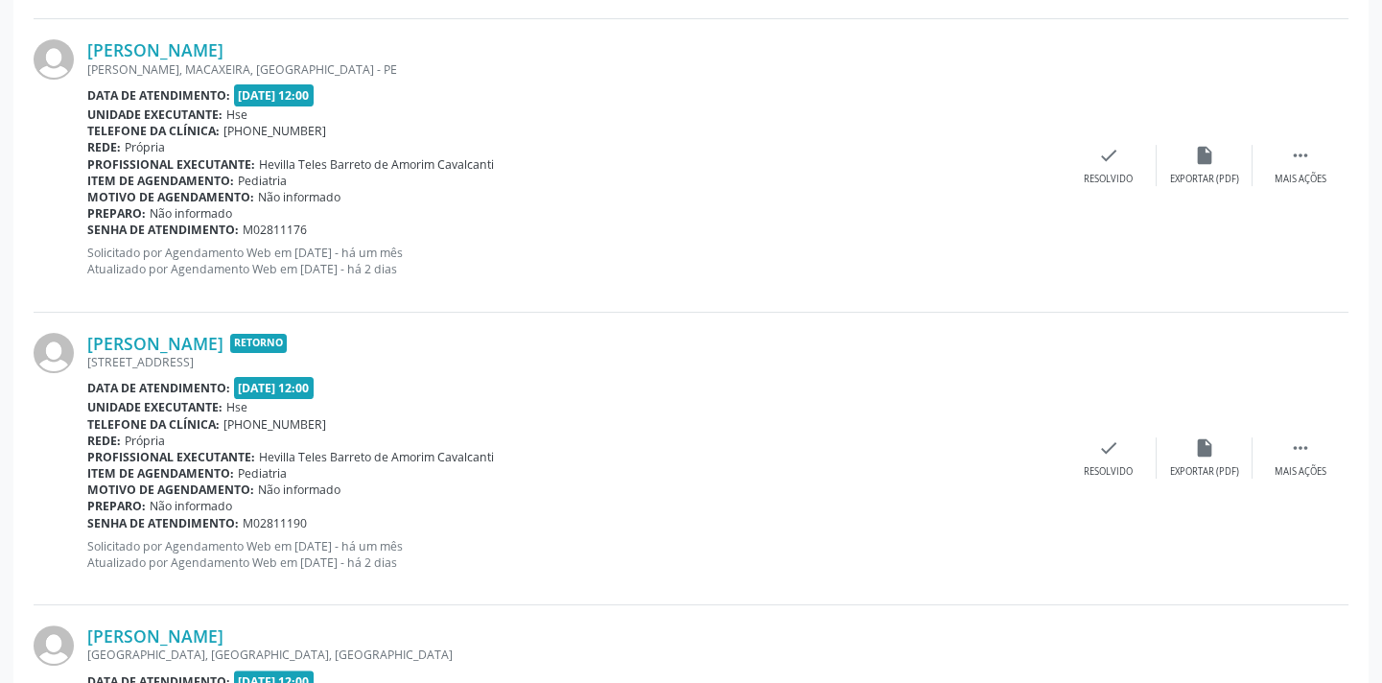
scroll to position [2203, 0]
click at [1281, 472] on div "Mais ações" at bounding box center [1300, 471] width 52 height 13
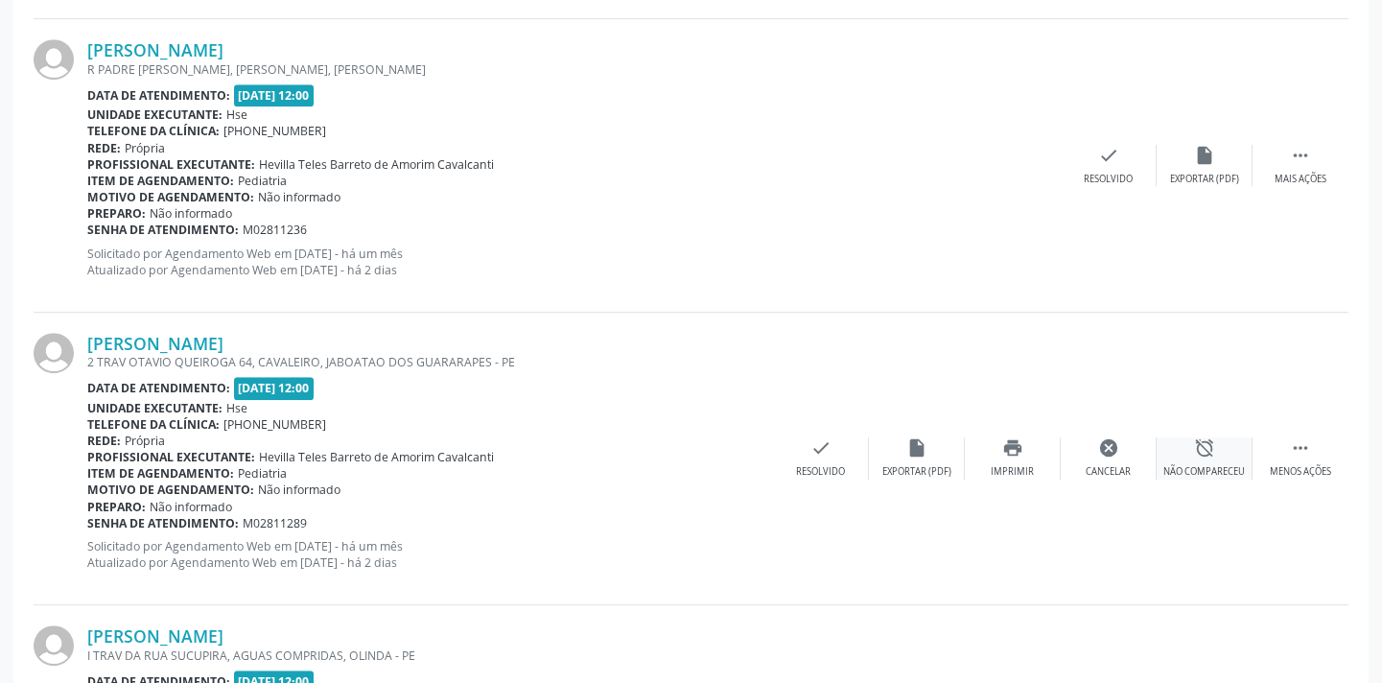
click at [1195, 468] on div "Não compareceu" at bounding box center [1204, 471] width 82 height 13
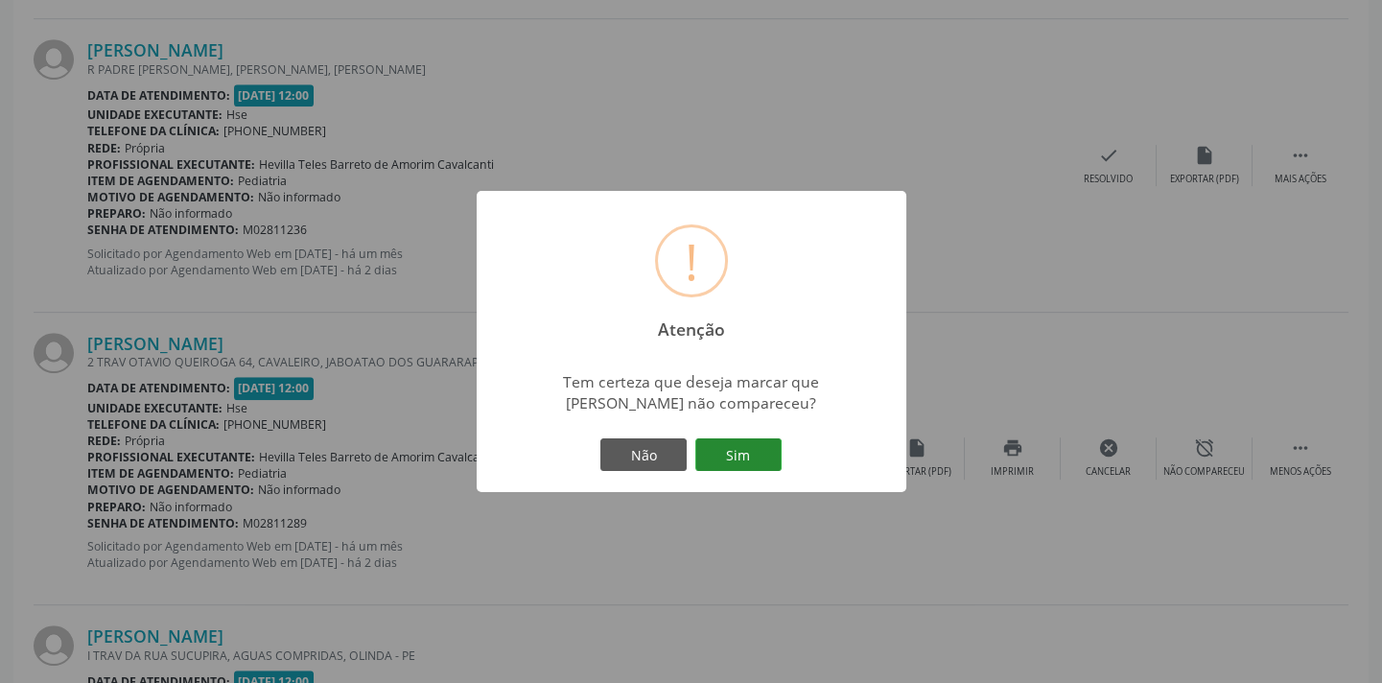
click at [738, 462] on button "Sim" at bounding box center [738, 454] width 86 height 33
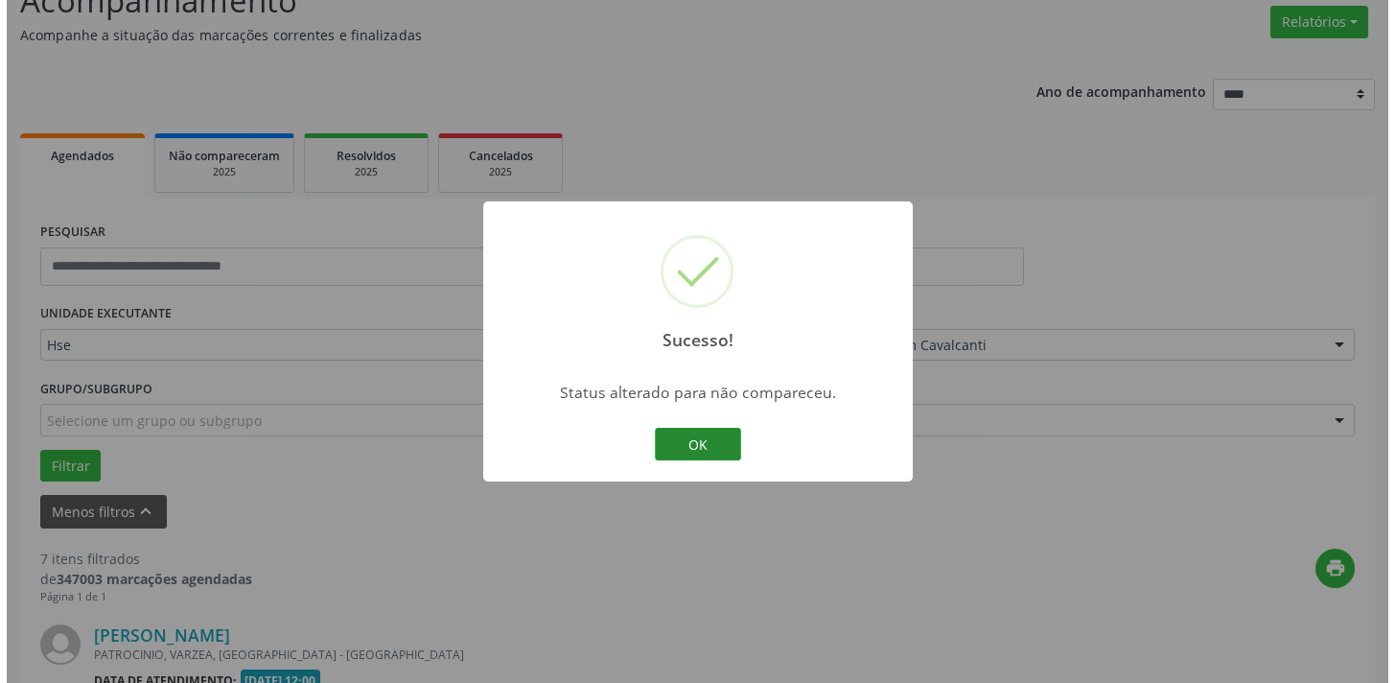
scroll to position [2155, 0]
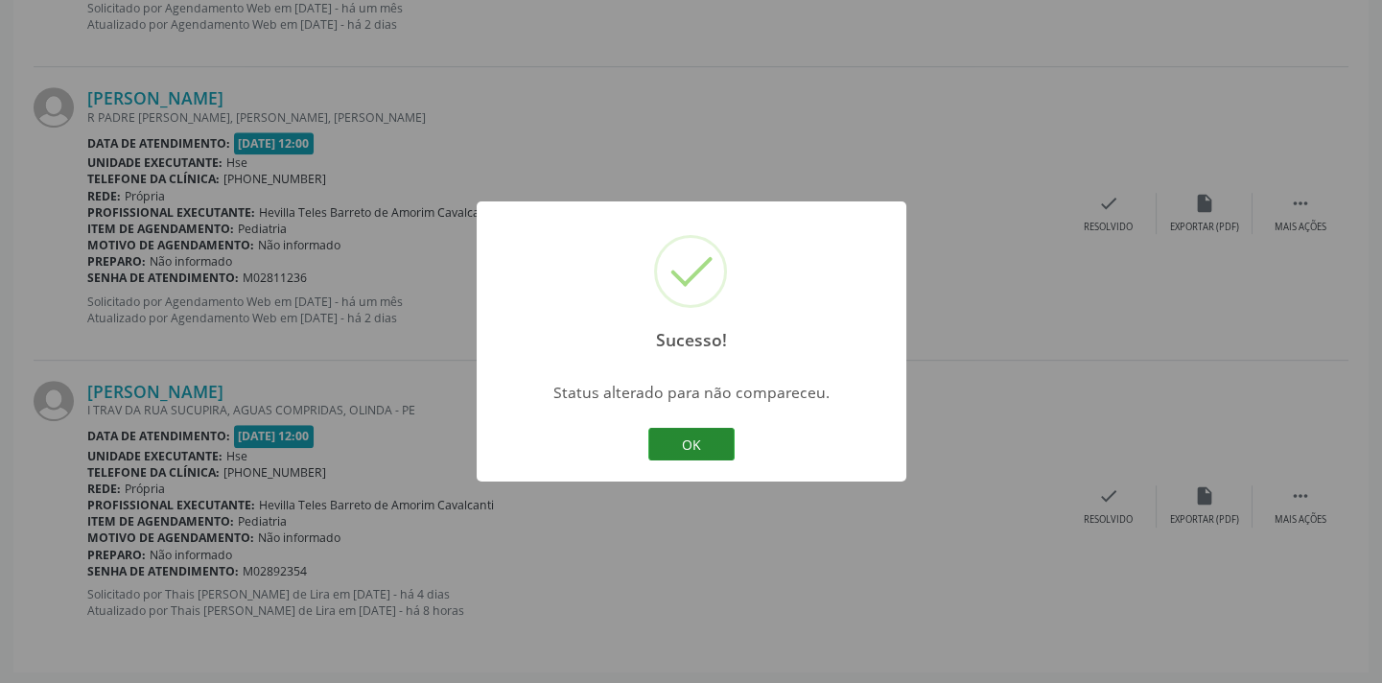
click at [700, 459] on button "OK" at bounding box center [691, 444] width 86 height 33
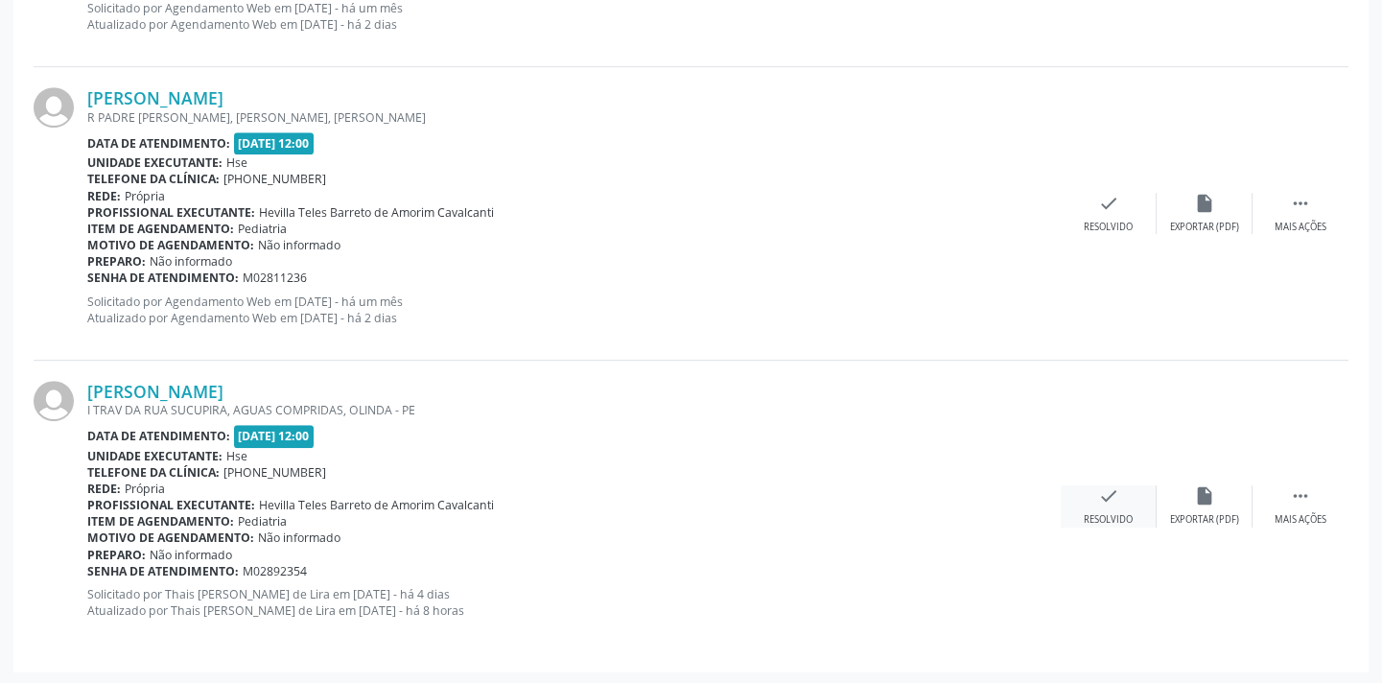
click at [1093, 504] on div "check Resolvido" at bounding box center [1109, 505] width 96 height 41
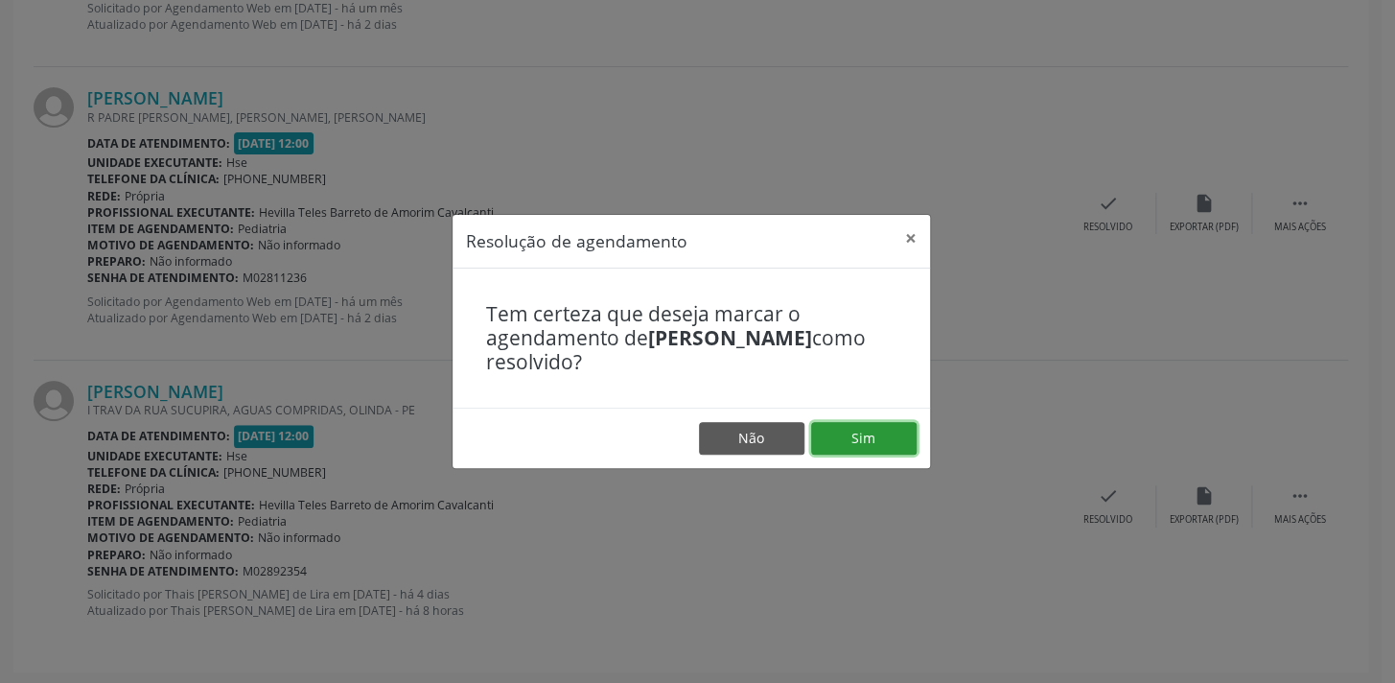
click at [874, 431] on button "Sim" at bounding box center [863, 438] width 105 height 33
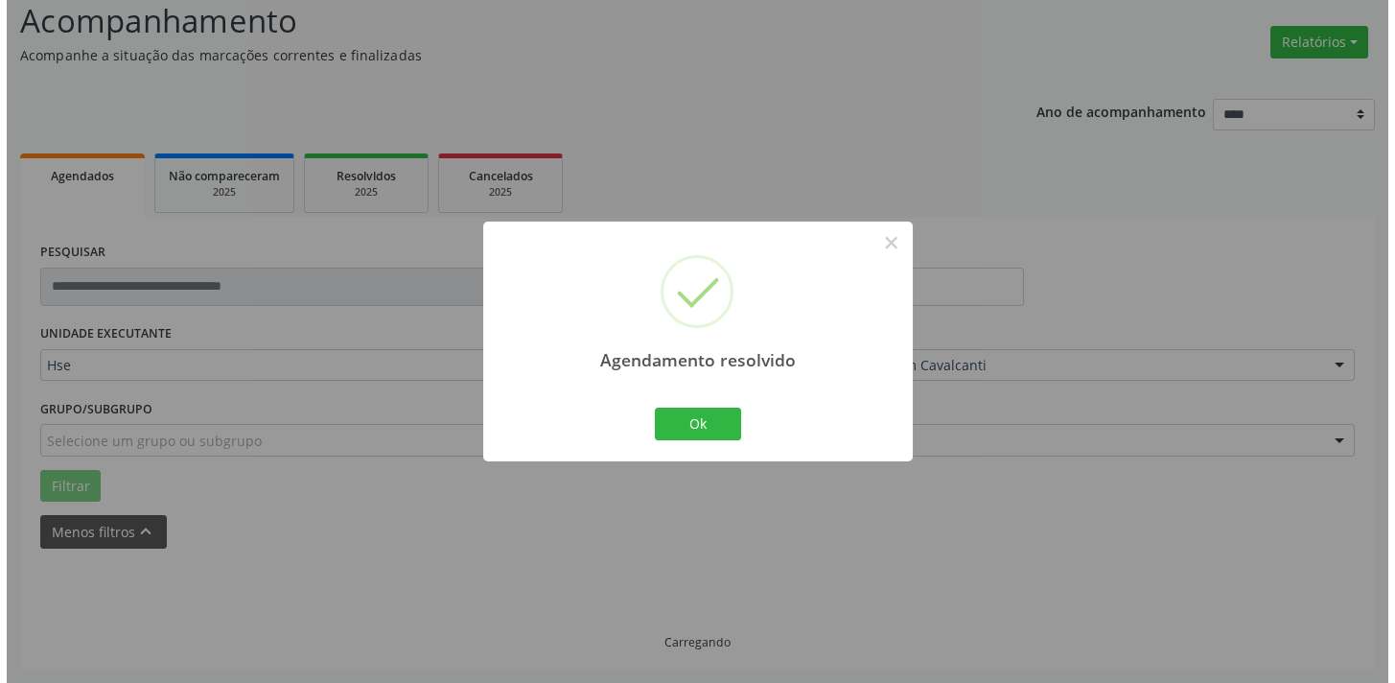
scroll to position [1862, 0]
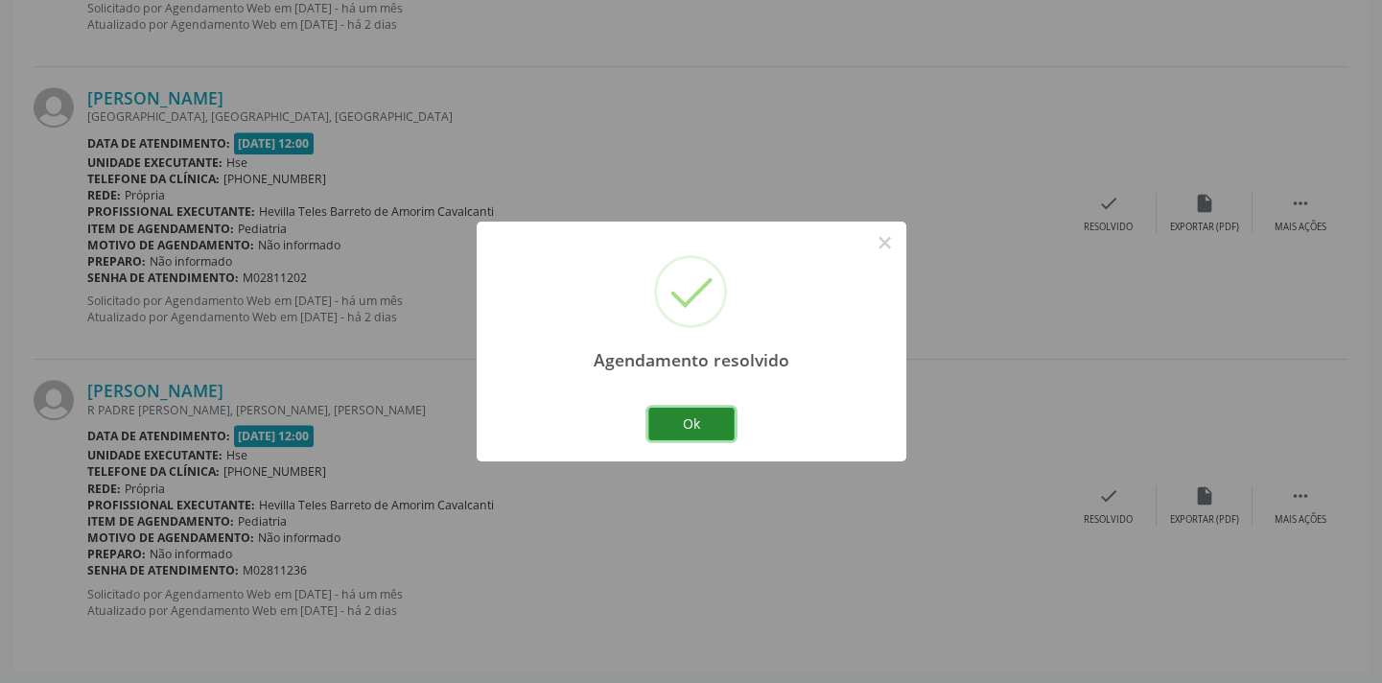
click at [695, 411] on button "Ok" at bounding box center [691, 424] width 86 height 33
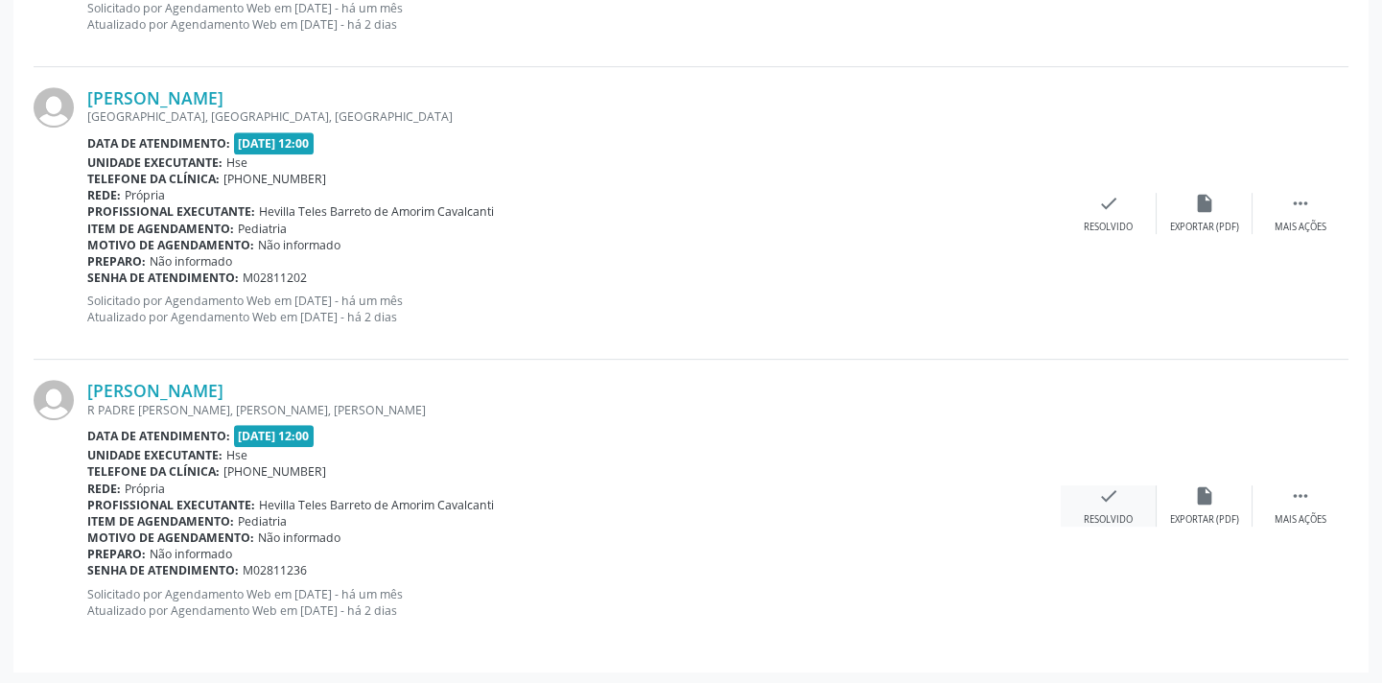
click at [1067, 500] on div "check Resolvido" at bounding box center [1109, 505] width 96 height 41
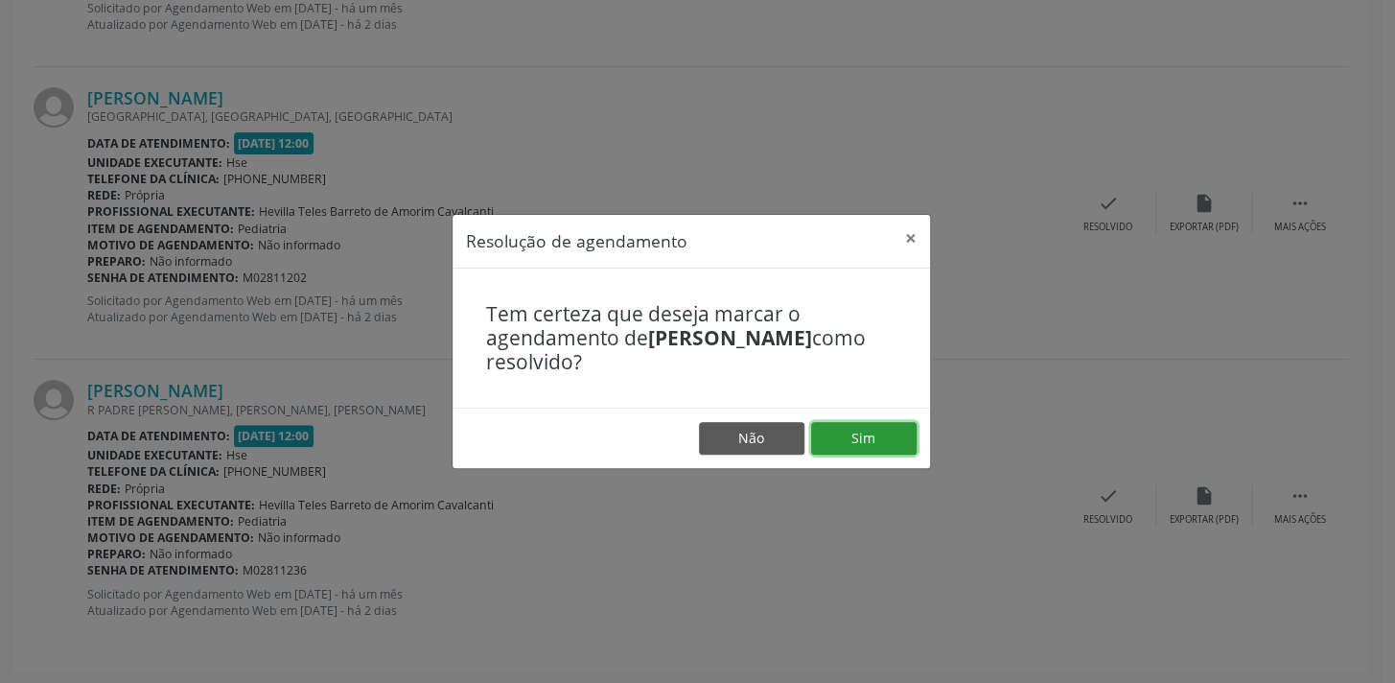
click at [852, 442] on button "Sim" at bounding box center [863, 438] width 105 height 33
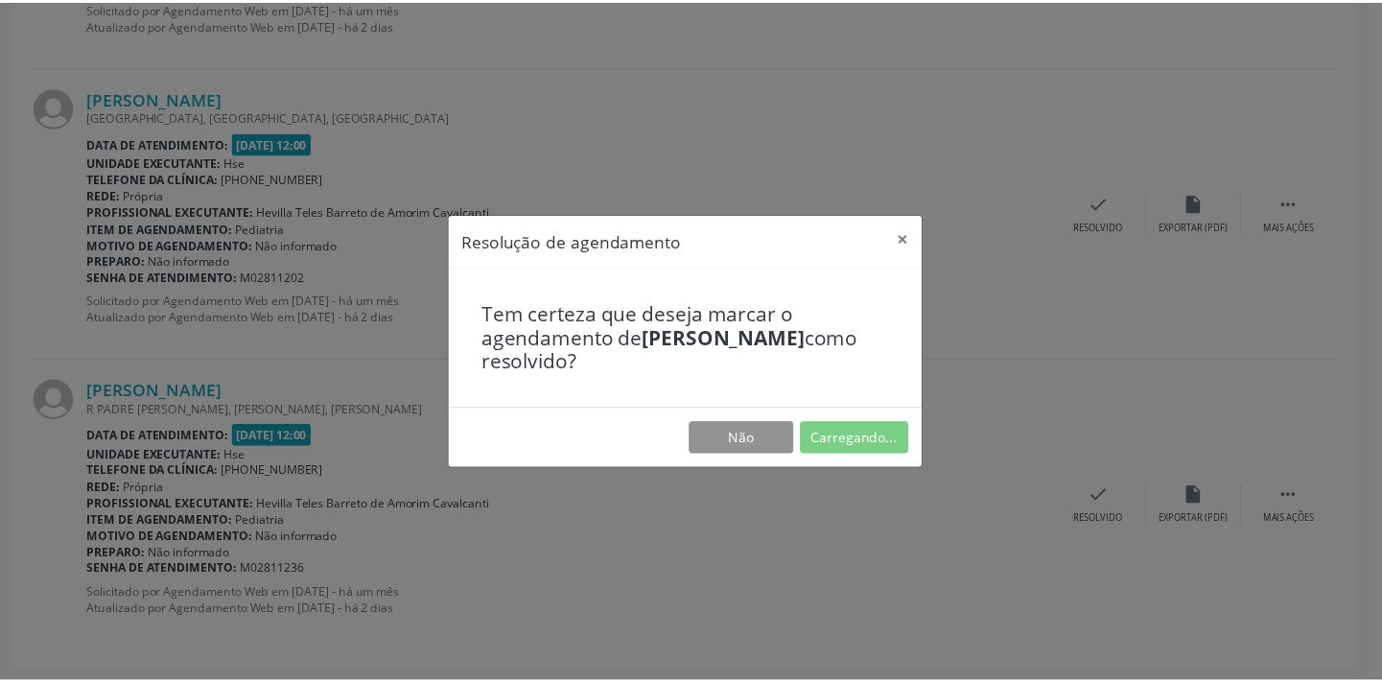
scroll to position [133, 0]
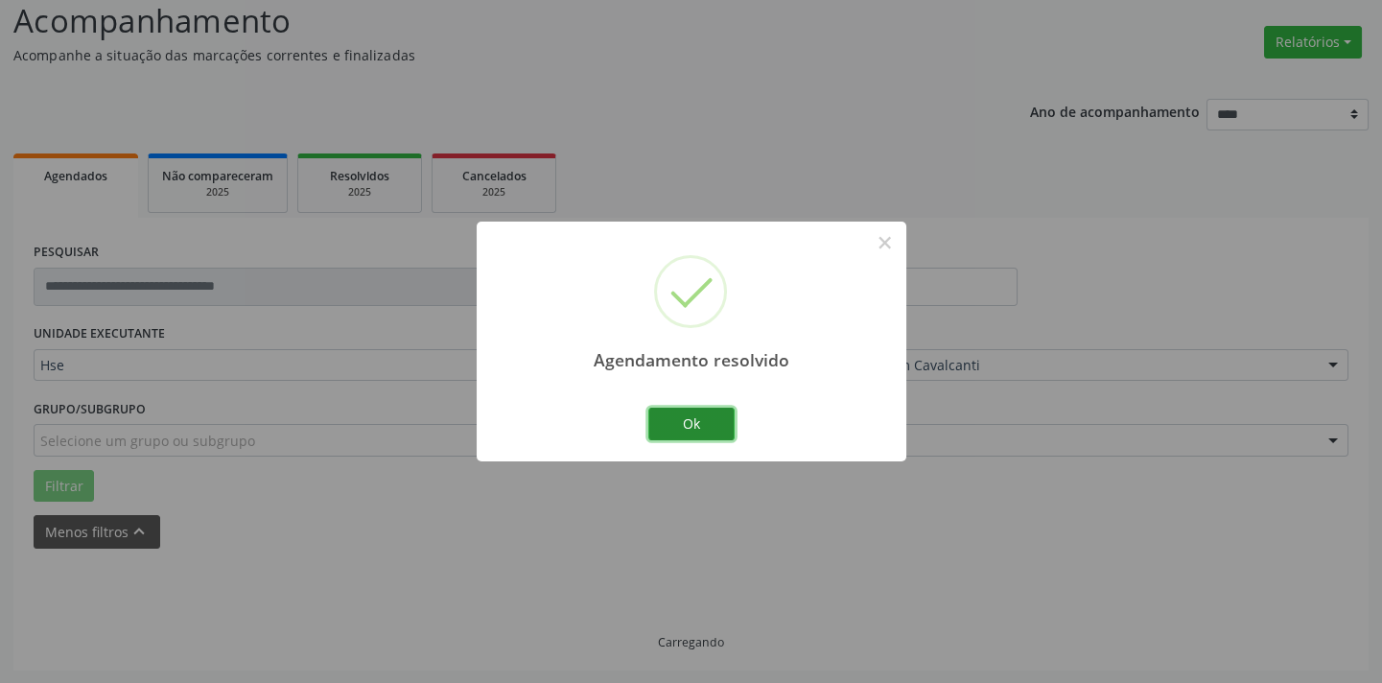
click at [661, 430] on button "Ok" at bounding box center [691, 424] width 86 height 33
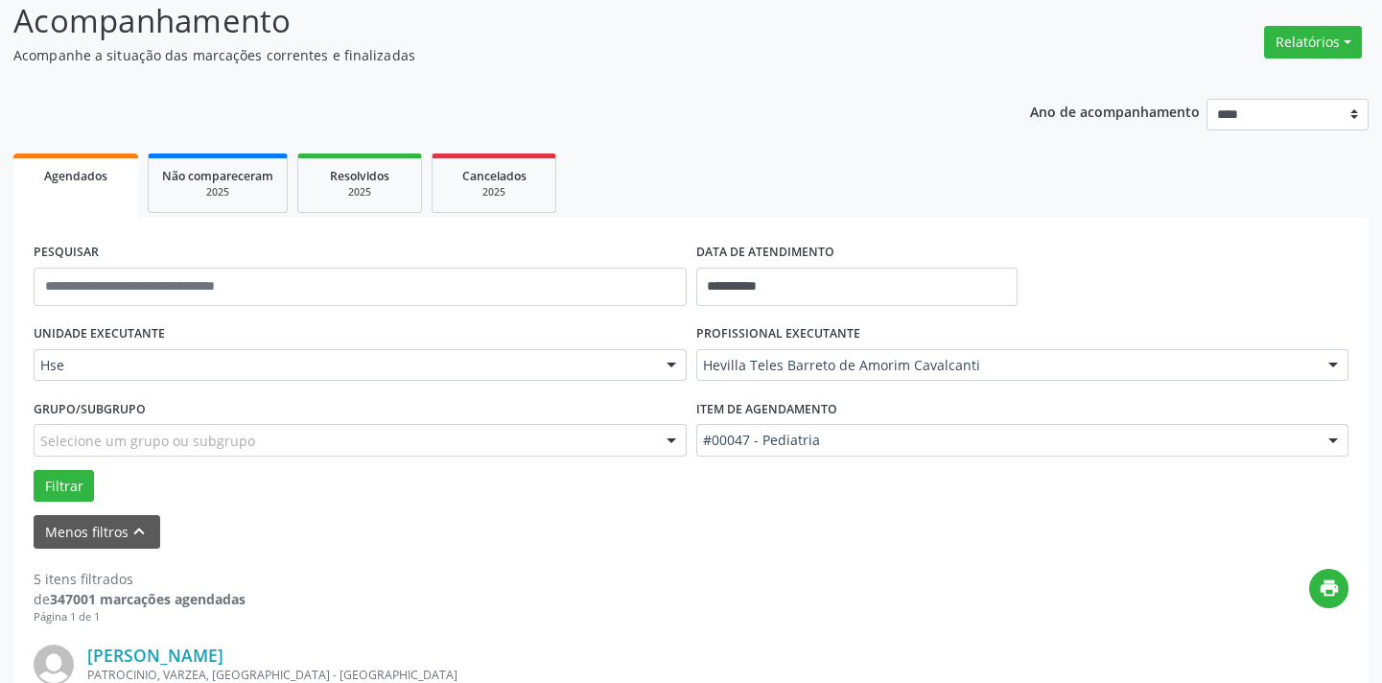
scroll to position [1570, 0]
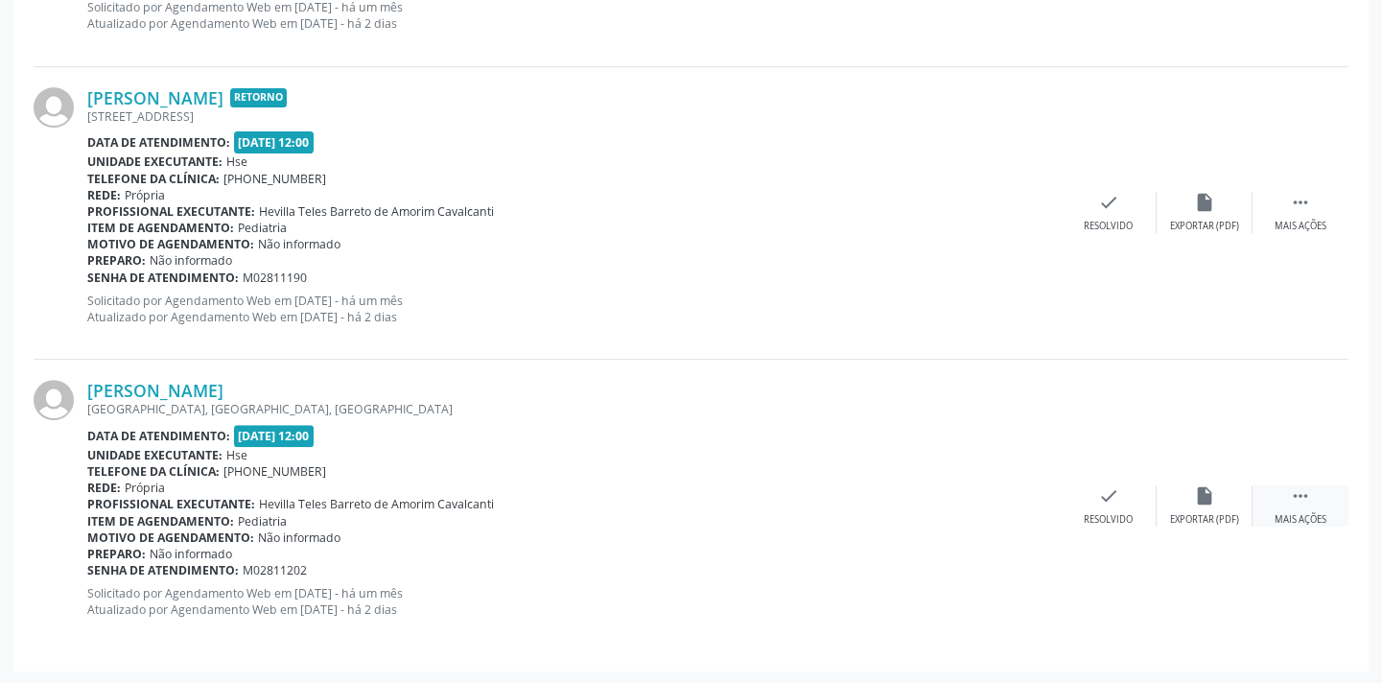
click at [1297, 493] on icon "" at bounding box center [1300, 495] width 21 height 21
click at [1212, 490] on icon "alarm_off" at bounding box center [1204, 495] width 21 height 21
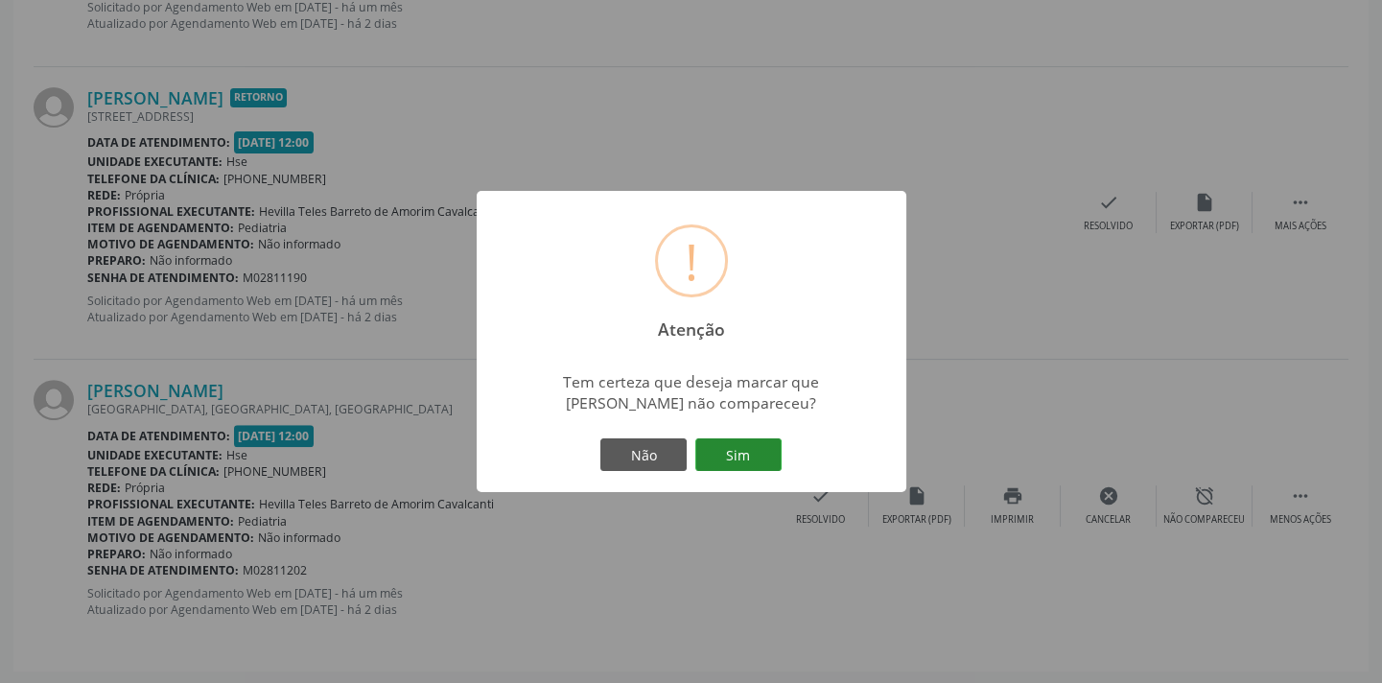
click at [771, 461] on button "Sim" at bounding box center [738, 454] width 86 height 33
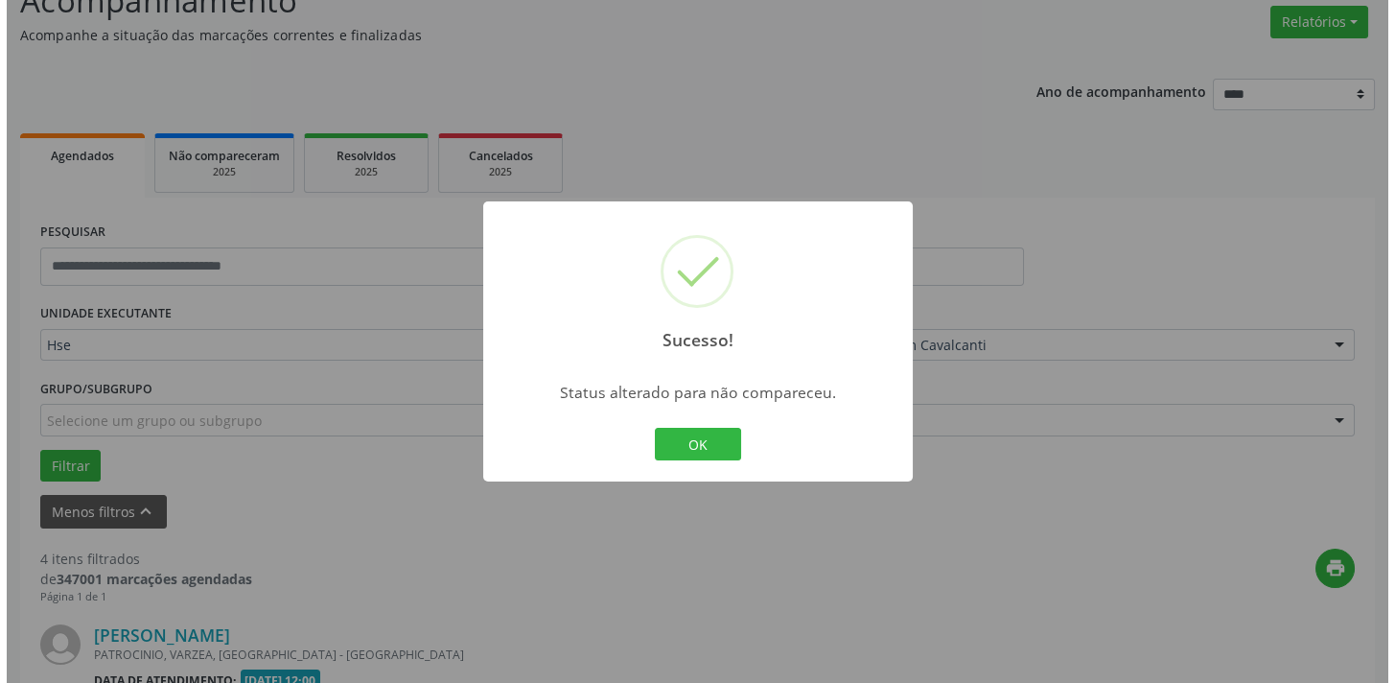
scroll to position [1276, 0]
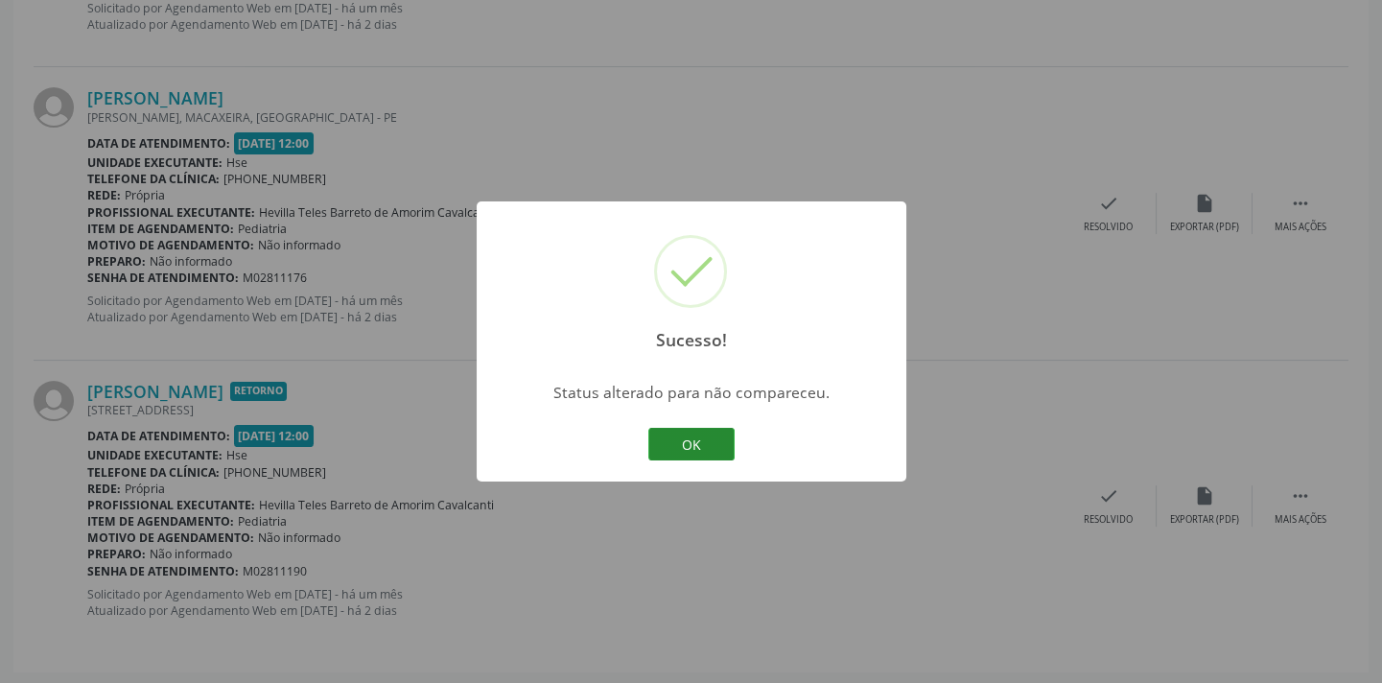
click at [719, 446] on button "OK" at bounding box center [691, 444] width 86 height 33
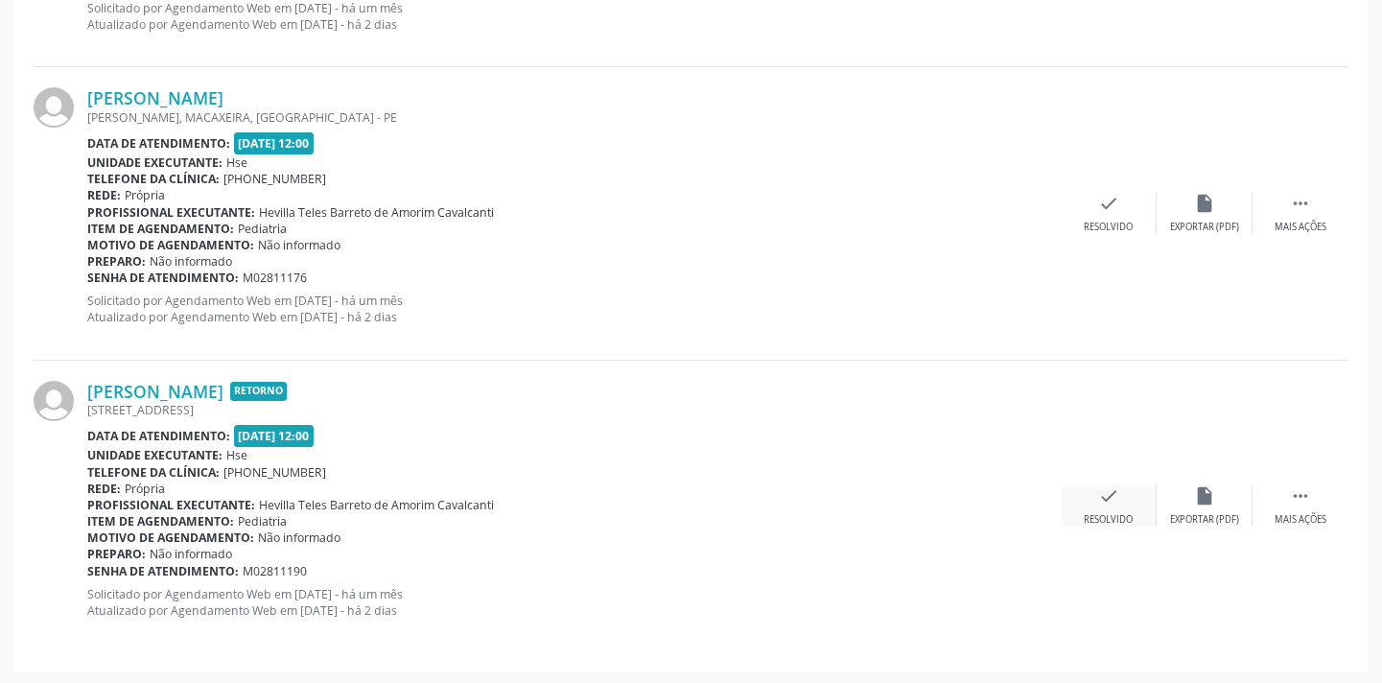
click at [1130, 520] on div "Resolvido" at bounding box center [1108, 519] width 49 height 13
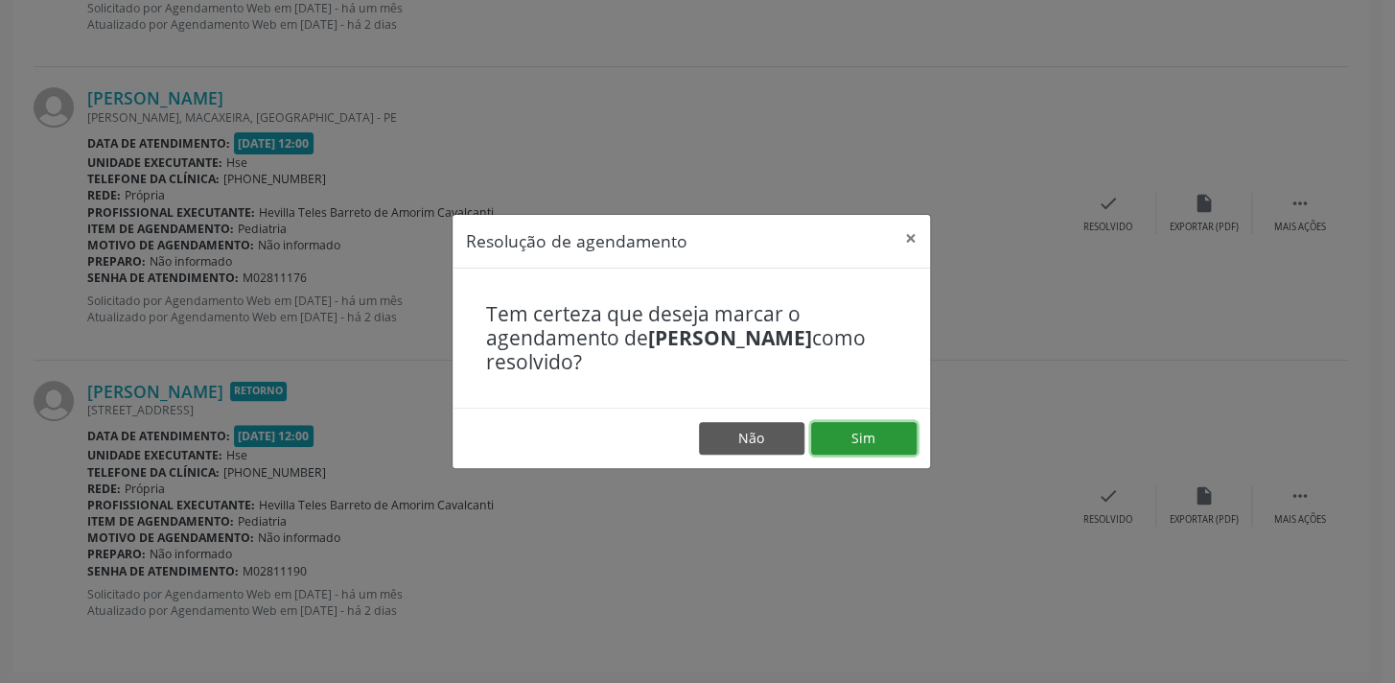
click at [876, 438] on button "Sim" at bounding box center [863, 438] width 105 height 33
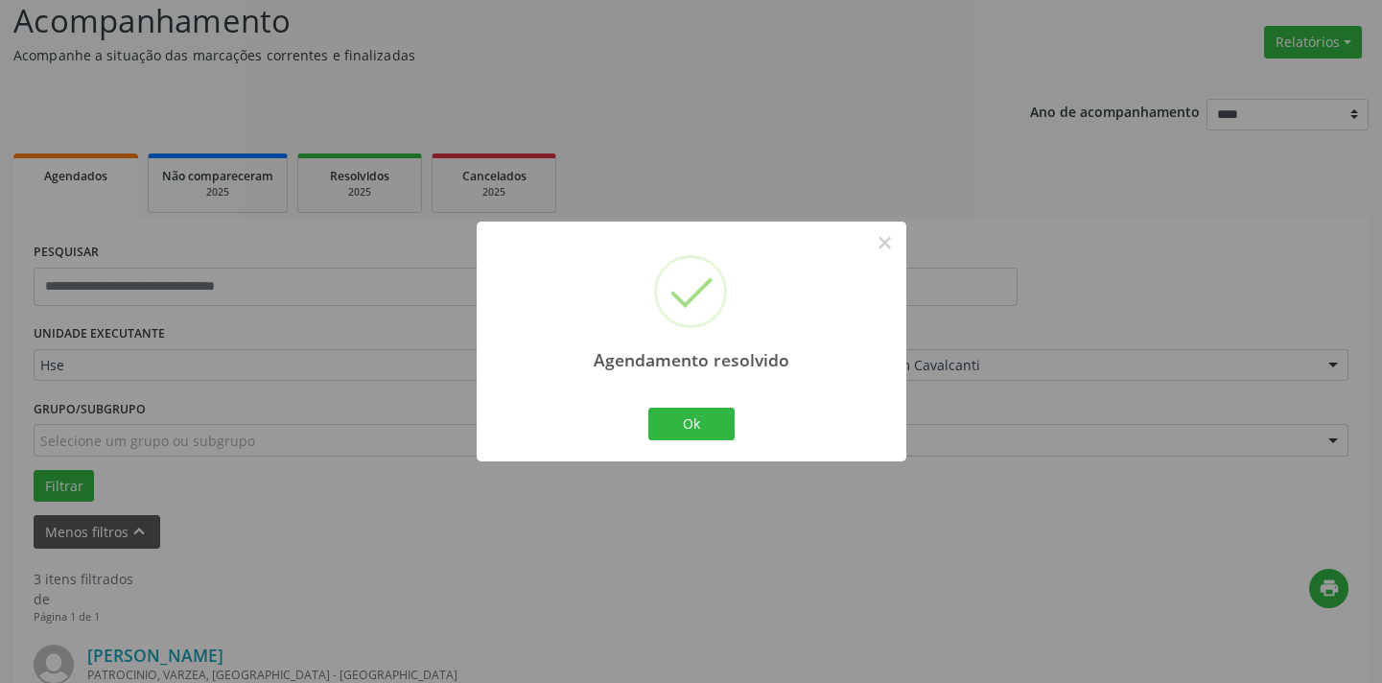
scroll to position [985, 0]
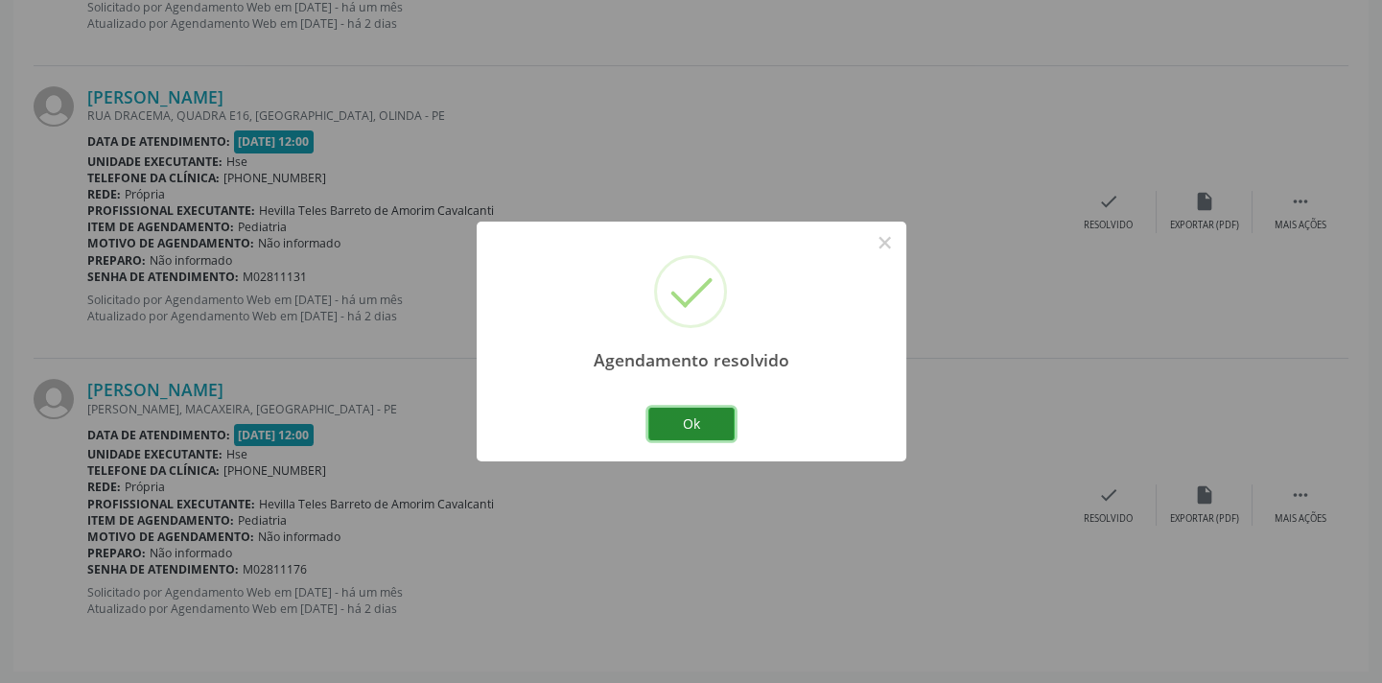
click at [672, 417] on button "Ok" at bounding box center [691, 424] width 86 height 33
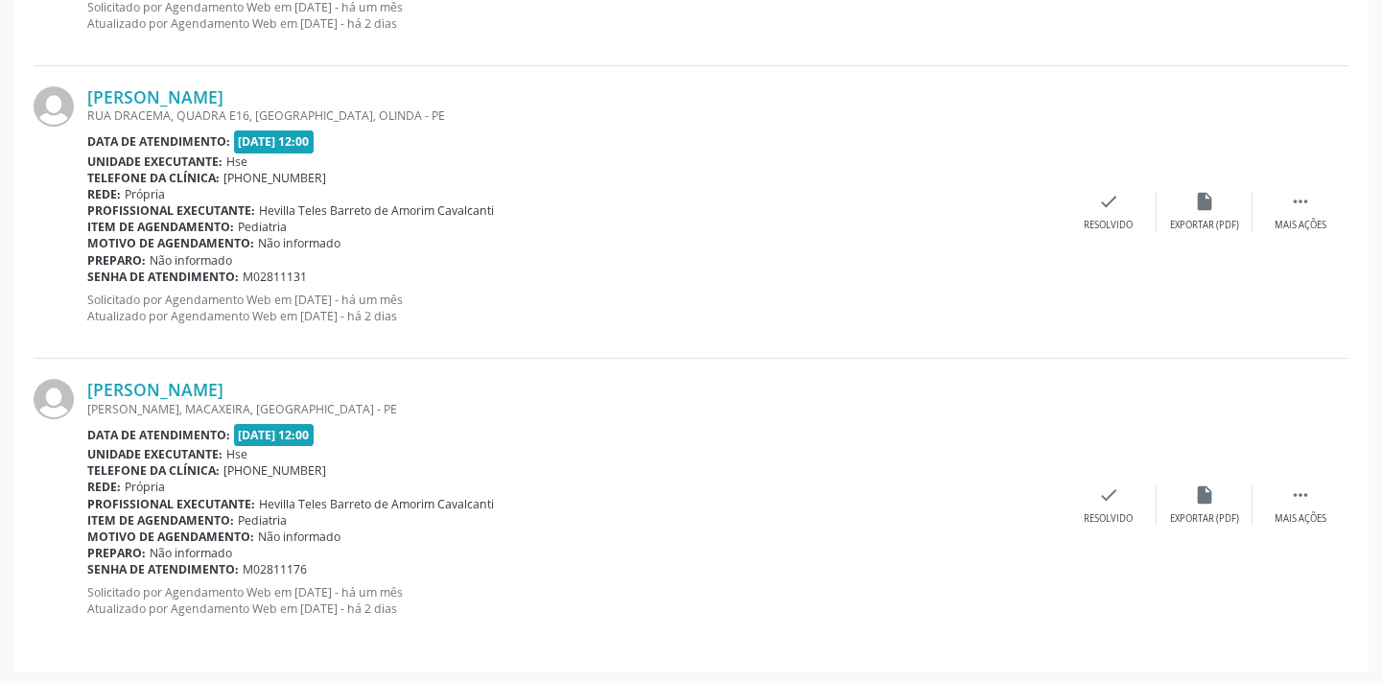
click at [1111, 477] on div "Davi Cristiano Campos MARIA AMALIA, MACAXEIRA, RECIFE - PE Data de atendimento:…" at bounding box center [691, 504] width 1315 height 291
click at [1111, 488] on icon "check" at bounding box center [1108, 494] width 21 height 21
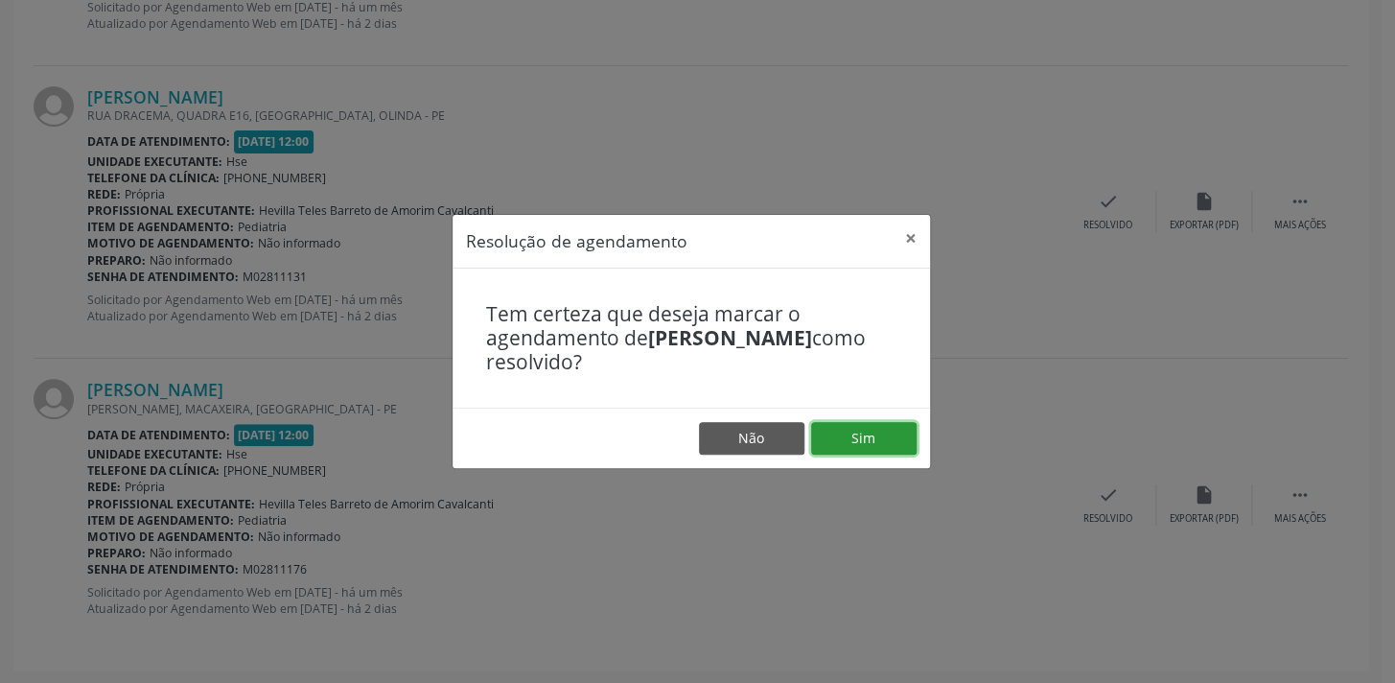
click at [863, 432] on button "Sim" at bounding box center [863, 438] width 105 height 33
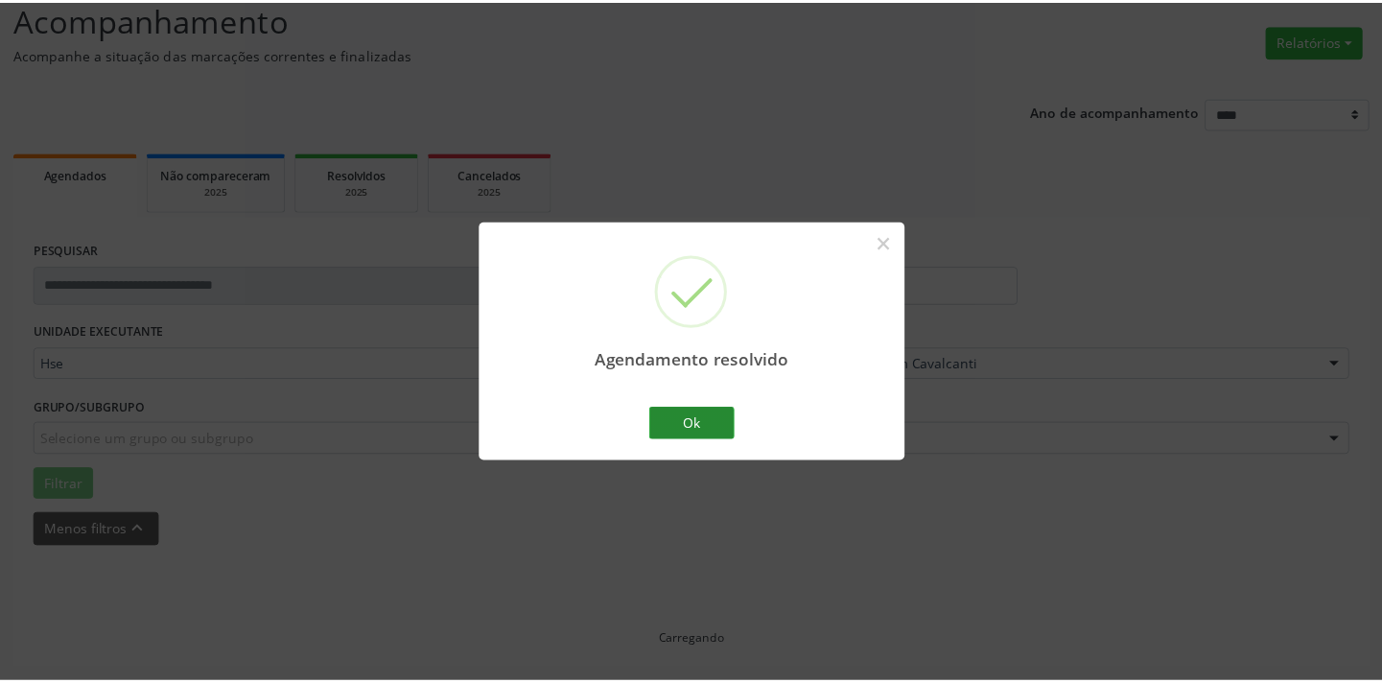
scroll to position [133, 0]
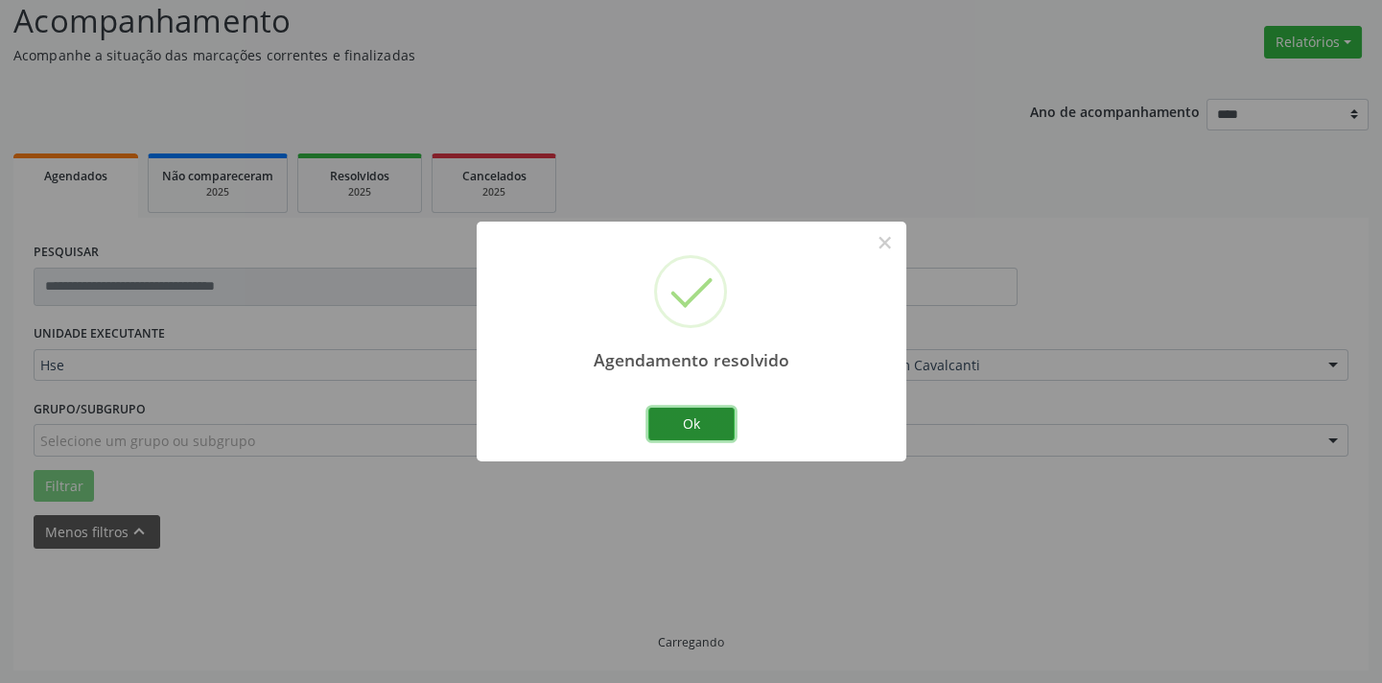
click at [718, 425] on button "Ok" at bounding box center [691, 424] width 86 height 33
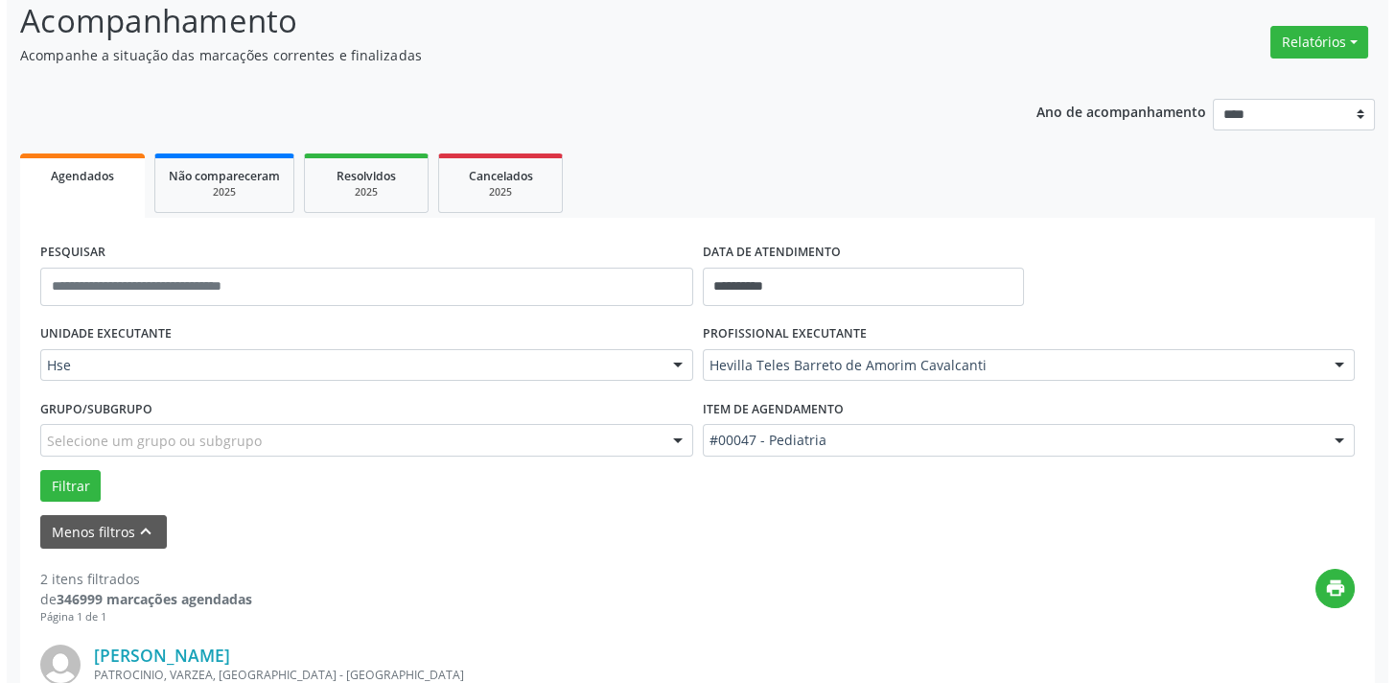
scroll to position [691, 0]
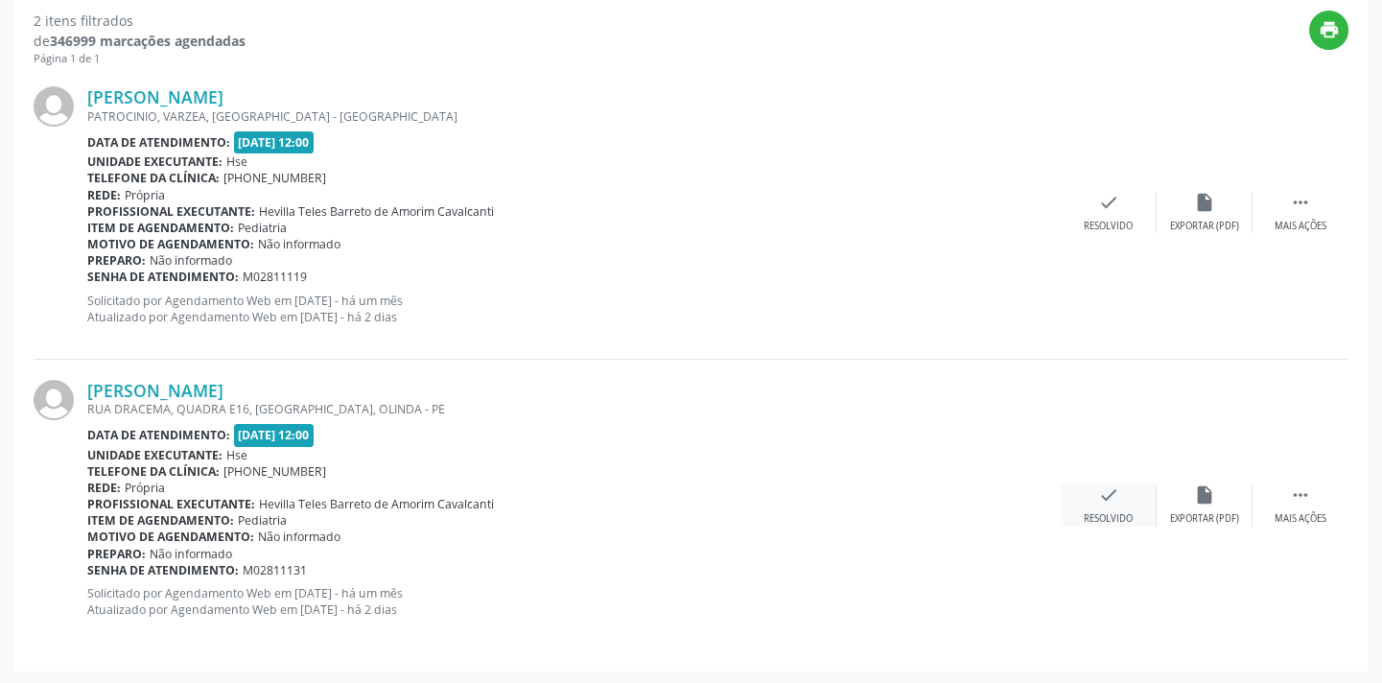
click at [1113, 497] on icon "check" at bounding box center [1108, 494] width 21 height 21
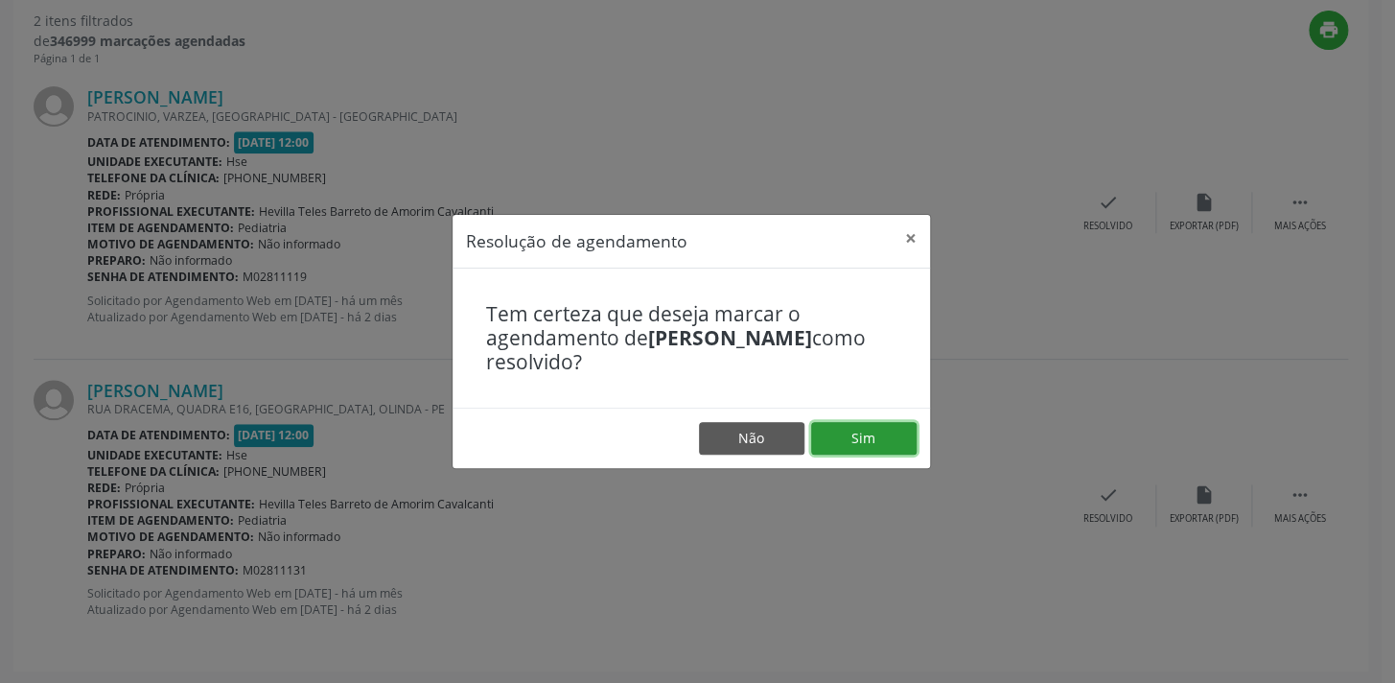
click at [843, 440] on button "Sim" at bounding box center [863, 438] width 105 height 33
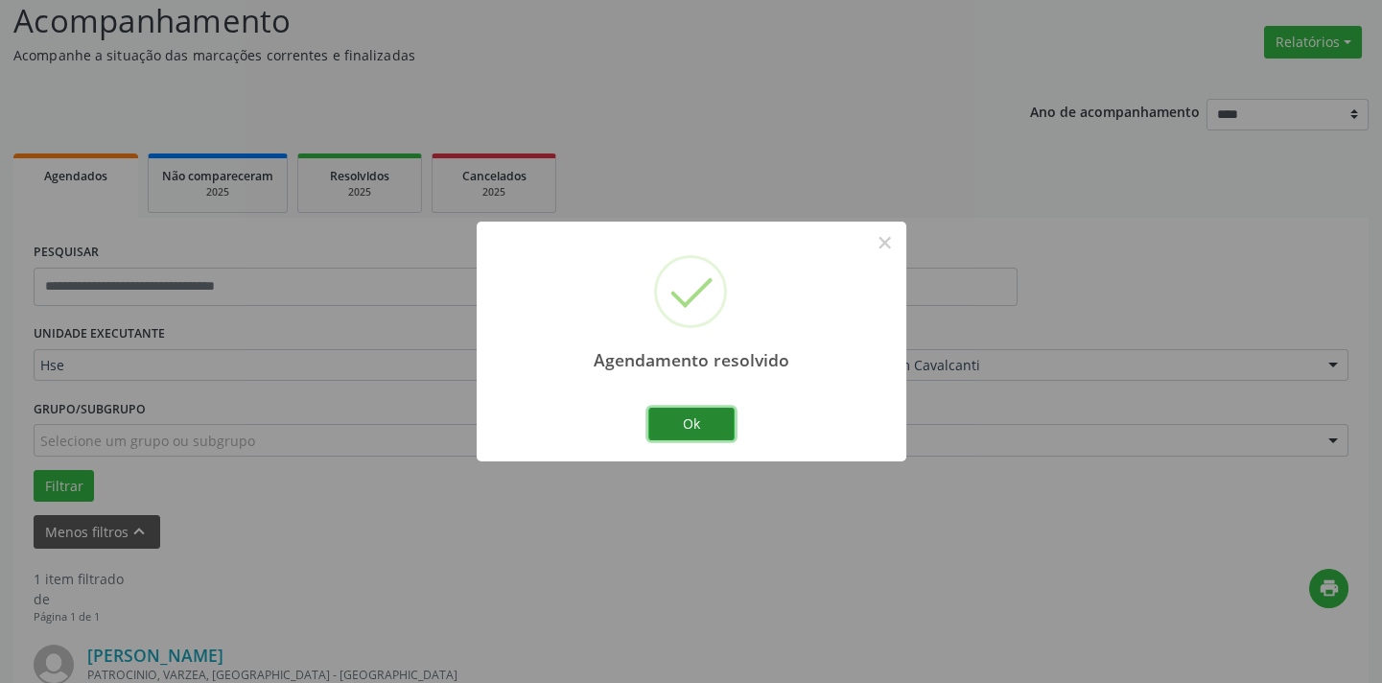
scroll to position [400, 0]
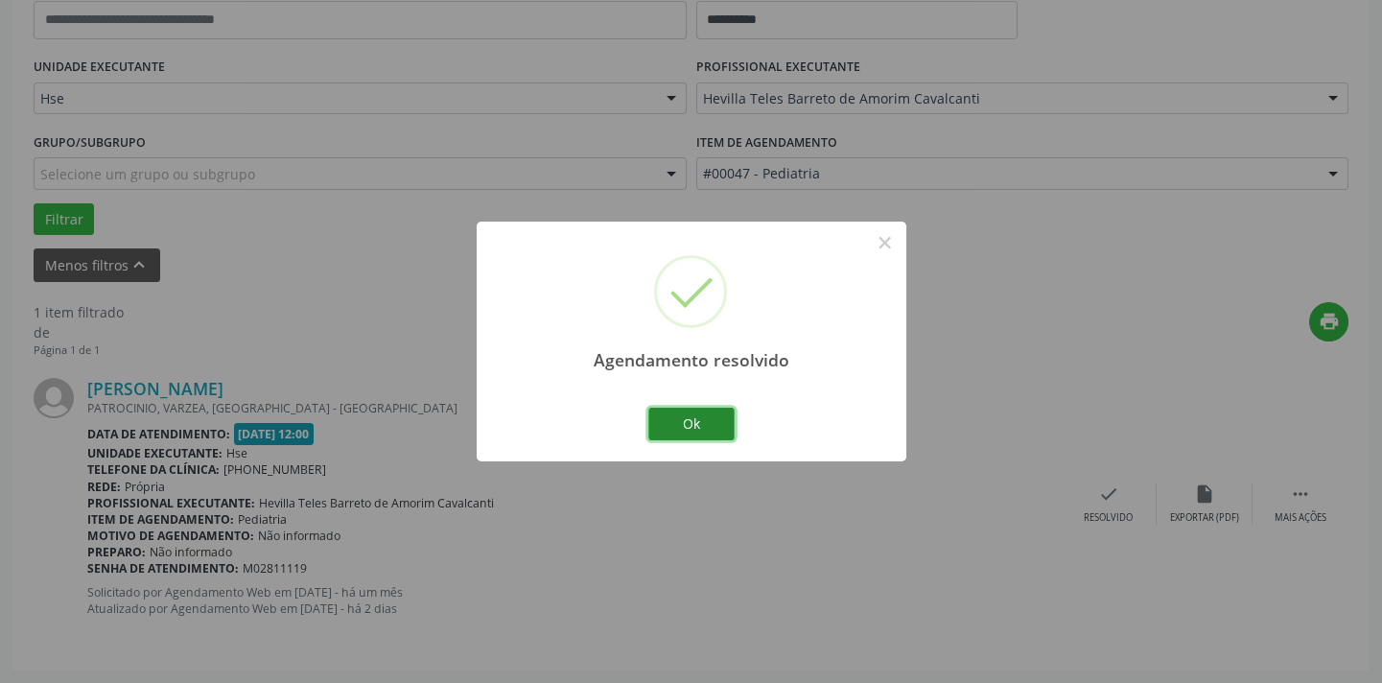
click at [695, 411] on button "Ok" at bounding box center [691, 424] width 86 height 33
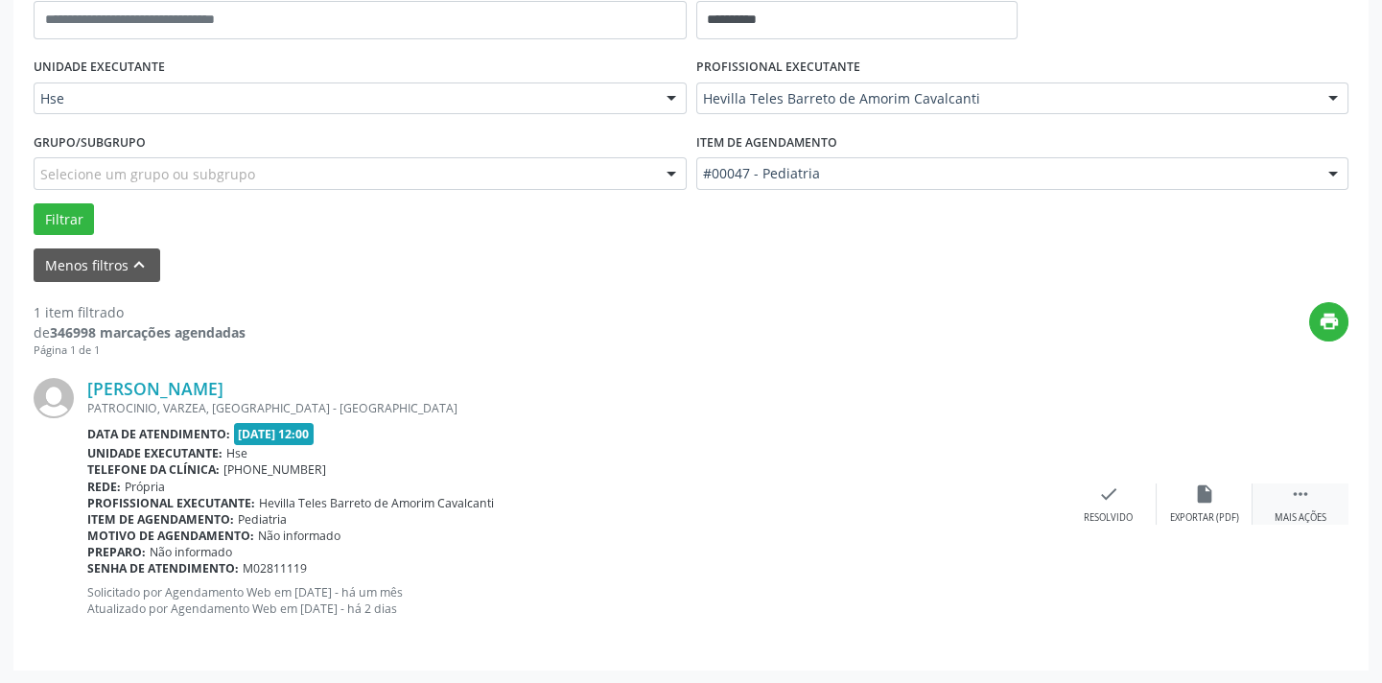
click at [1317, 511] on div "Mais ações" at bounding box center [1300, 517] width 52 height 13
click at [1211, 494] on icon "alarm_off" at bounding box center [1204, 493] width 21 height 21
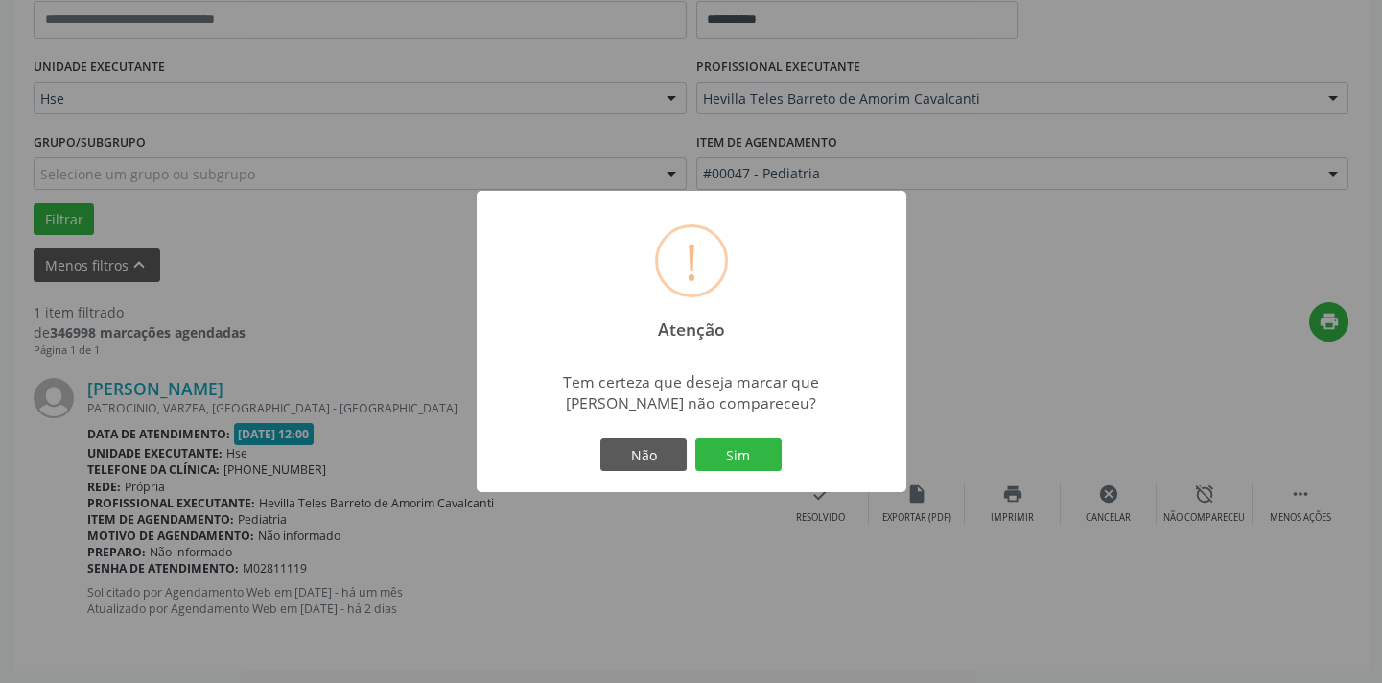
click at [756, 446] on div "Não Sim" at bounding box center [691, 454] width 190 height 40
click at [748, 465] on button "Sim" at bounding box center [738, 454] width 86 height 33
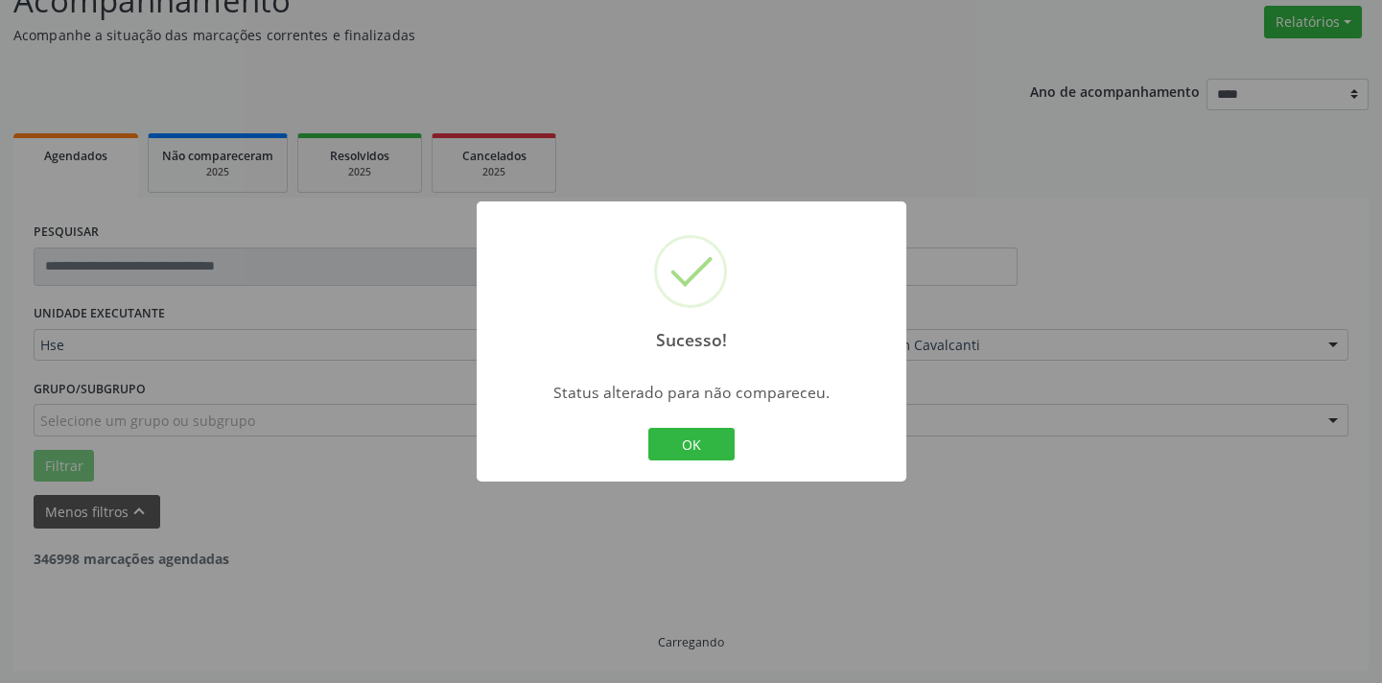
scroll to position [91, 0]
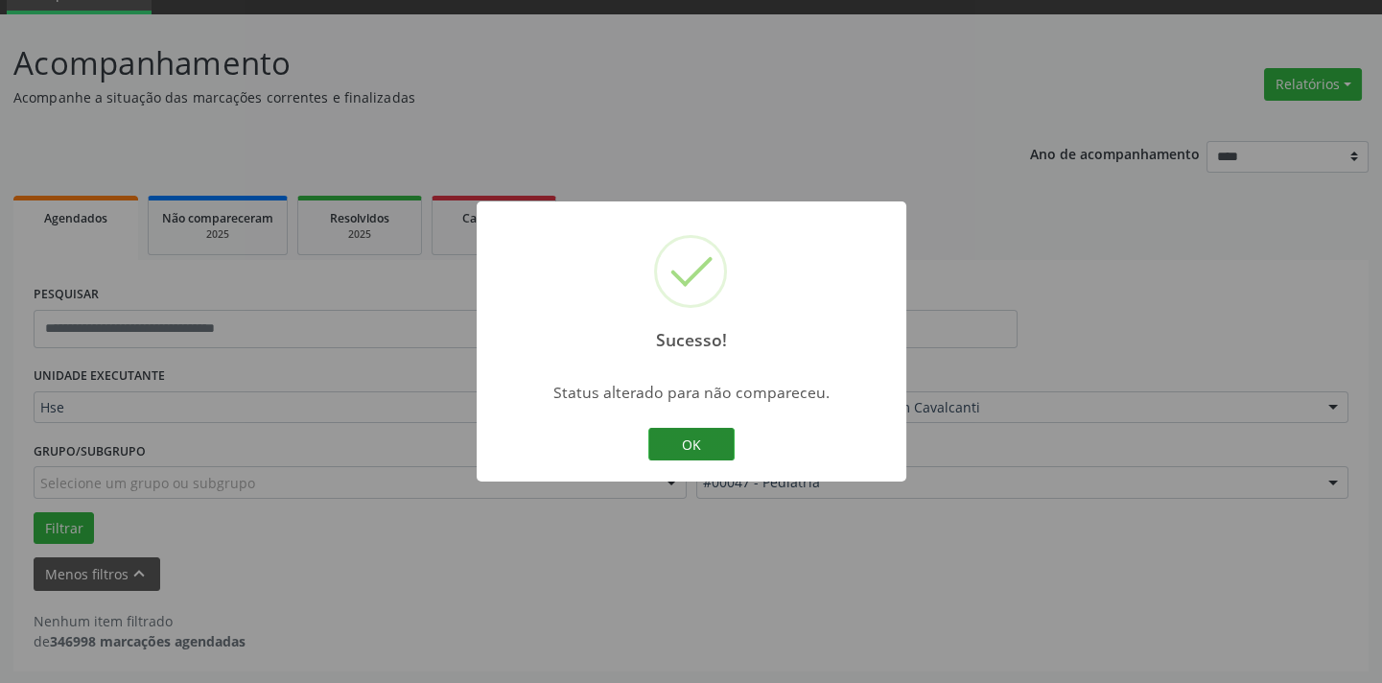
click at [684, 442] on button "OK" at bounding box center [691, 444] width 86 height 33
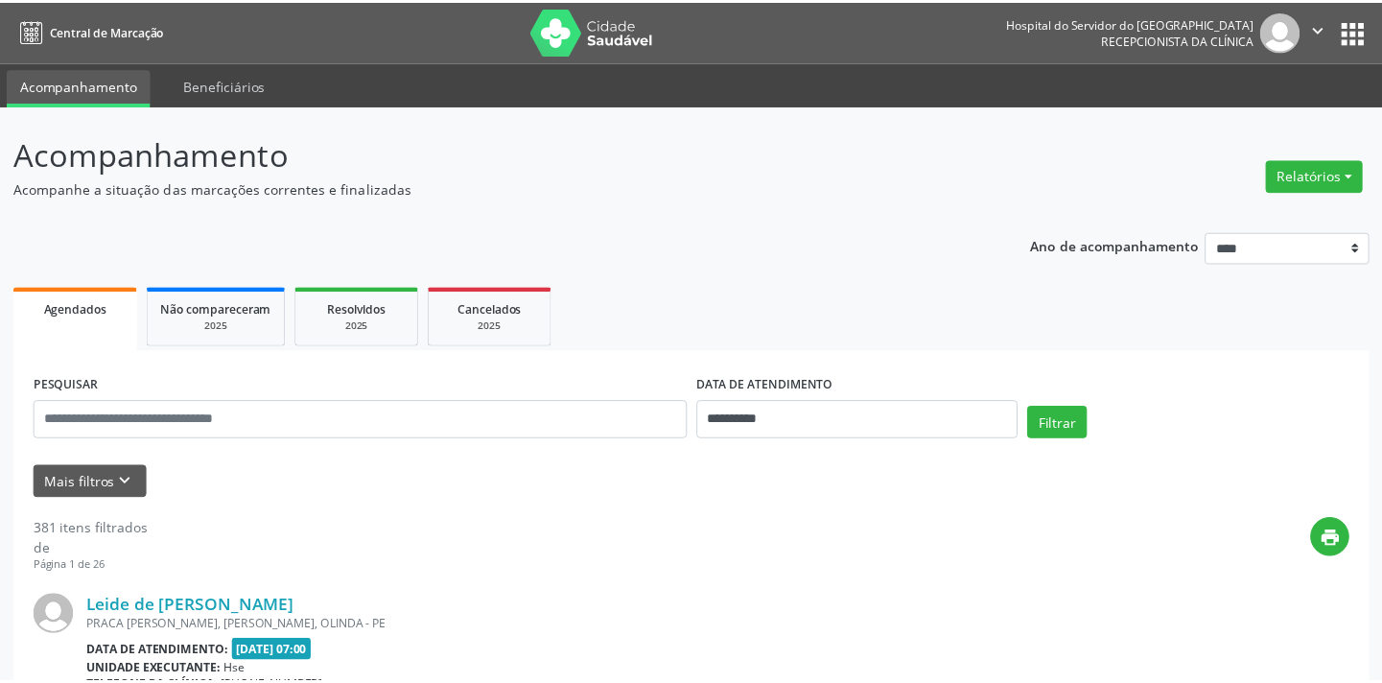
scroll to position [83, 0]
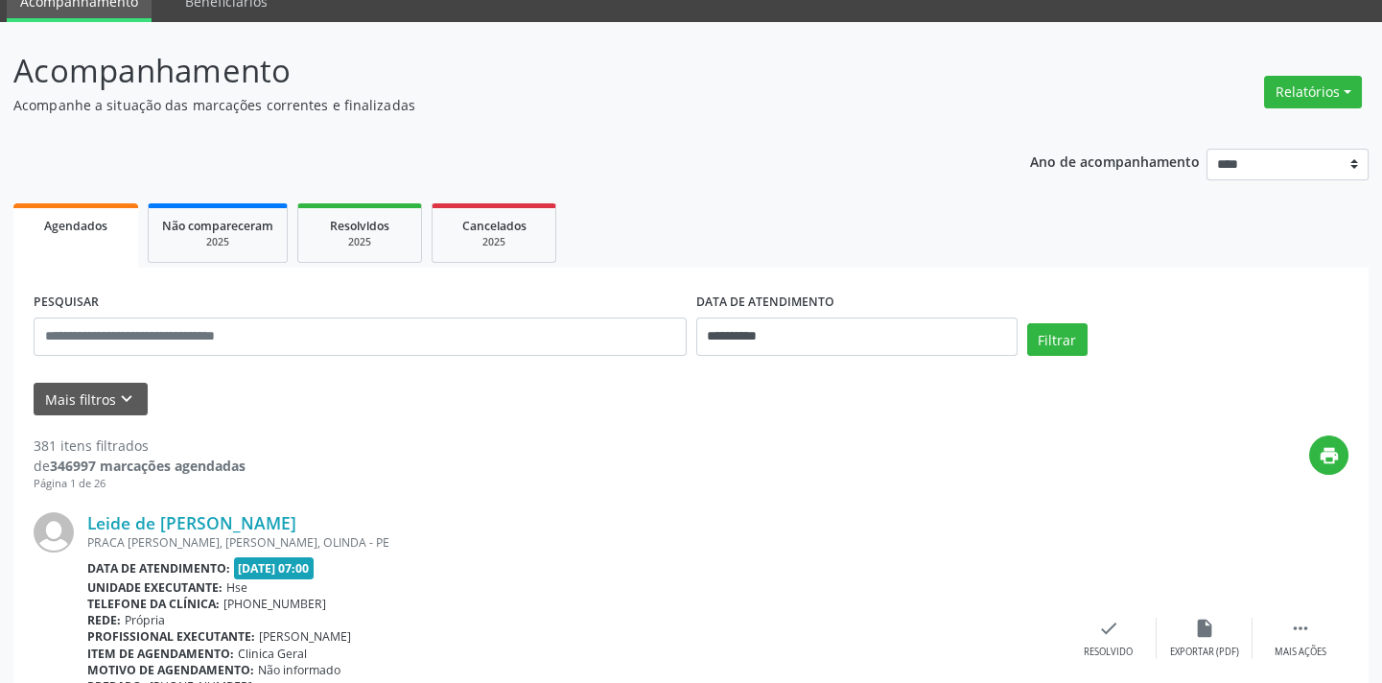
click at [1093, 586] on div "Leide de [PERSON_NAME] PRACA [PERSON_NAME], [PERSON_NAME], OLINDA - PE Data de …" at bounding box center [691, 638] width 1315 height 292
click at [1093, 586] on div "Leide de Melo Aarao PRACA MONSENHOR FABRICIO, VARADOURO, OLINDA - PE Data de at…" at bounding box center [691, 638] width 1315 height 292
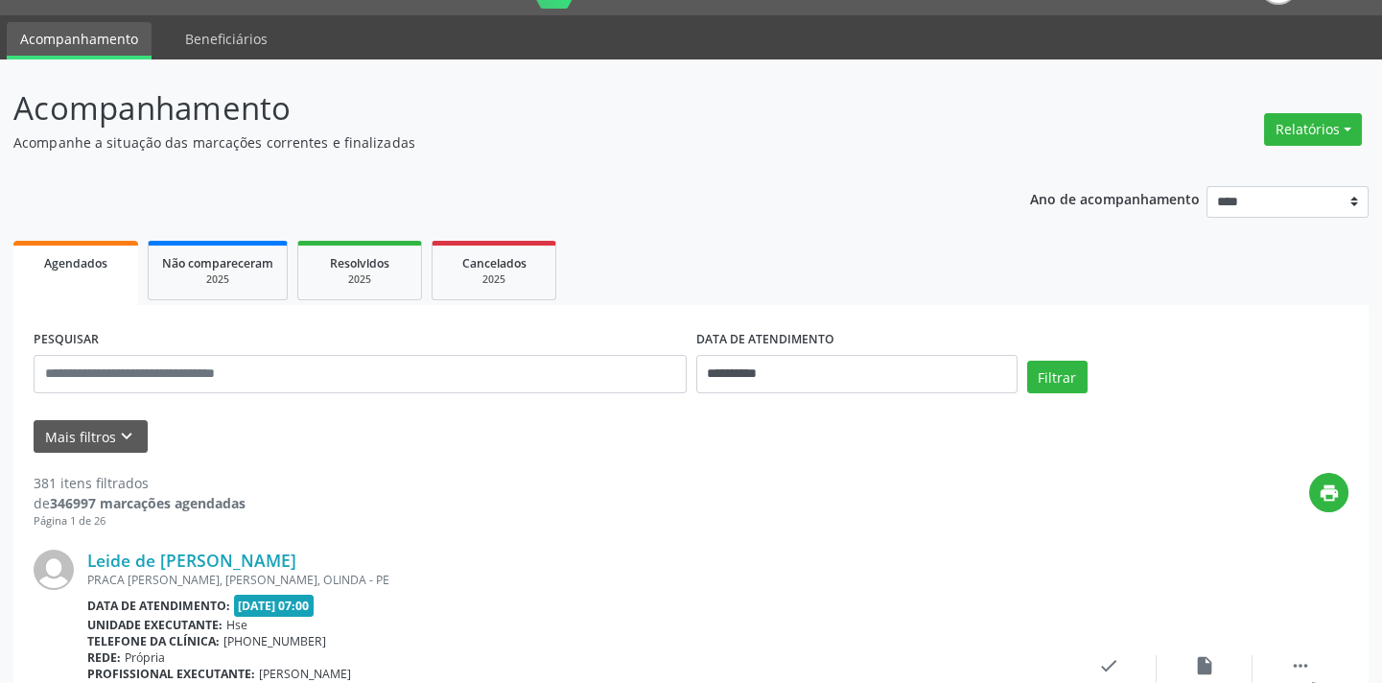
scroll to position [86, 0]
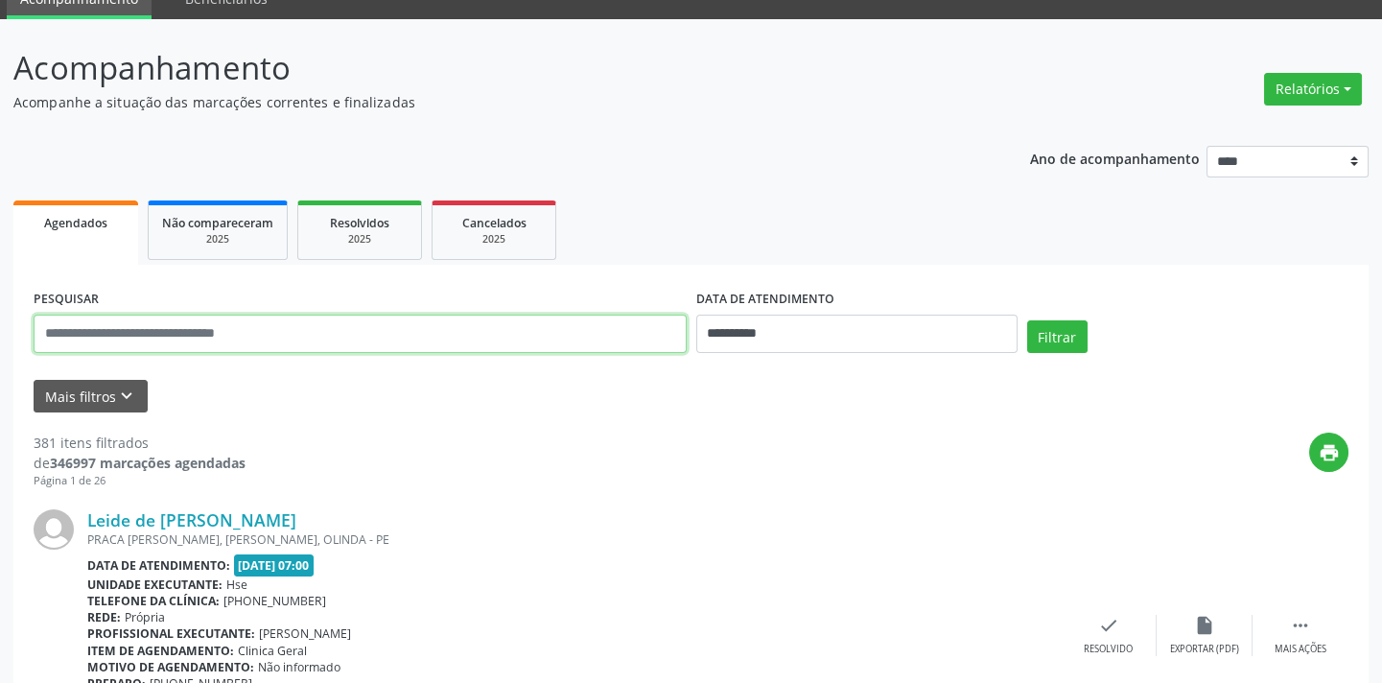
click at [480, 328] on input "text" at bounding box center [360, 334] width 653 height 38
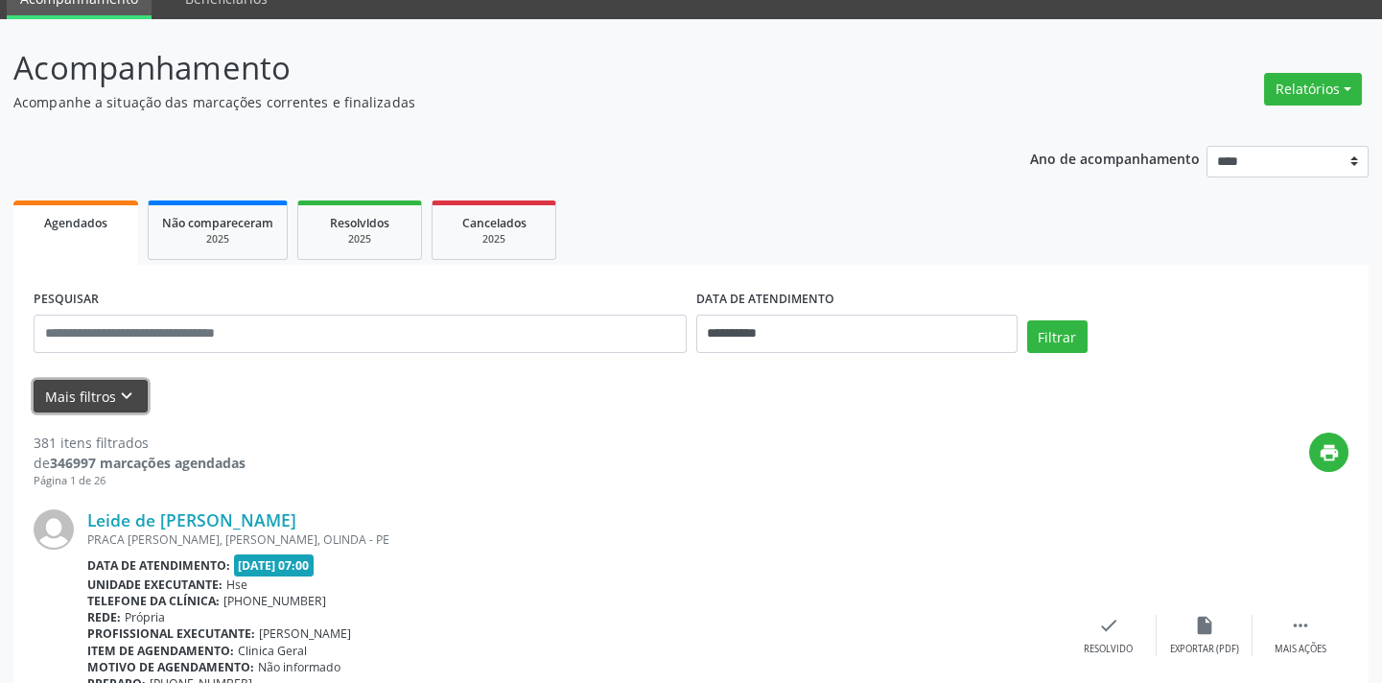
click at [85, 385] on button "Mais filtros keyboard_arrow_down" at bounding box center [91, 397] width 114 height 34
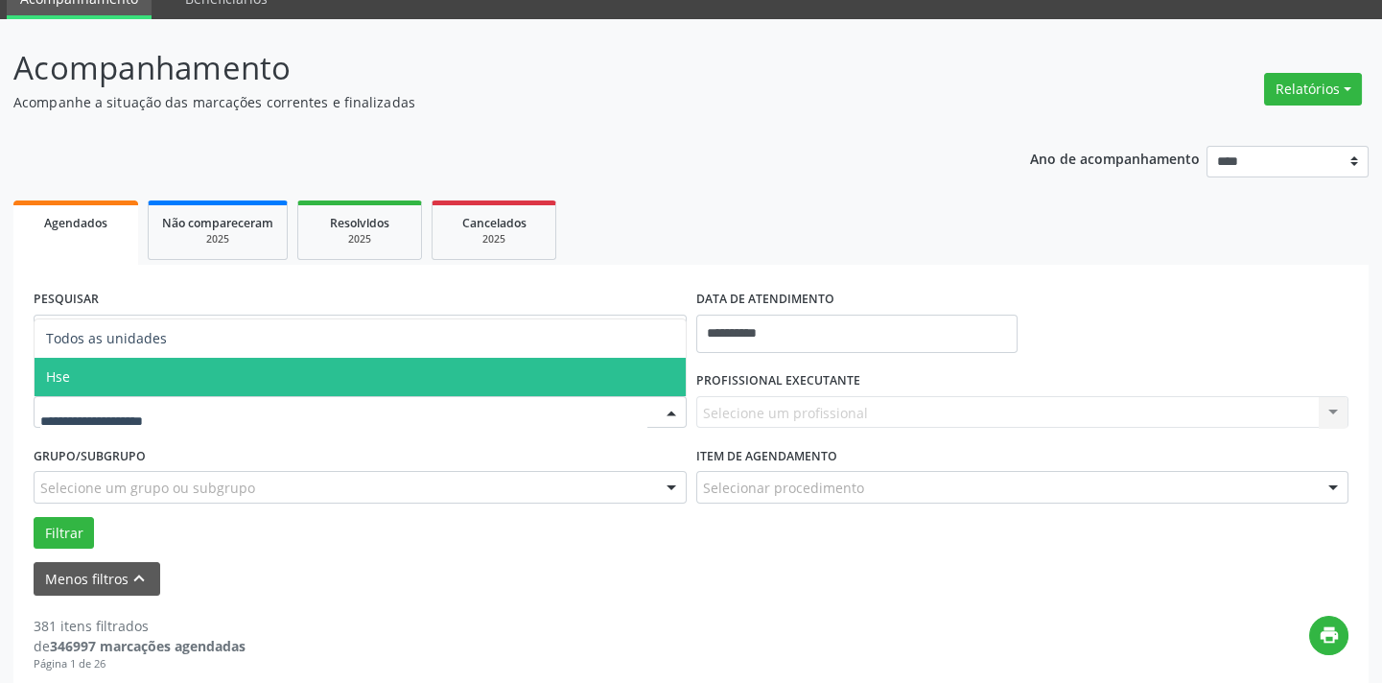
click at [421, 365] on span "Hse" at bounding box center [360, 377] width 651 height 38
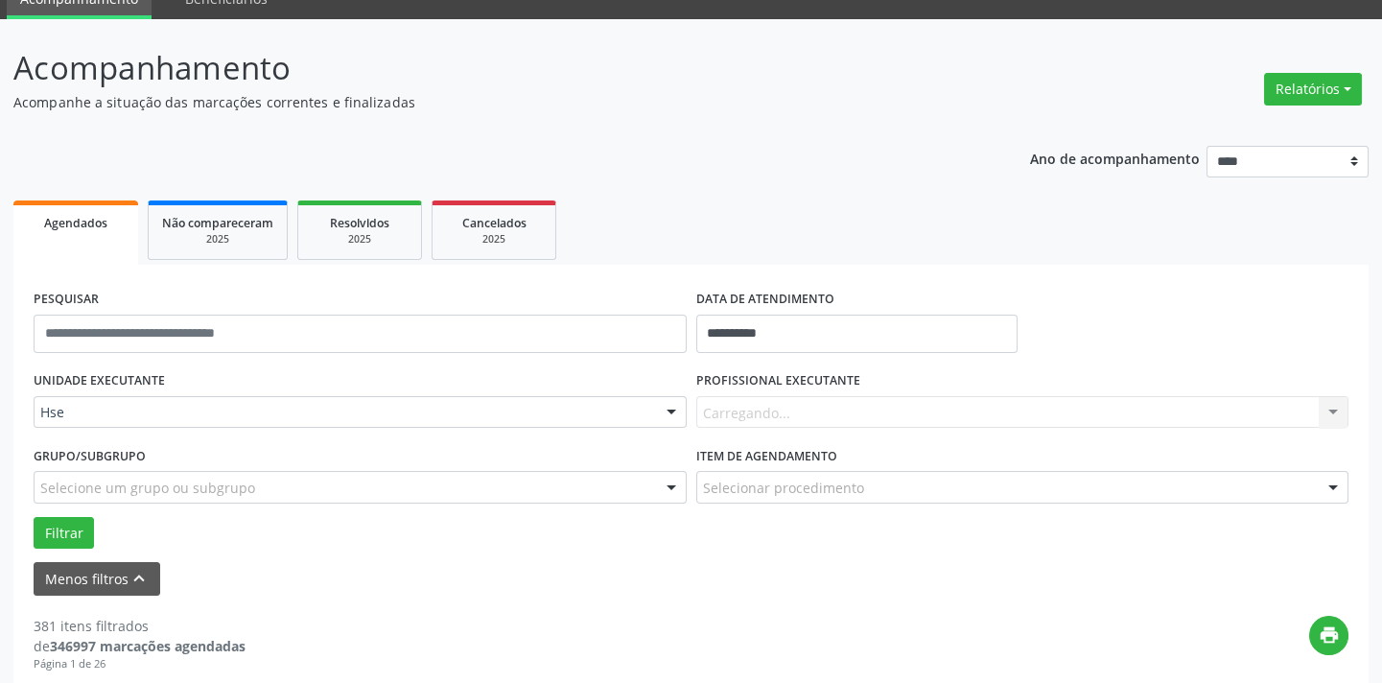
click at [858, 414] on div "Carregando... Nenhum resultado encontrado para: " " Não há nenhuma opção para s…" at bounding box center [1022, 412] width 653 height 33
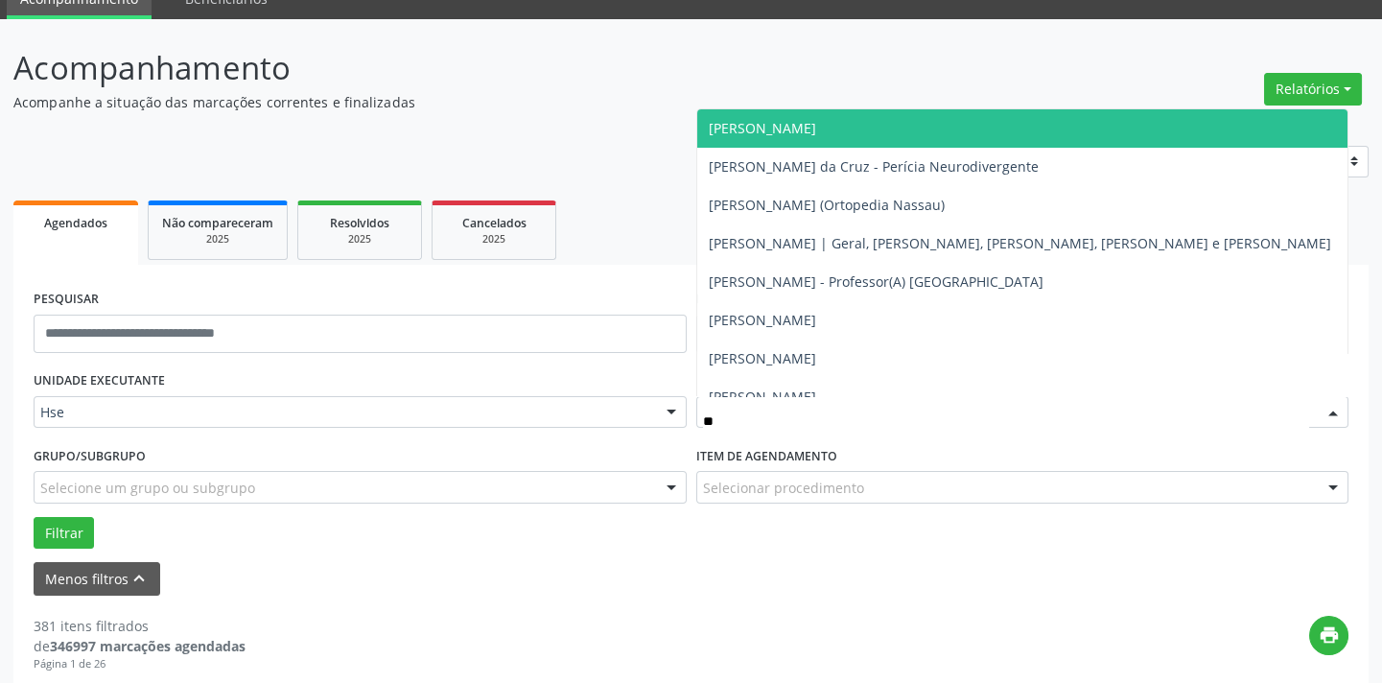
type input "***"
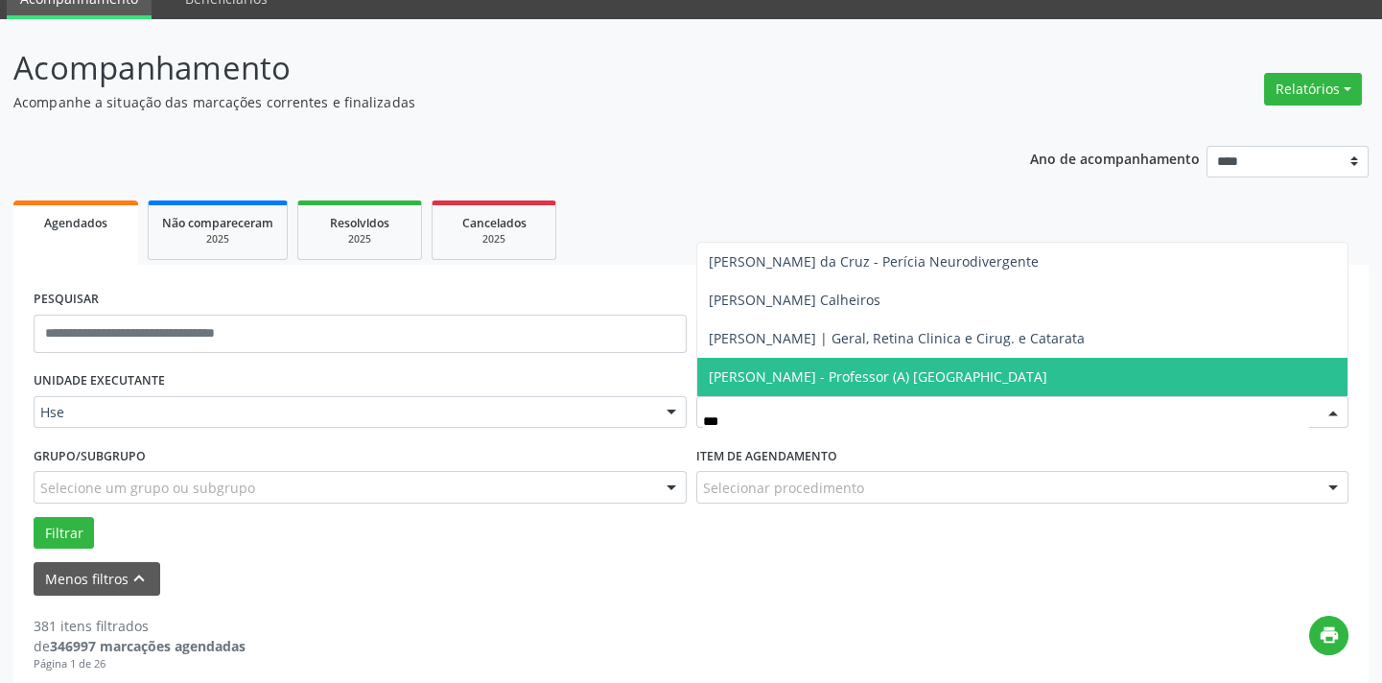
click at [867, 385] on span "Veronica Batista da Silva Bandeira de Melo - Professor (A) Nassau" at bounding box center [1022, 377] width 651 height 38
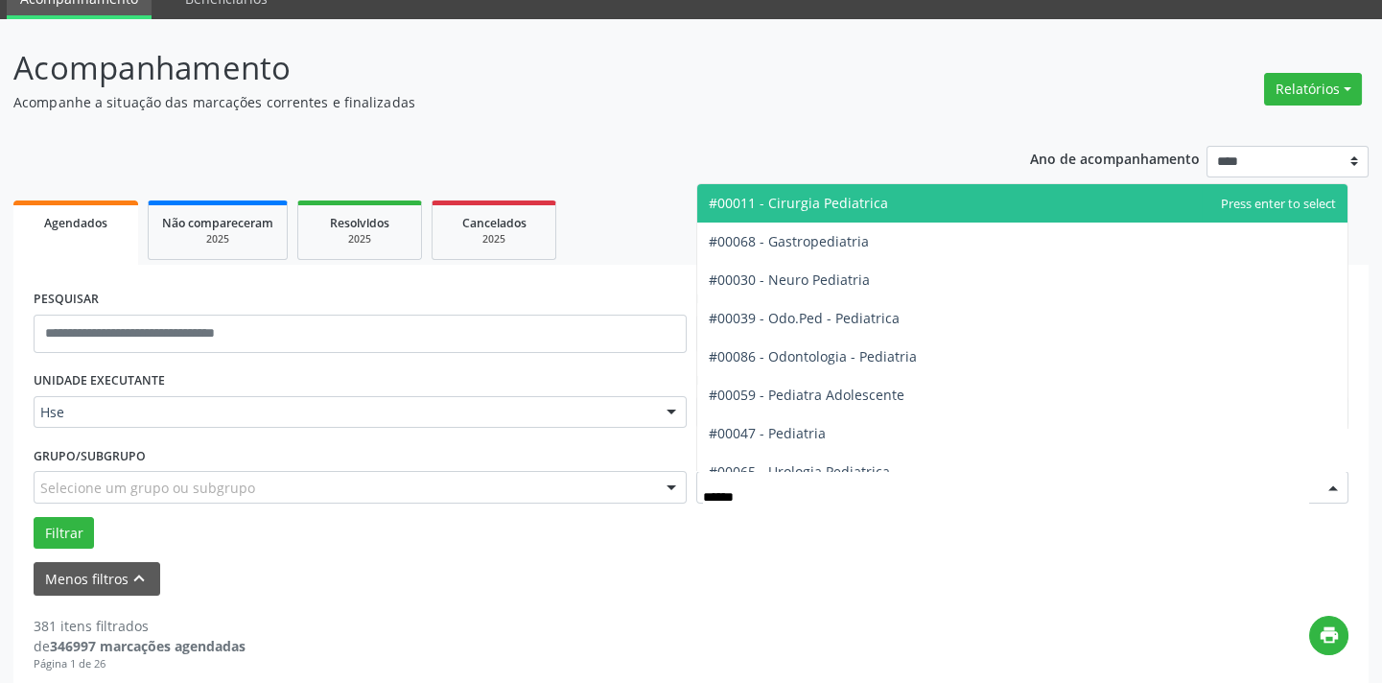
type input "*******"
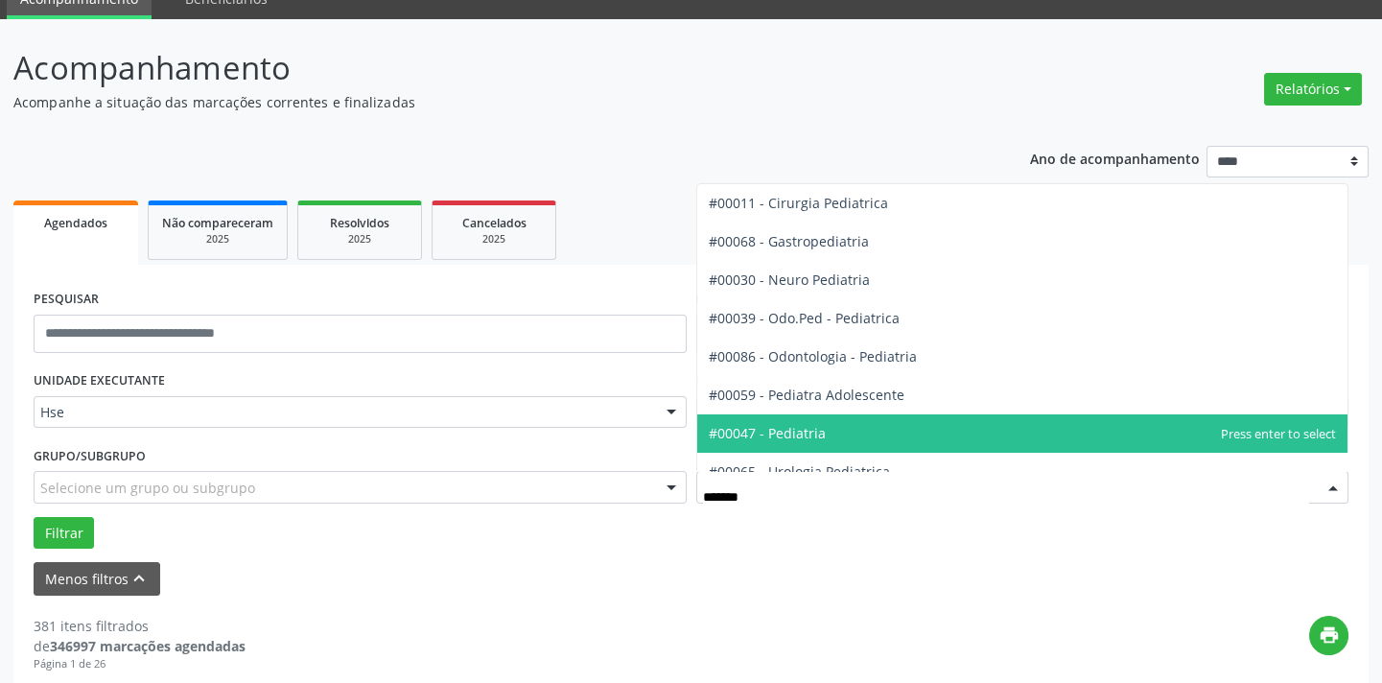
click at [853, 434] on span "#00047 - Pediatria" at bounding box center [1022, 433] width 651 height 38
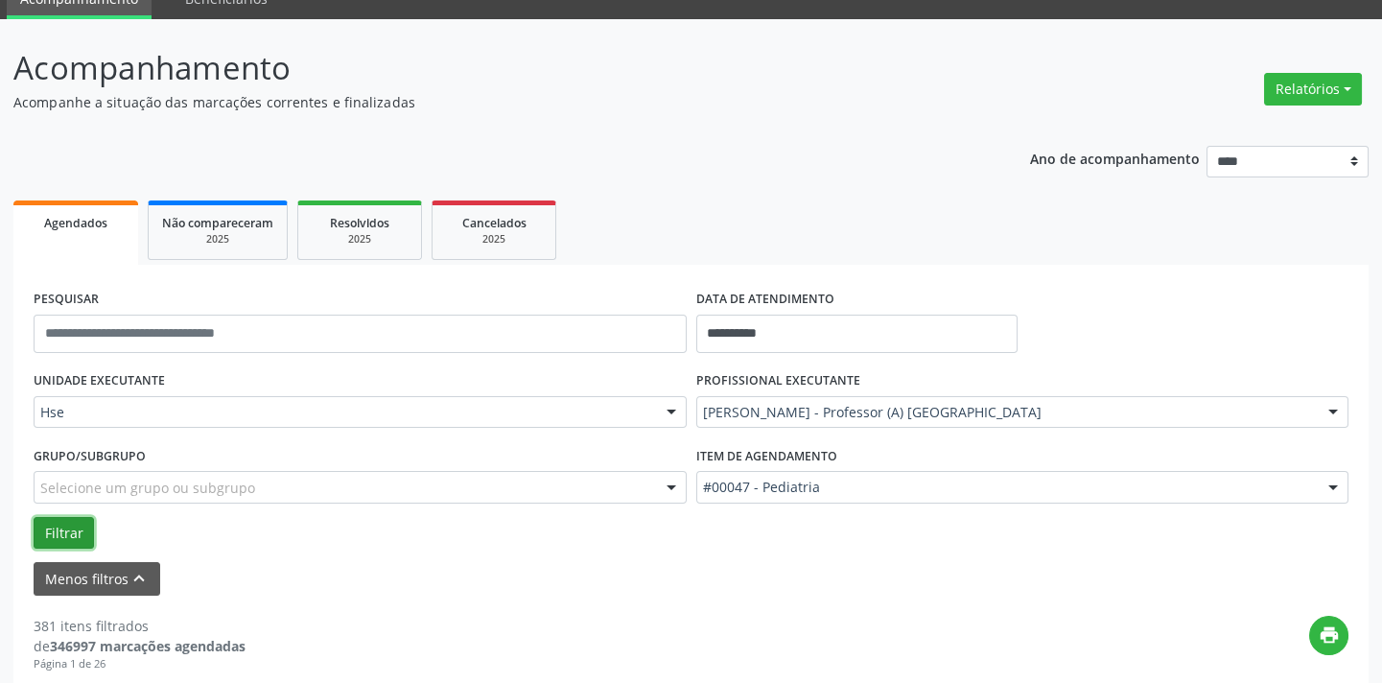
click at [56, 517] on button "Filtrar" at bounding box center [64, 533] width 60 height 33
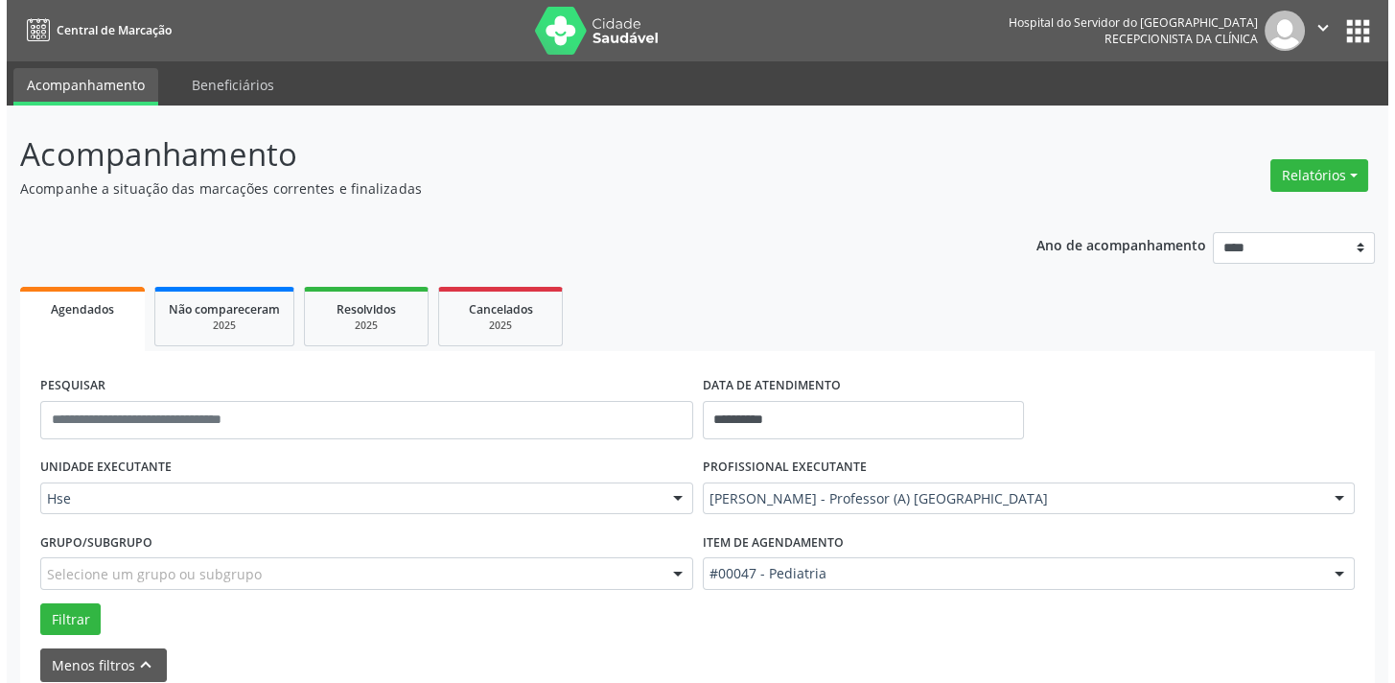
scroll to position [739, 0]
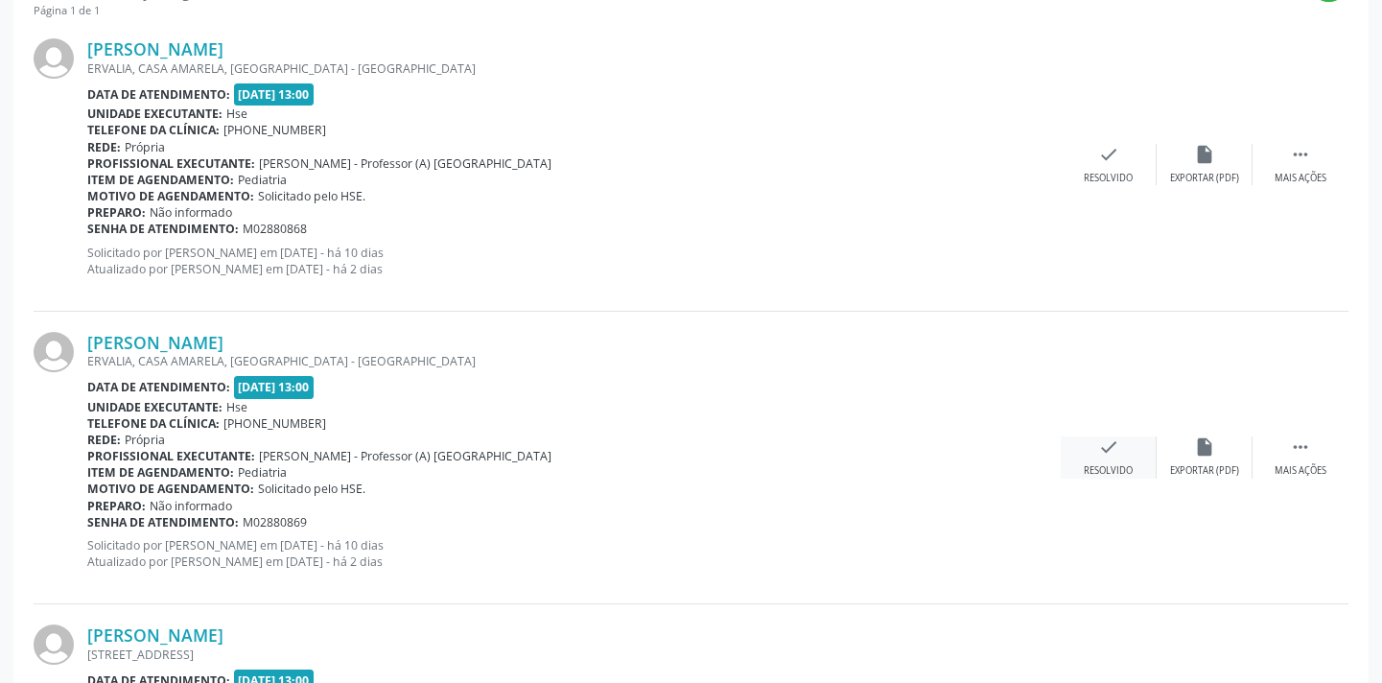
click at [1095, 470] on div "Resolvido" at bounding box center [1108, 470] width 49 height 13
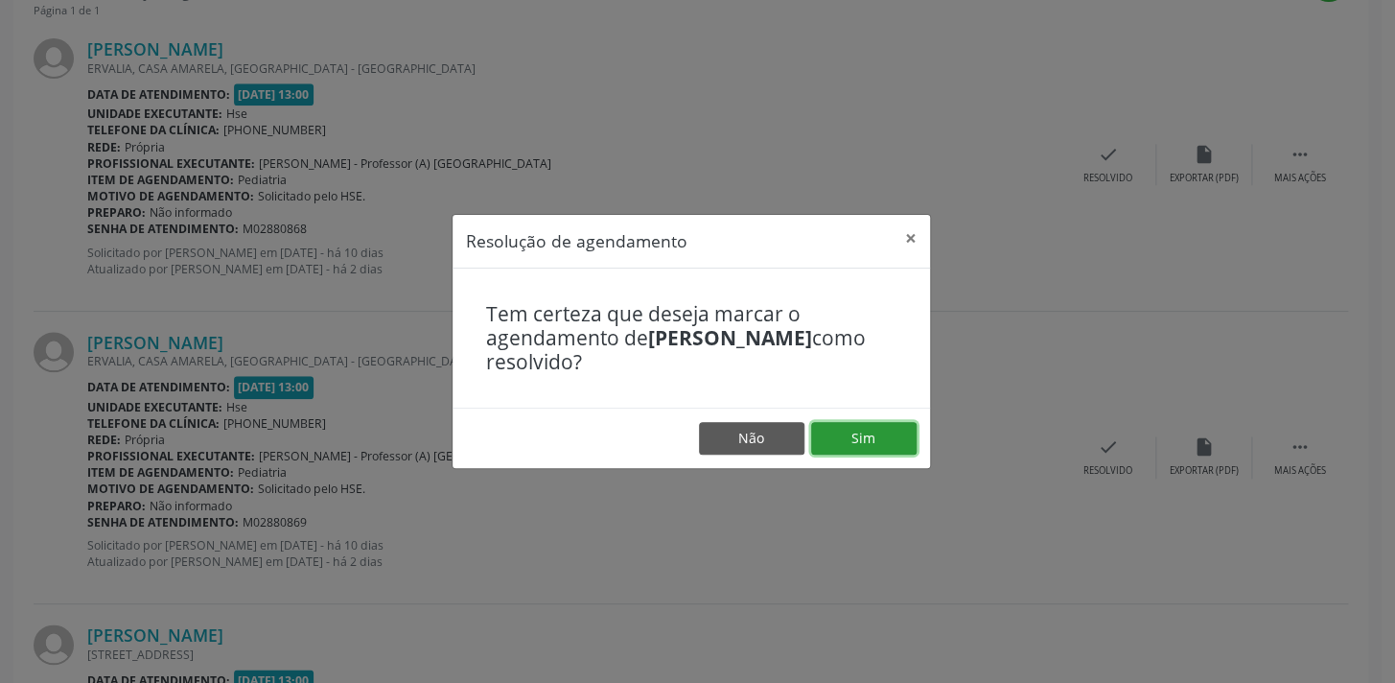
click at [900, 440] on button "Sim" at bounding box center [863, 438] width 105 height 33
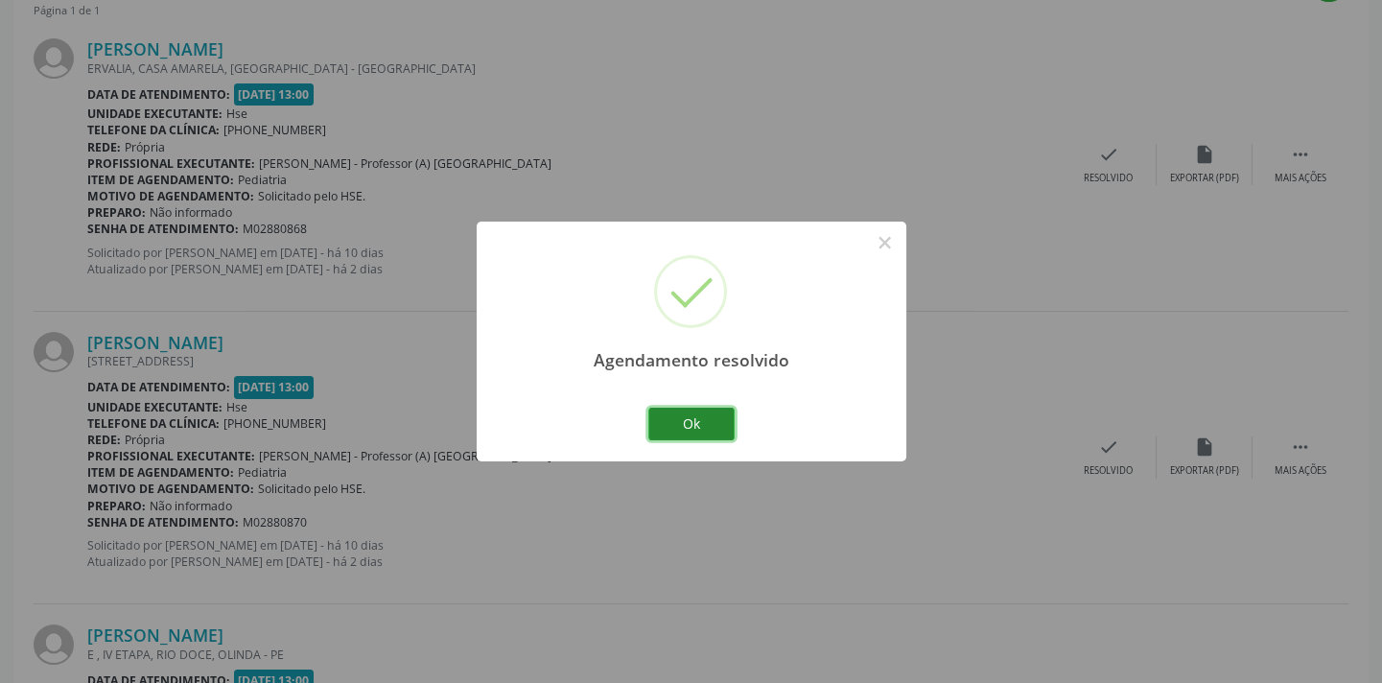
click at [668, 417] on button "Ok" at bounding box center [691, 424] width 86 height 33
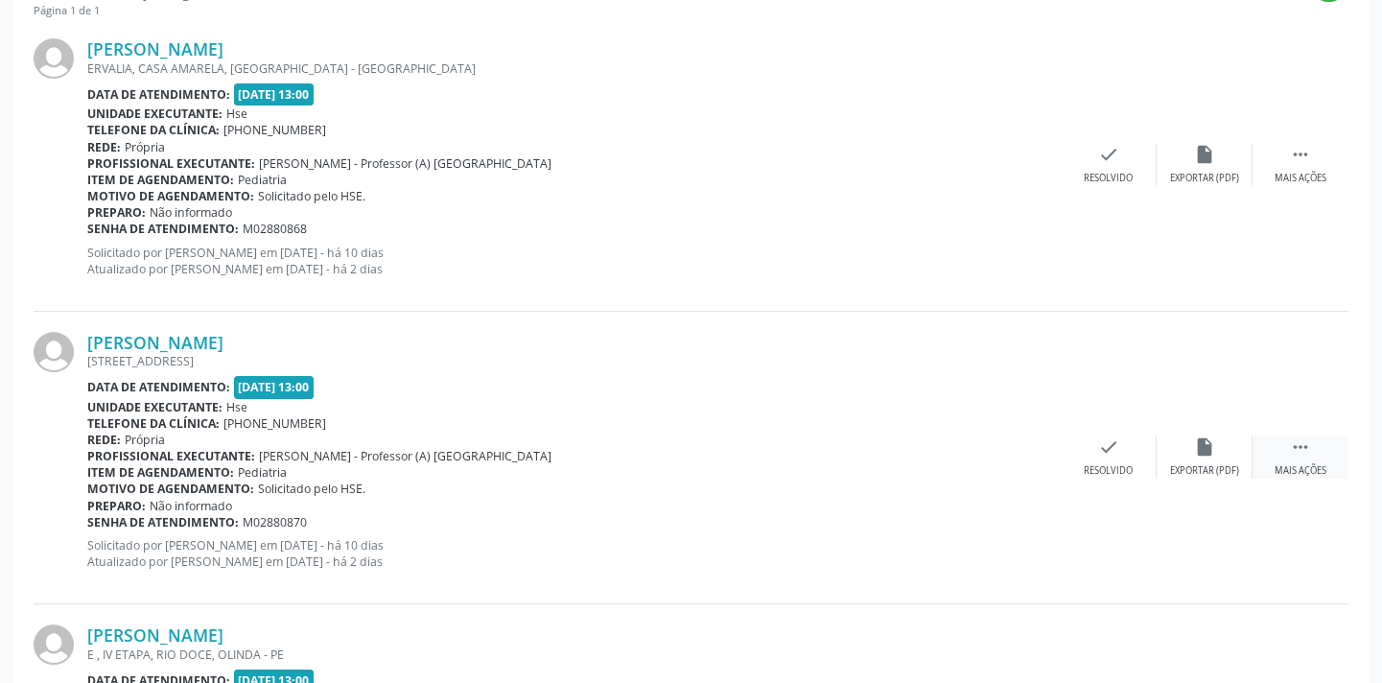
click at [1316, 470] on div "Mais ações" at bounding box center [1300, 470] width 52 height 13
click at [1211, 470] on div "Não compareceu" at bounding box center [1204, 470] width 82 height 13
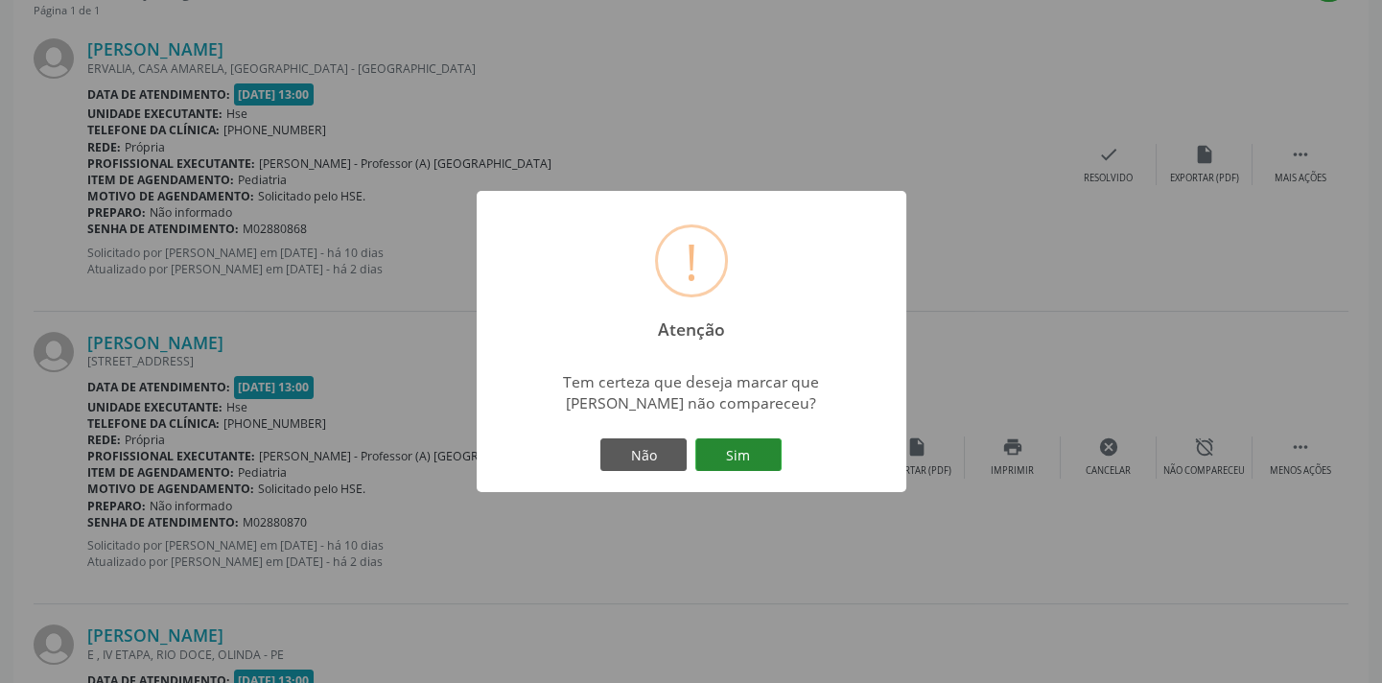
click at [738, 442] on button "Sim" at bounding box center [738, 454] width 86 height 33
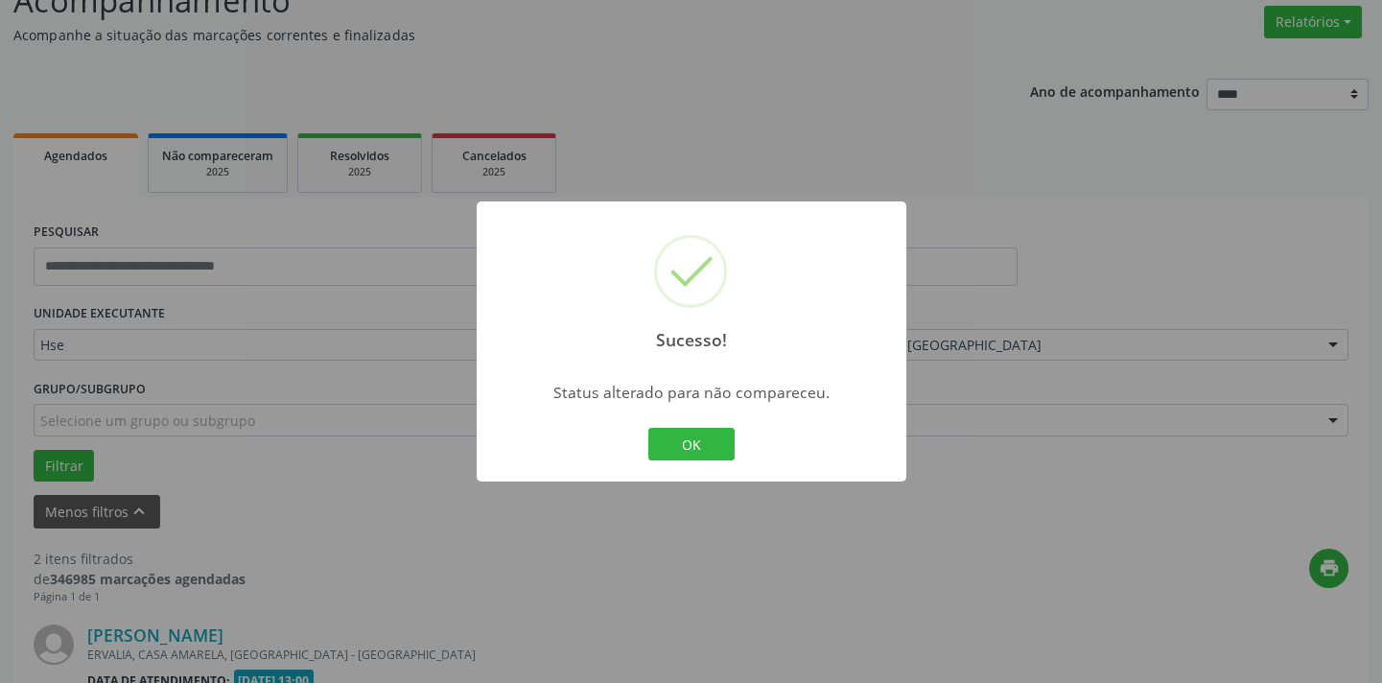
scroll to position [691, 0]
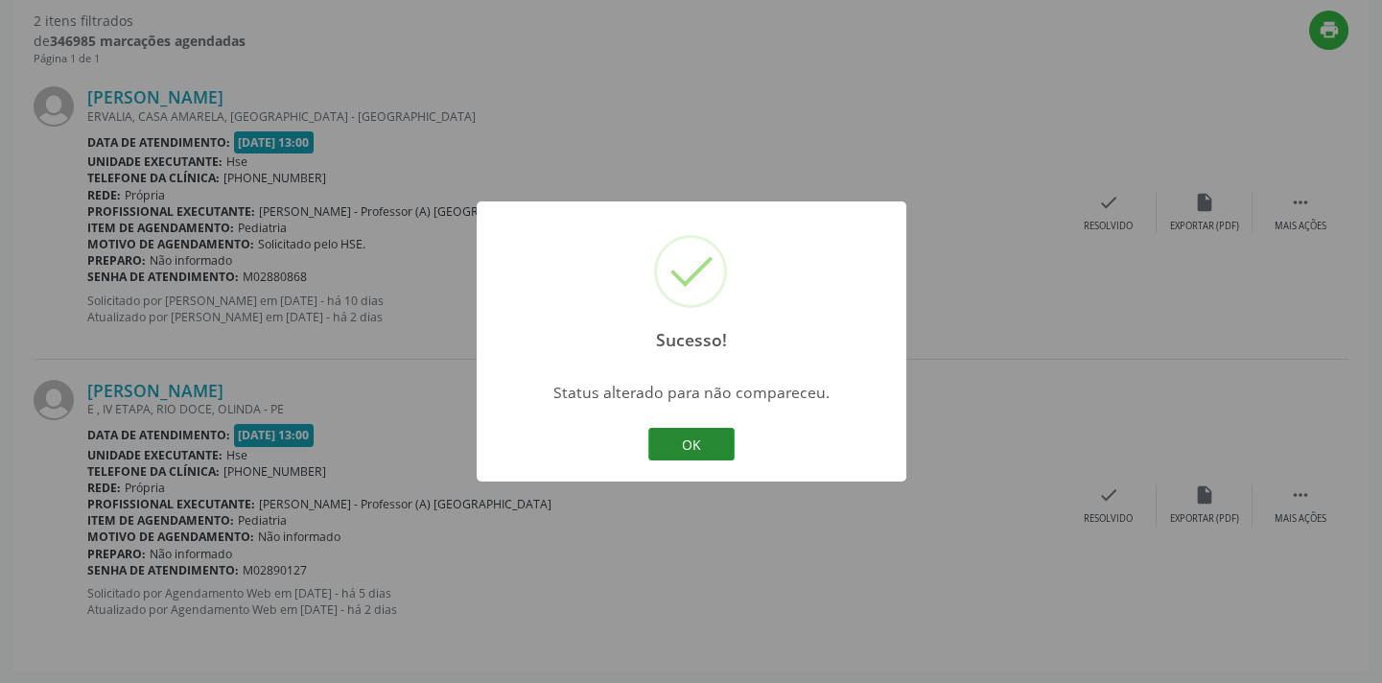
click at [652, 431] on button "OK" at bounding box center [691, 444] width 86 height 33
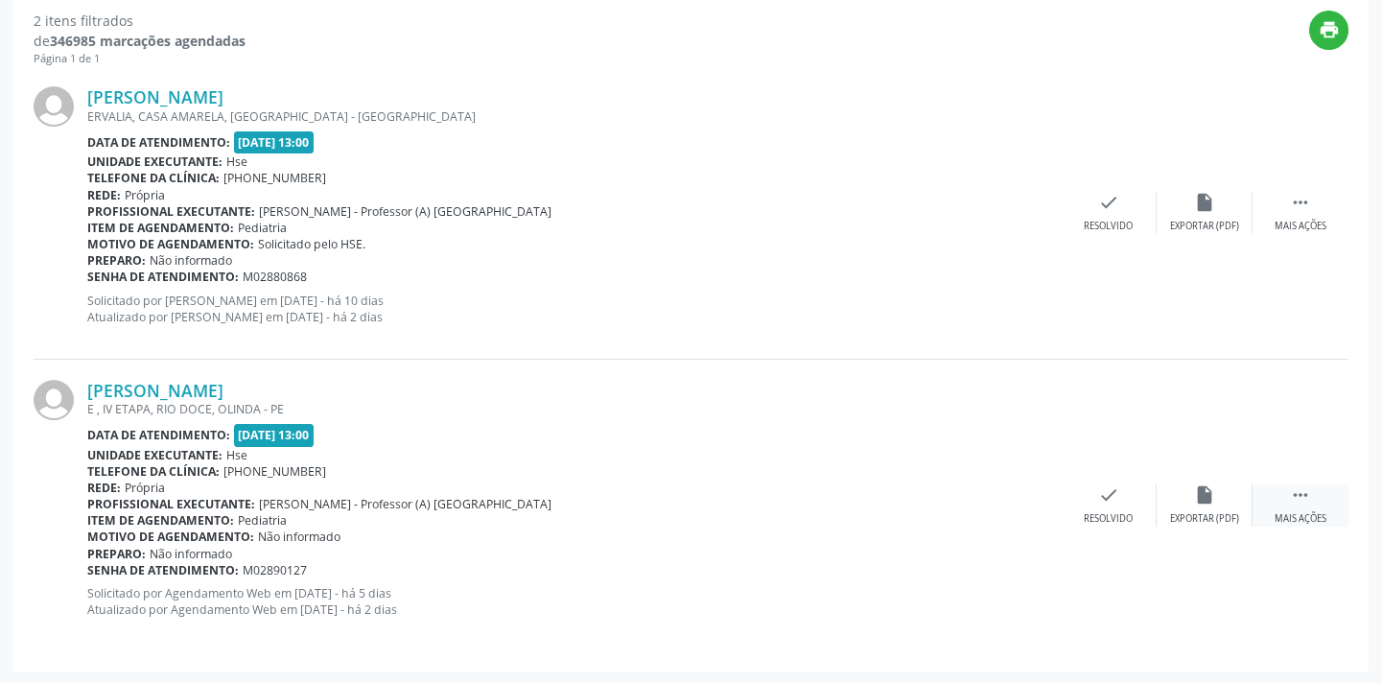
click at [1284, 508] on div " Mais ações" at bounding box center [1300, 504] width 96 height 41
click at [1234, 508] on div "alarm_off Não compareceu" at bounding box center [1204, 504] width 96 height 41
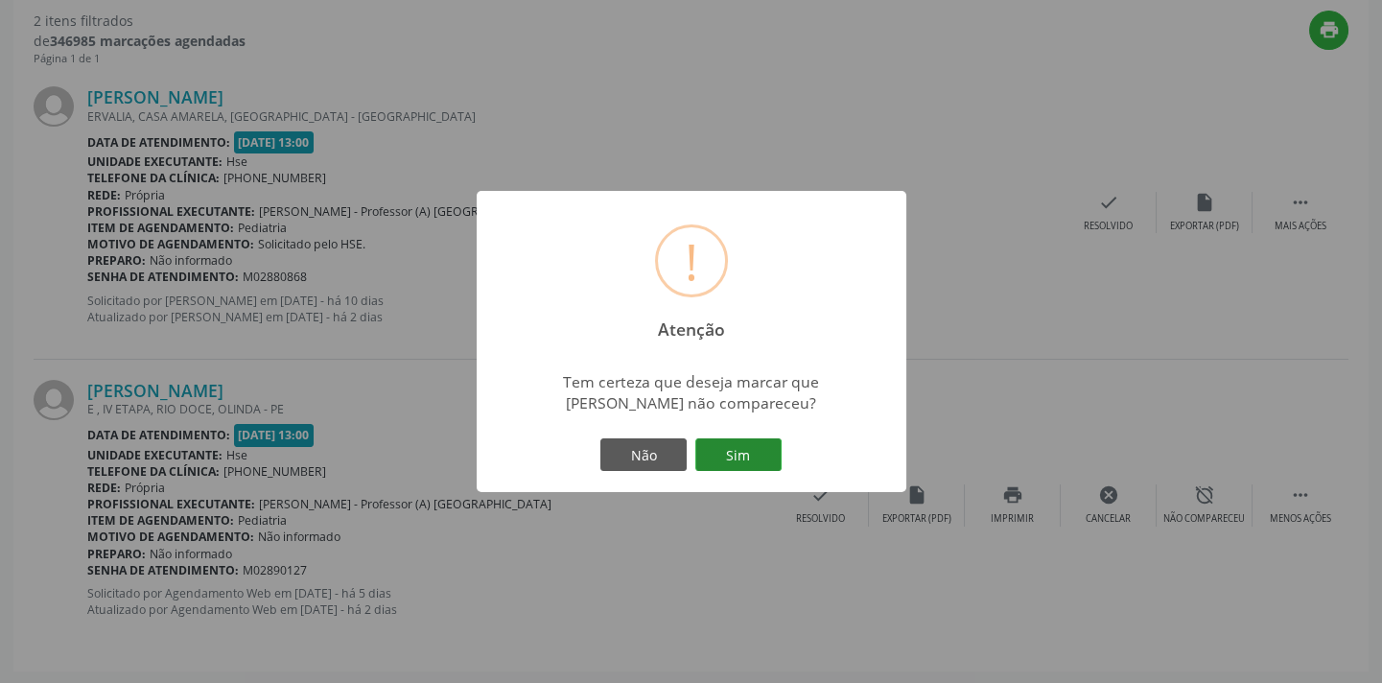
click at [779, 466] on button "Sim" at bounding box center [738, 454] width 86 height 33
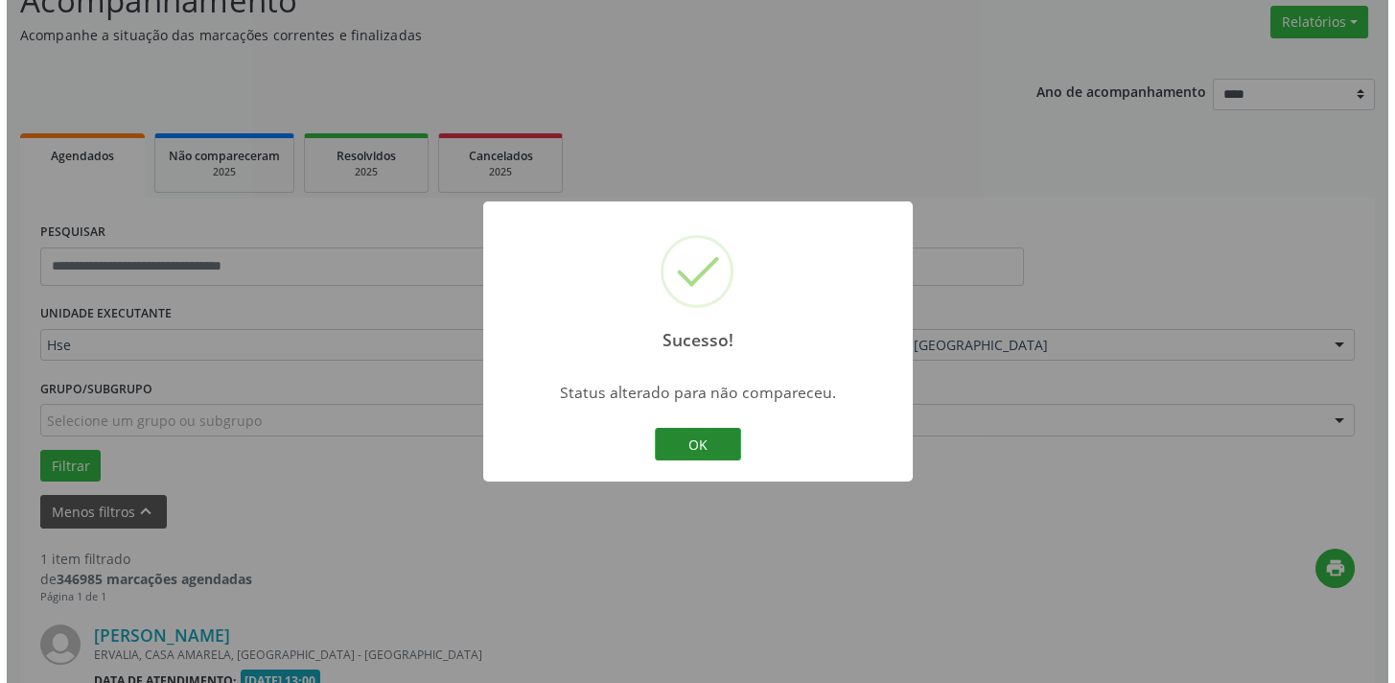
scroll to position [400, 0]
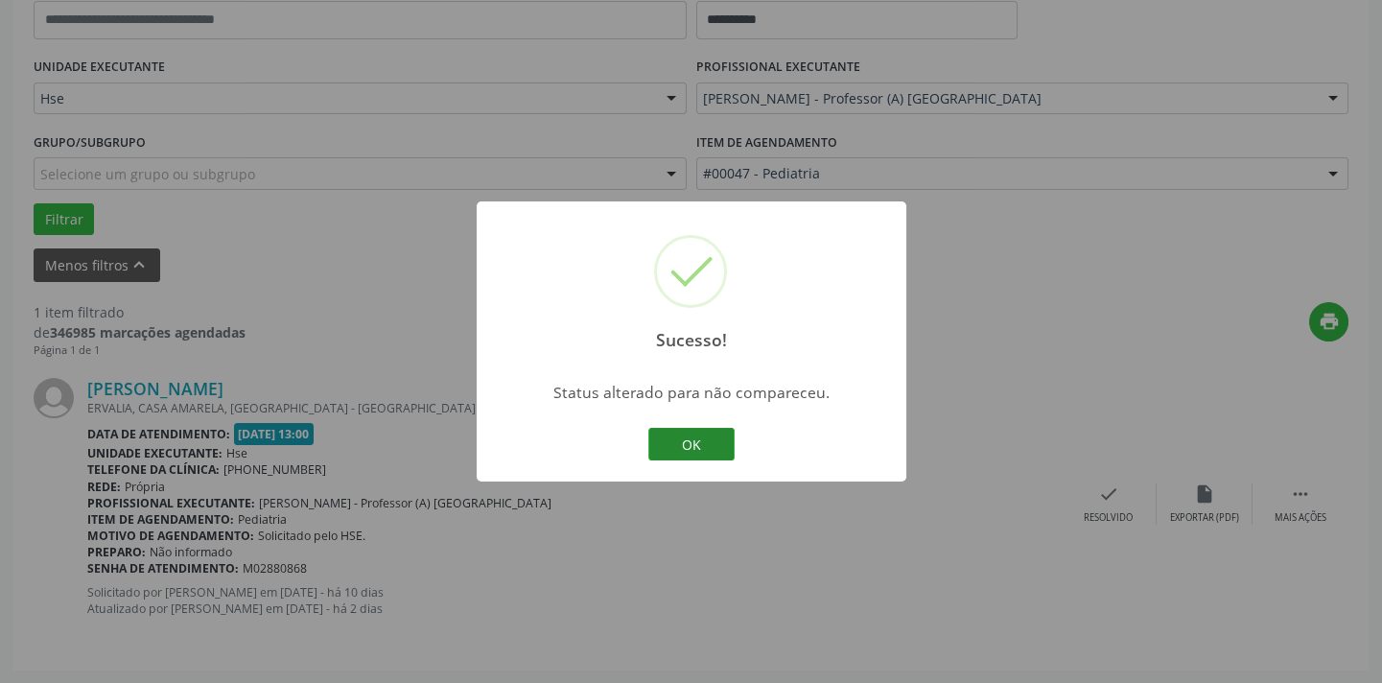
click at [682, 442] on button "OK" at bounding box center [691, 444] width 86 height 33
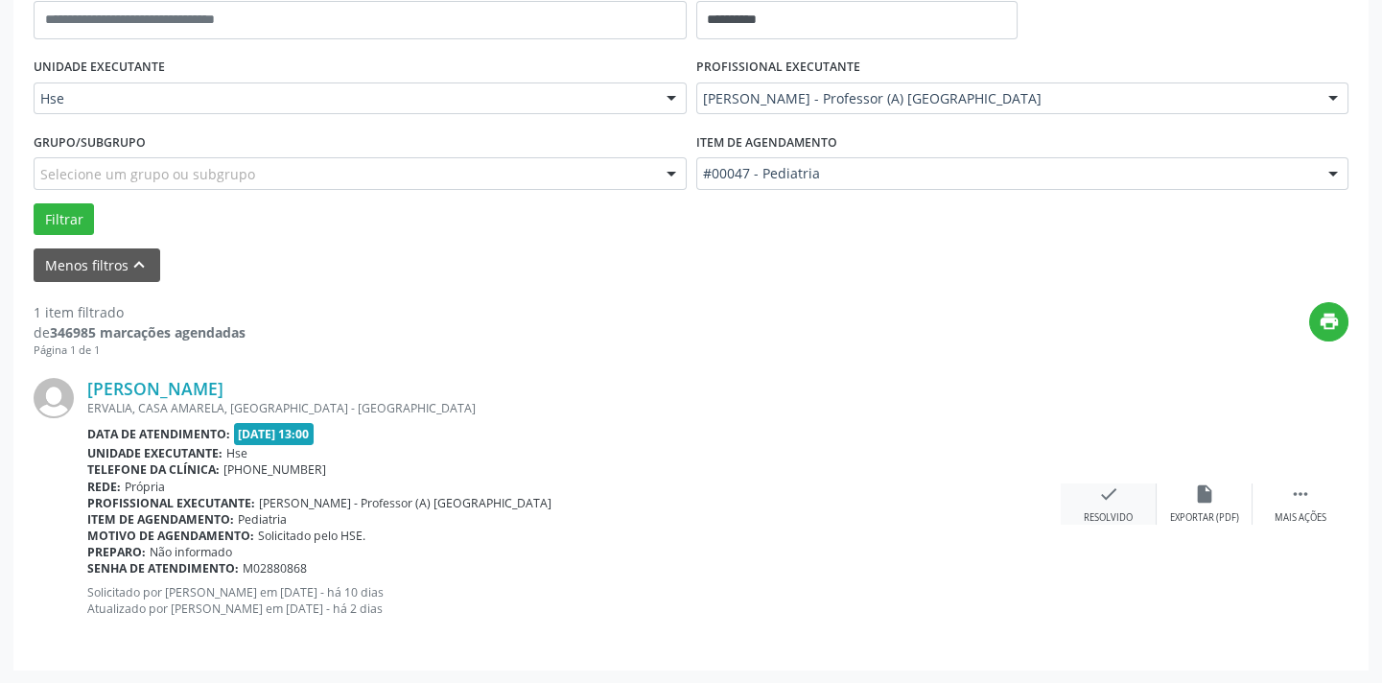
click at [1108, 504] on div "check Resolvido" at bounding box center [1109, 503] width 96 height 41
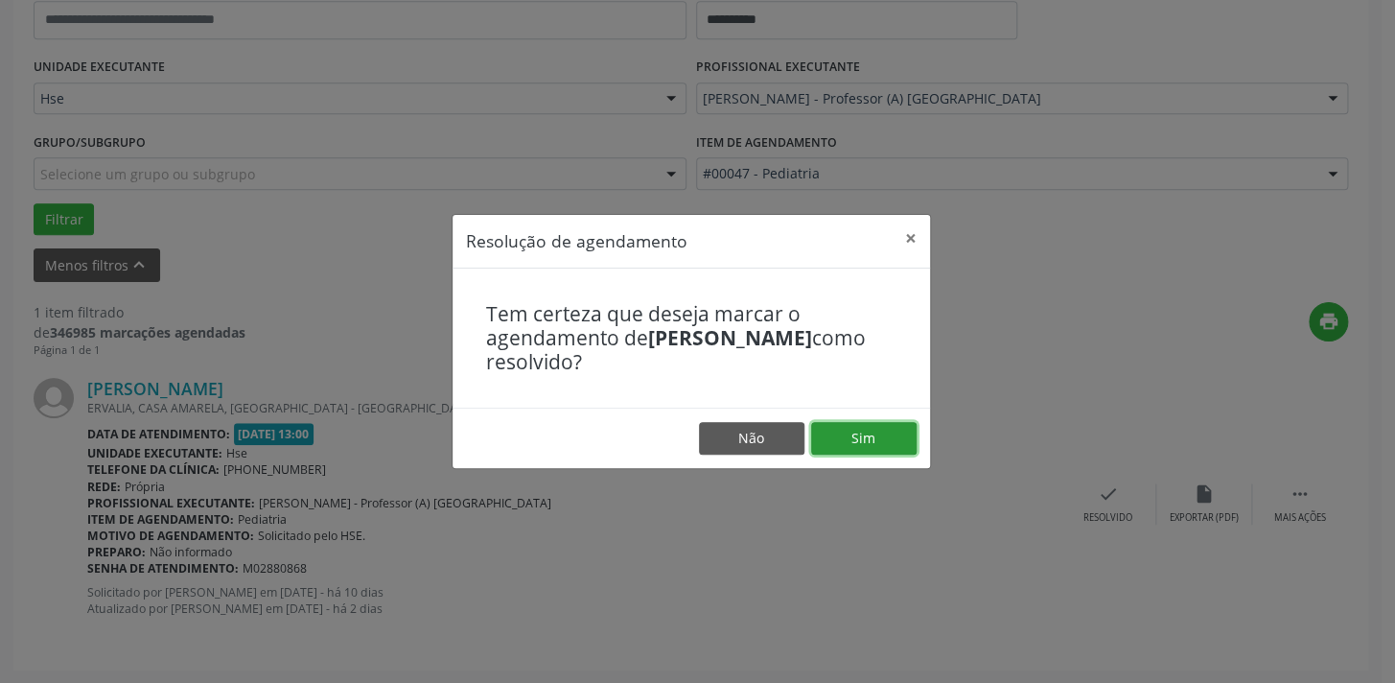
click at [820, 450] on button "Sim" at bounding box center [863, 438] width 105 height 33
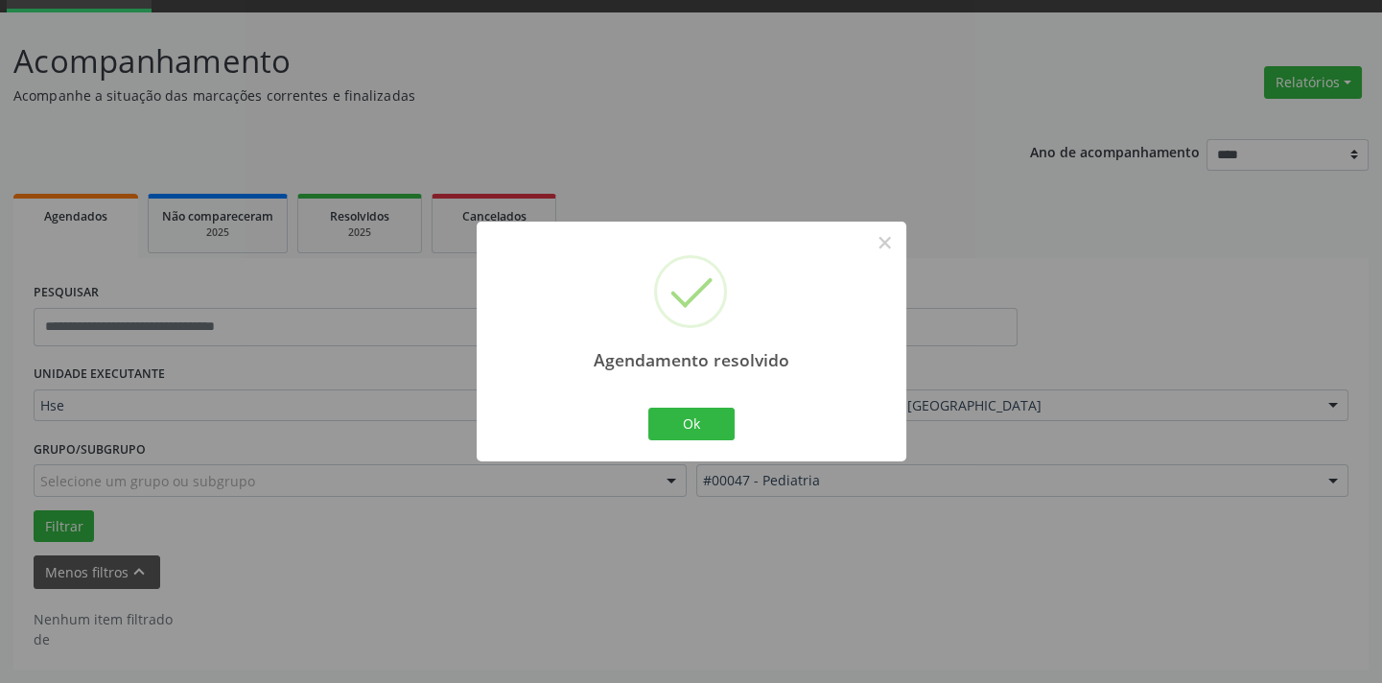
scroll to position [91, 0]
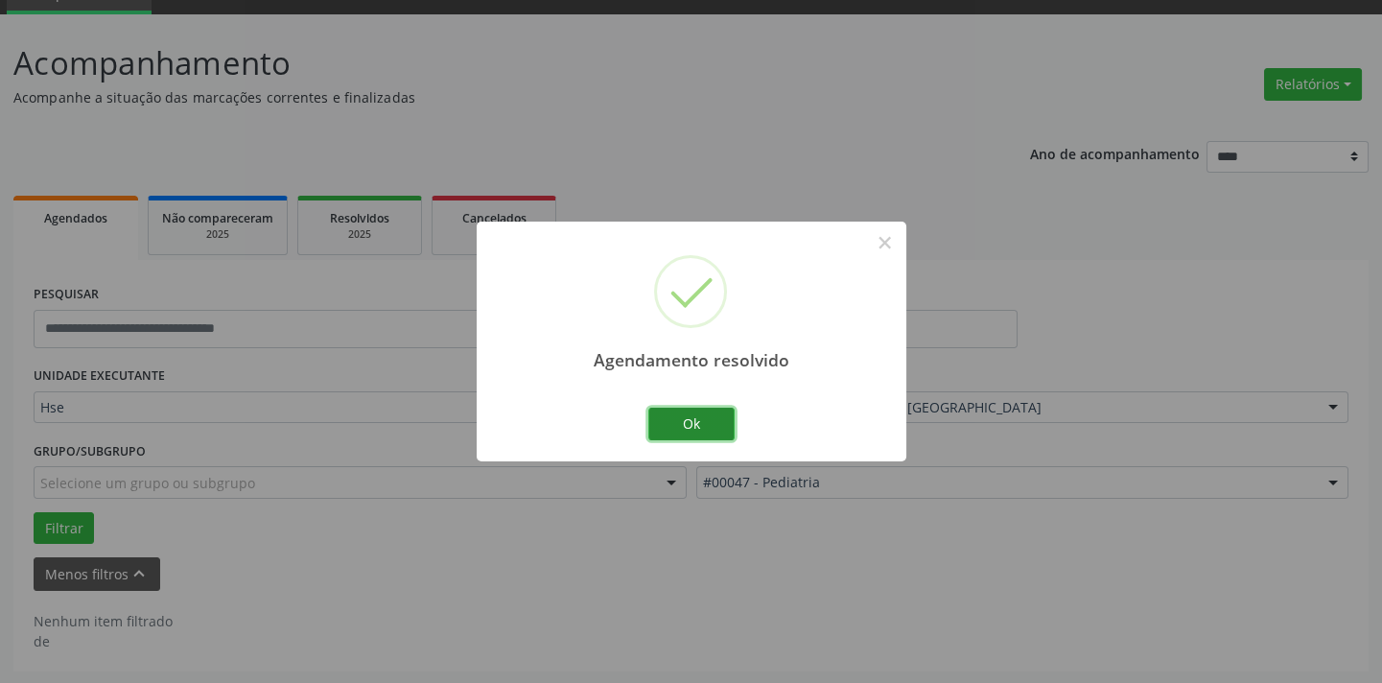
click at [717, 427] on button "Ok" at bounding box center [691, 424] width 86 height 33
